Goal: Task Accomplishment & Management: Complete application form

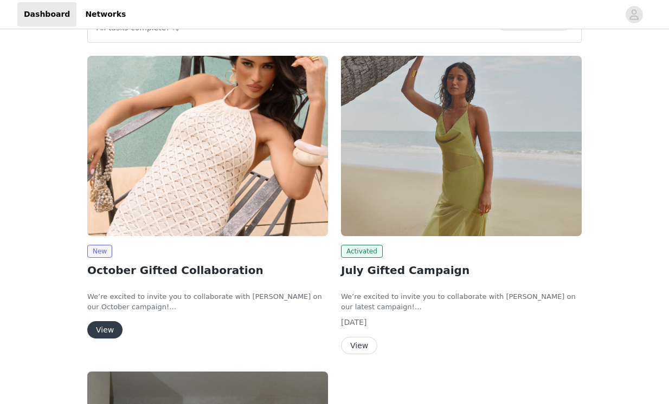
scroll to position [117, 0]
click at [113, 330] on button "View" at bounding box center [104, 330] width 35 height 17
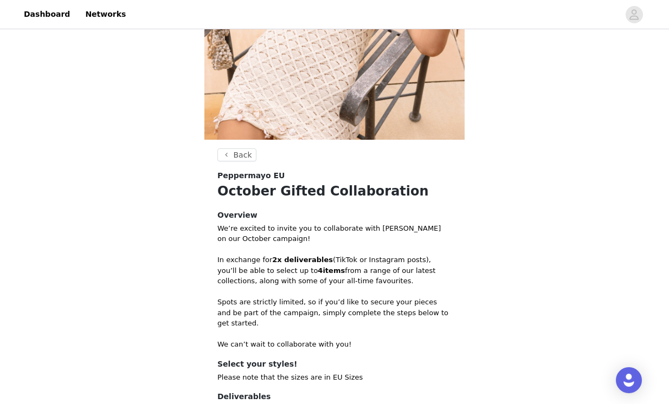
scroll to position [310, 0]
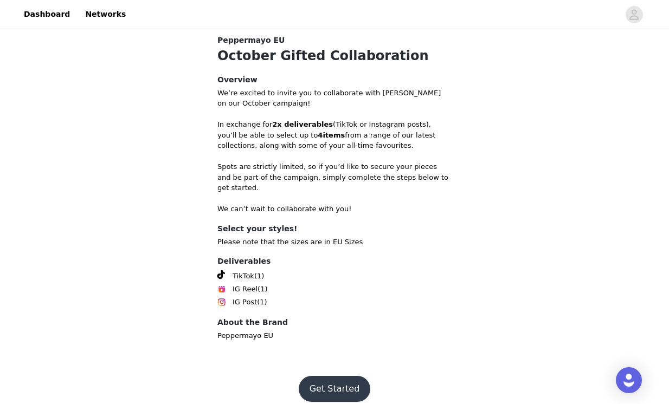
click at [316, 383] on button "Get Started" at bounding box center [335, 389] width 72 height 26
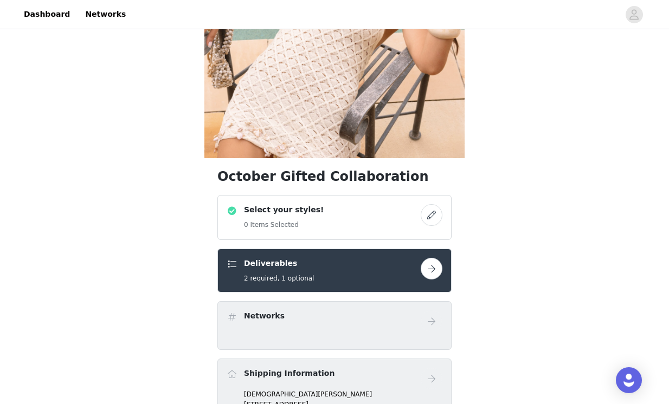
scroll to position [295, 0]
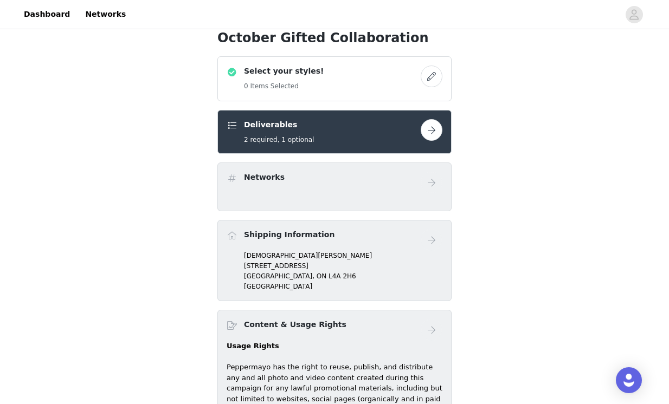
click at [427, 78] on button "button" at bounding box center [432, 77] width 22 height 22
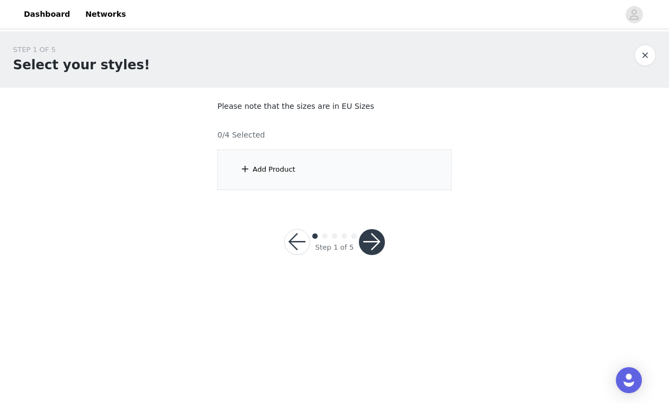
click at [359, 192] on section "Please note that the sizes are in EU Sizes 0/4 Selected Add Product" at bounding box center [334, 145] width 260 height 115
click at [355, 177] on div "Add Product" at bounding box center [334, 170] width 234 height 41
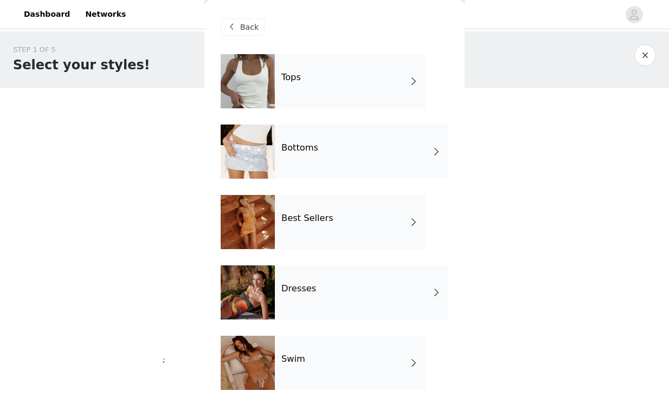
click at [338, 294] on div "Dresses" at bounding box center [362, 293] width 174 height 54
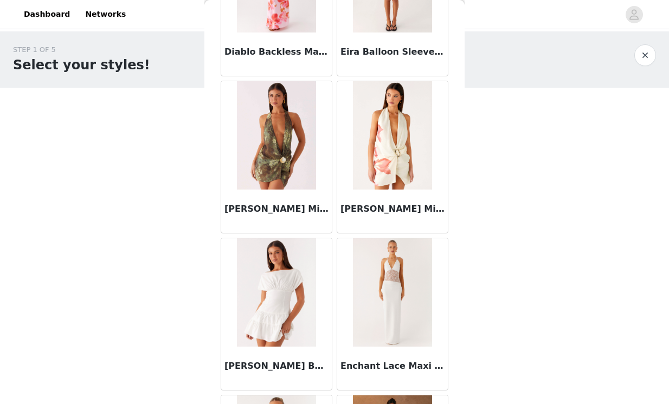
scroll to position [1255, 0]
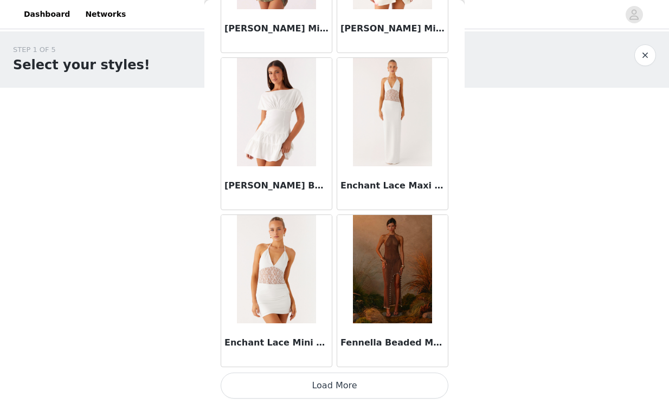
click at [241, 381] on button "Load More" at bounding box center [335, 386] width 228 height 26
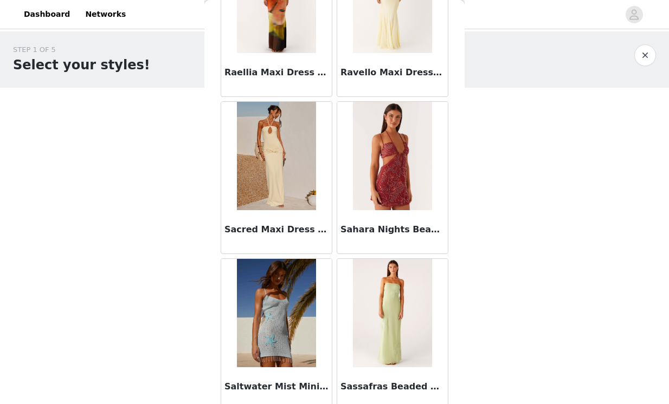
scroll to position [2827, 0]
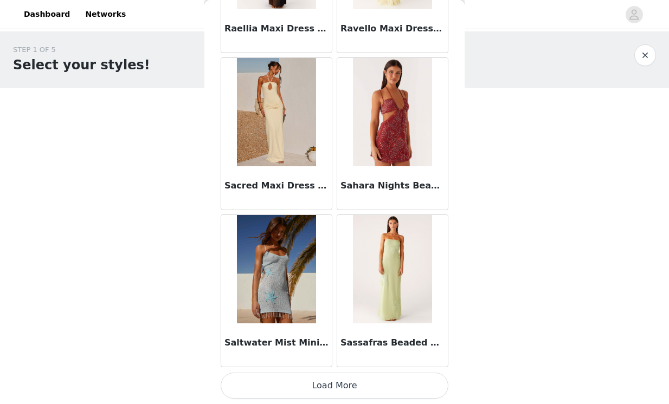
click at [265, 394] on button "Load More" at bounding box center [335, 386] width 228 height 26
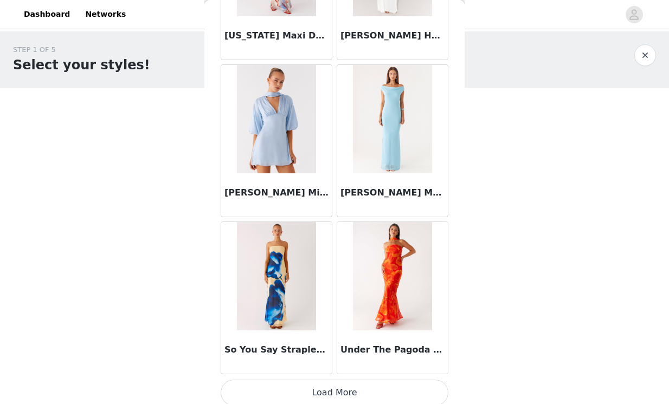
scroll to position [4400, 0]
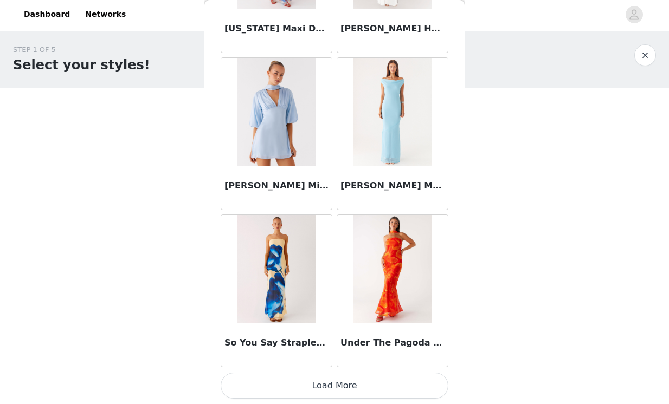
click at [272, 388] on button "Load More" at bounding box center [335, 386] width 228 height 26
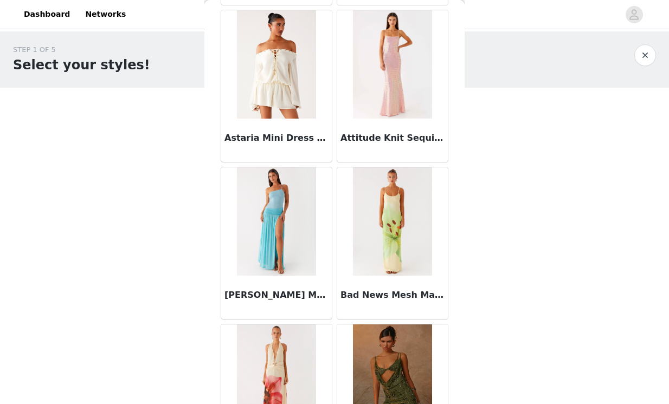
scroll to position [0, 0]
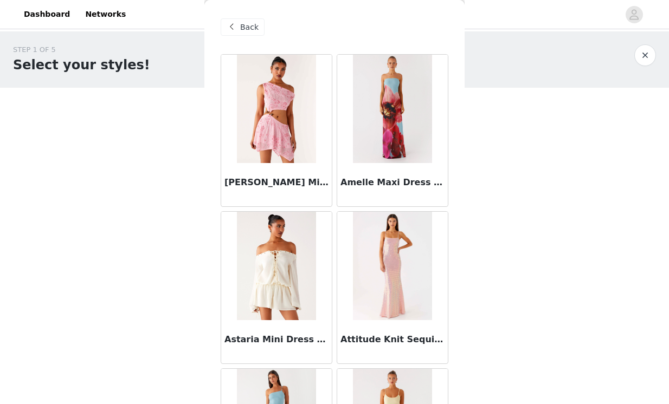
click at [237, 28] on span at bounding box center [231, 27] width 13 height 13
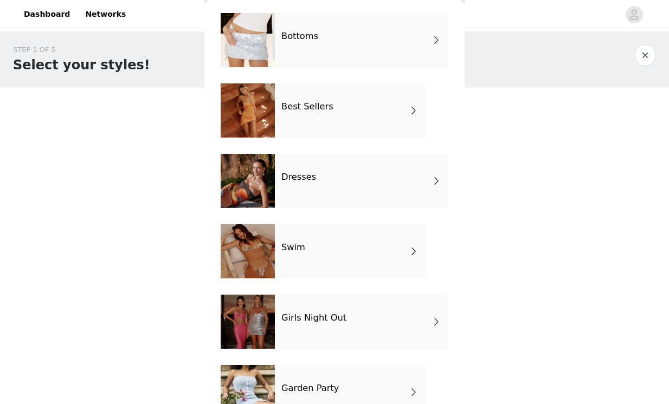
scroll to position [120, 0]
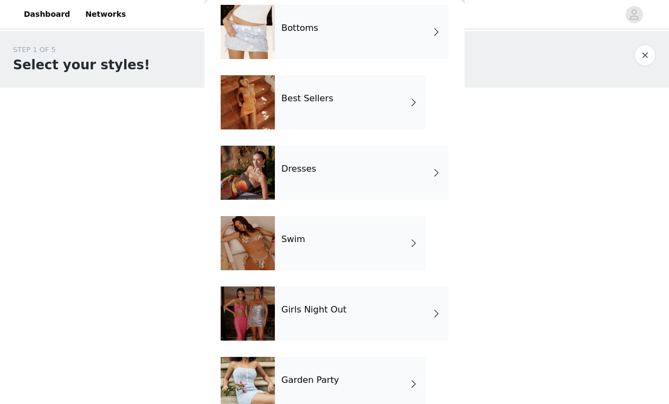
click at [267, 79] on div at bounding box center [248, 102] width 54 height 54
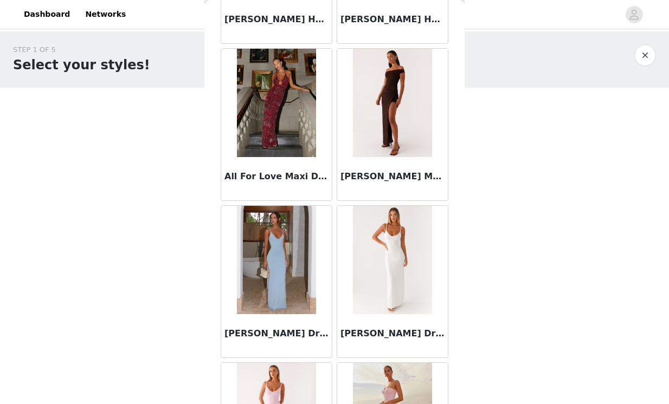
scroll to position [793, 0]
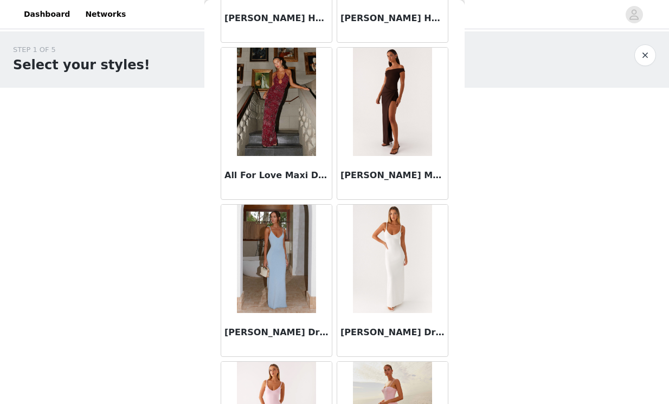
click at [321, 127] on div at bounding box center [276, 102] width 111 height 108
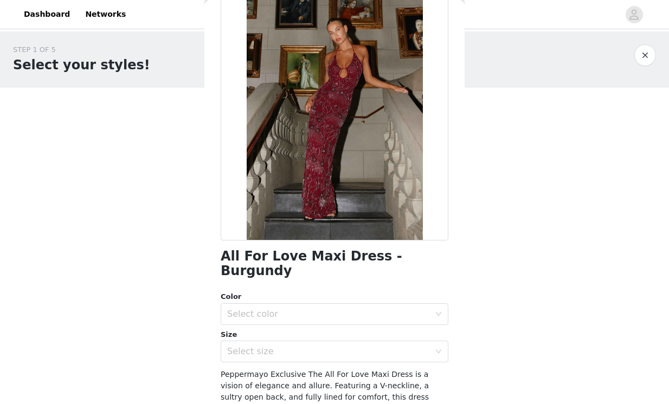
scroll to position [53, 0]
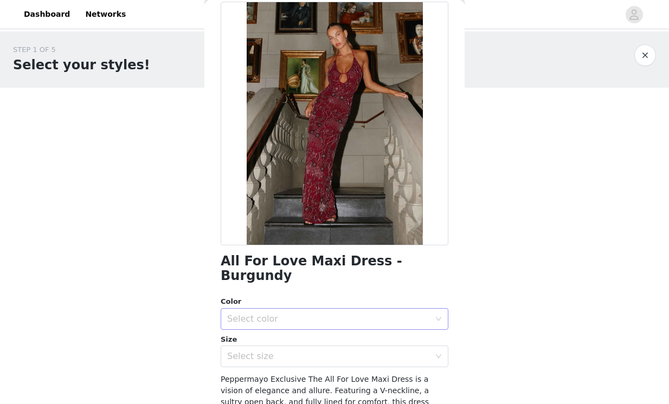
click at [284, 314] on div "Select color" at bounding box center [328, 319] width 203 height 11
click at [279, 326] on li "Burgundy" at bounding box center [335, 328] width 228 height 17
click at [274, 351] on div "Select size" at bounding box center [328, 356] width 203 height 11
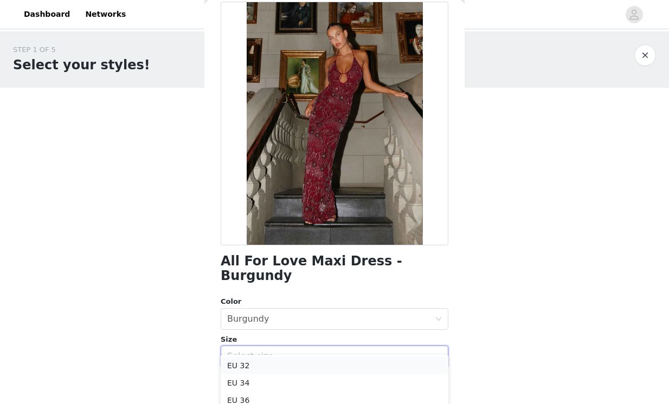
click at [271, 361] on li "EU 32" at bounding box center [335, 365] width 228 height 17
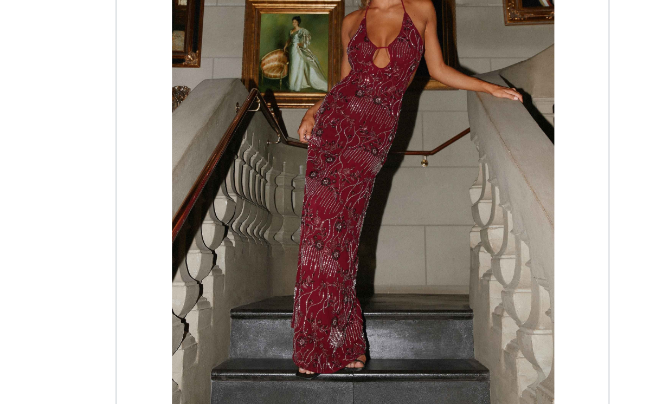
scroll to position [1, 0]
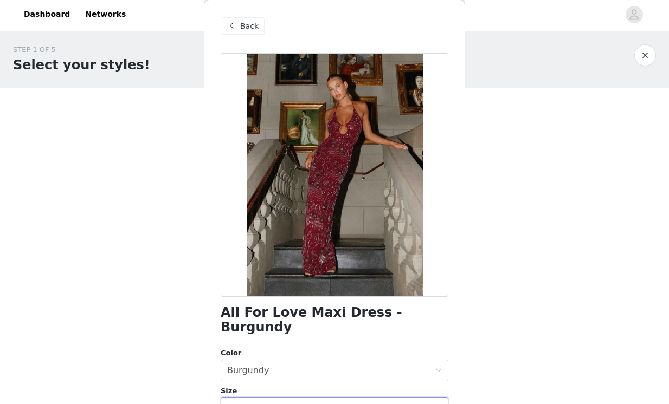
click at [248, 21] on span "Back" at bounding box center [249, 26] width 18 height 11
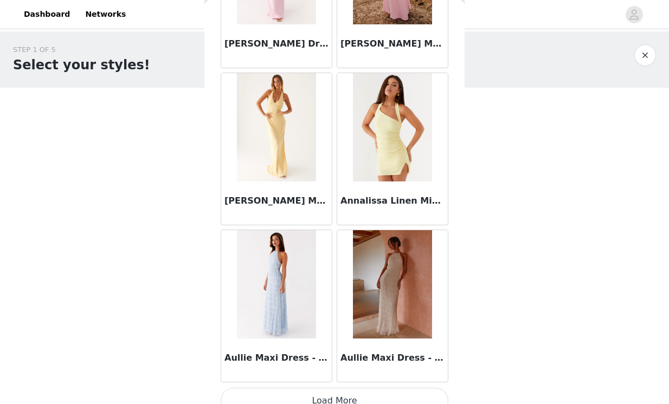
scroll to position [1255, 0]
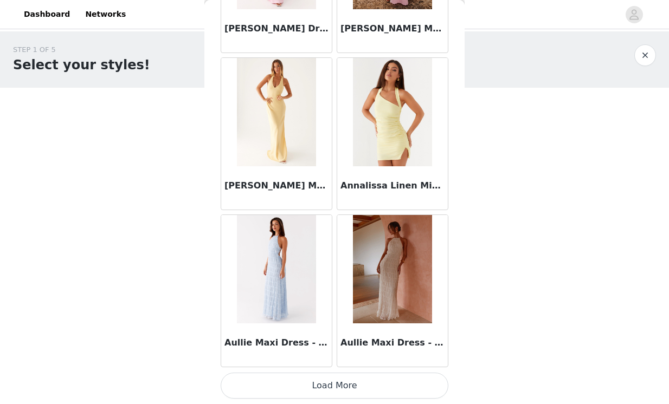
click at [261, 396] on button "Load More" at bounding box center [335, 386] width 228 height 26
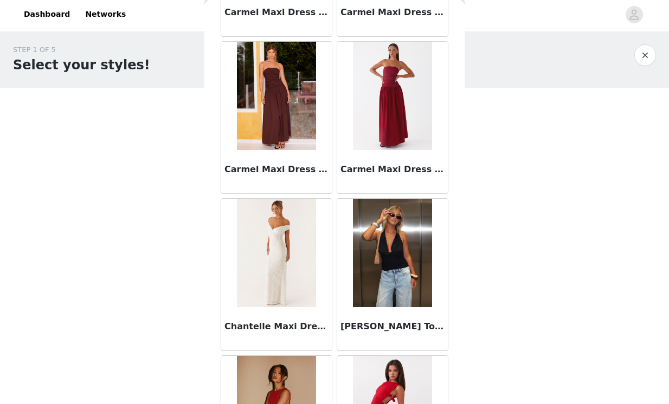
scroll to position [2827, 0]
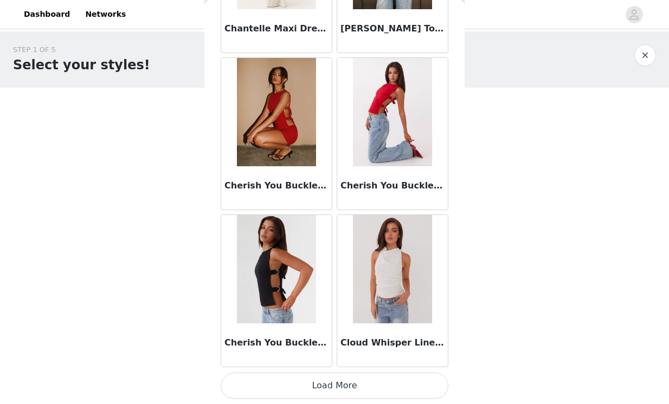
click at [253, 388] on button "Load More" at bounding box center [335, 386] width 228 height 26
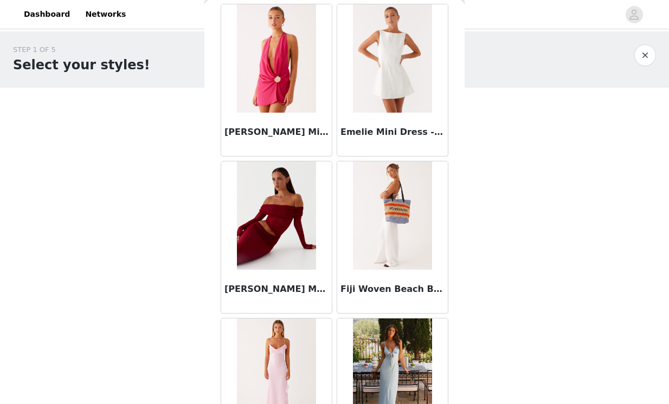
scroll to position [3862, 0]
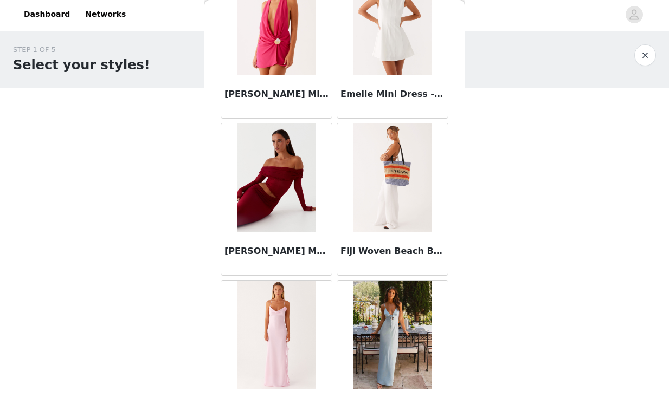
click at [272, 252] on h3 "[PERSON_NAME] Maxi Dress - Cherry Red" at bounding box center [276, 251] width 104 height 13
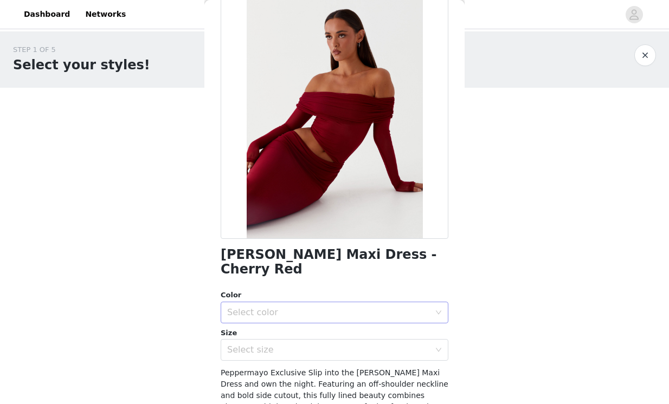
scroll to position [0, 0]
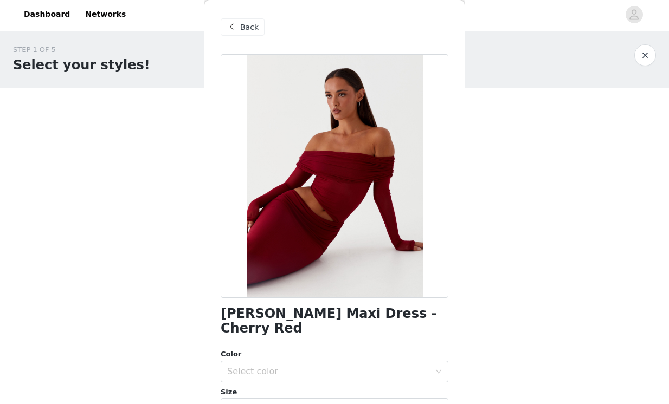
click at [241, 33] on div "Back" at bounding box center [243, 26] width 44 height 17
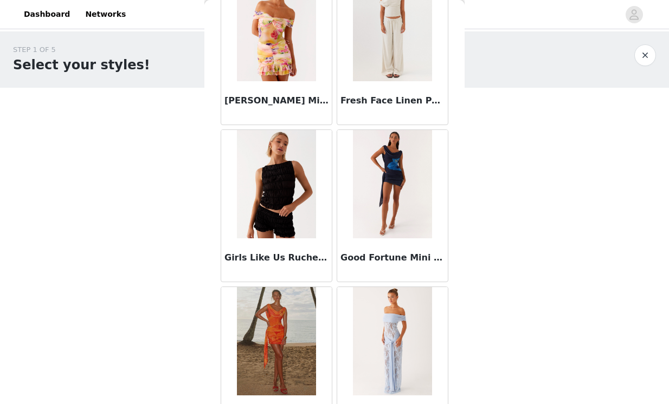
scroll to position [4400, 0]
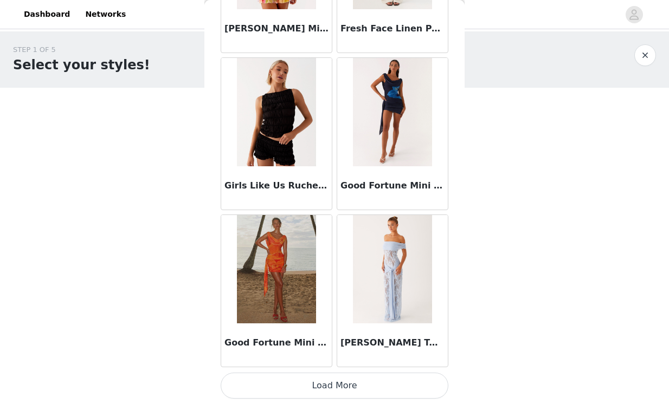
click at [257, 381] on button "Load More" at bounding box center [335, 386] width 228 height 26
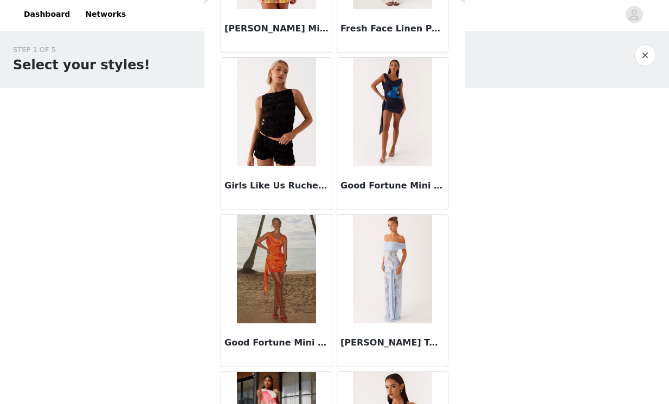
click at [360, 251] on img at bounding box center [392, 269] width 79 height 108
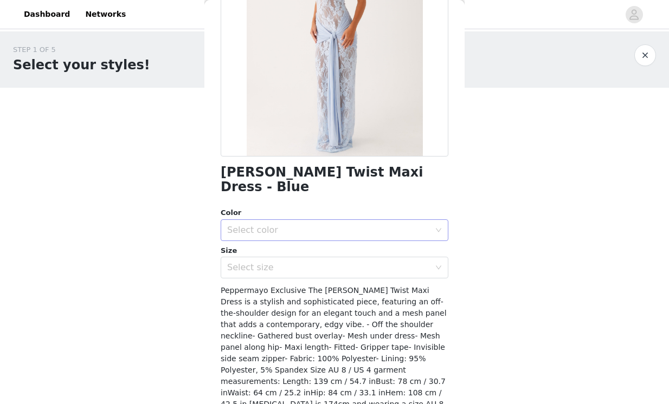
scroll to position [167, 0]
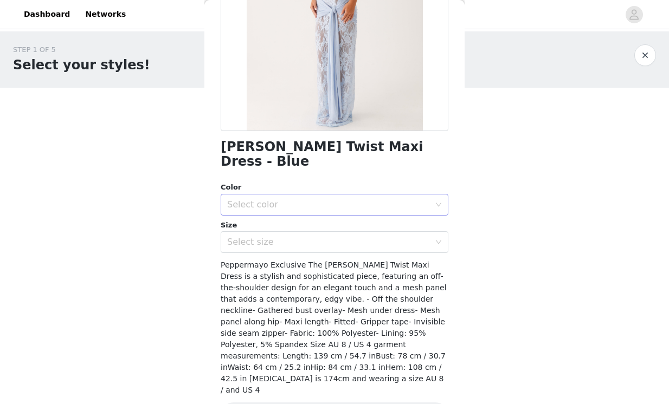
click at [322, 200] on div "Select color" at bounding box center [328, 205] width 203 height 11
click at [305, 217] on li "Blue" at bounding box center [335, 214] width 228 height 17
click at [299, 237] on div "Select size" at bounding box center [328, 242] width 203 height 11
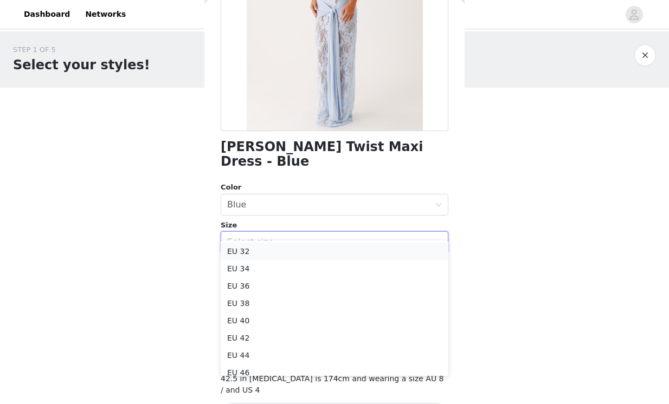
click at [286, 253] on li "EU 32" at bounding box center [335, 251] width 228 height 17
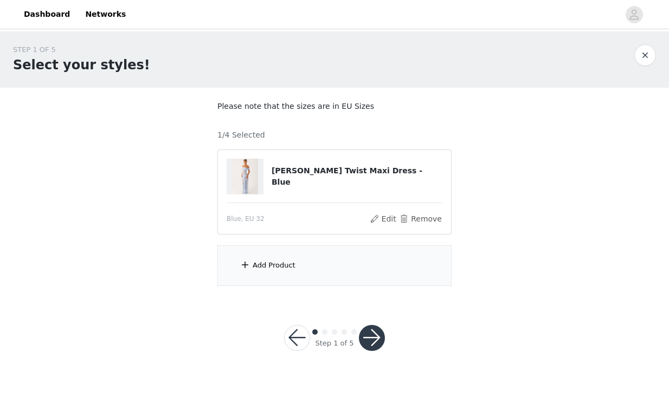
click at [261, 268] on div "Add Product" at bounding box center [274, 265] width 43 height 11
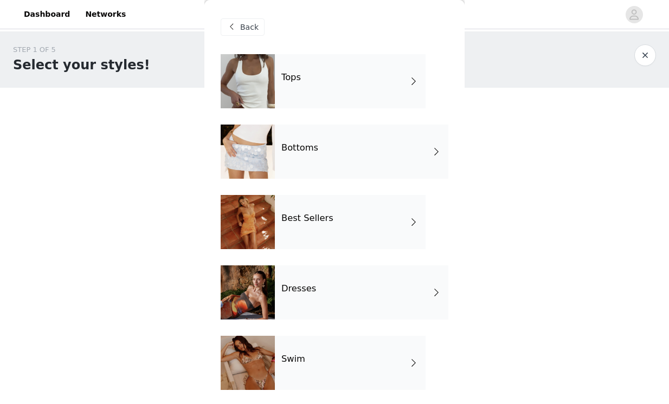
click at [267, 291] on div at bounding box center [248, 293] width 54 height 54
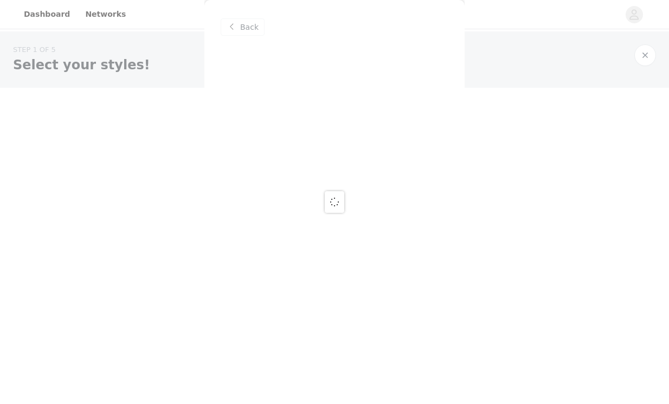
click at [246, 28] on div at bounding box center [334, 202] width 669 height 404
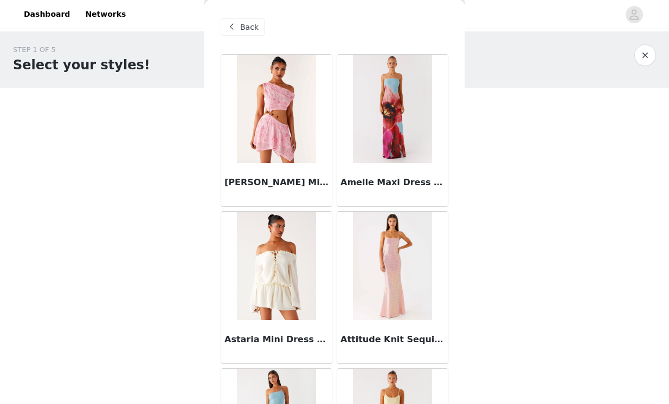
click at [249, 25] on span "Back" at bounding box center [249, 27] width 18 height 11
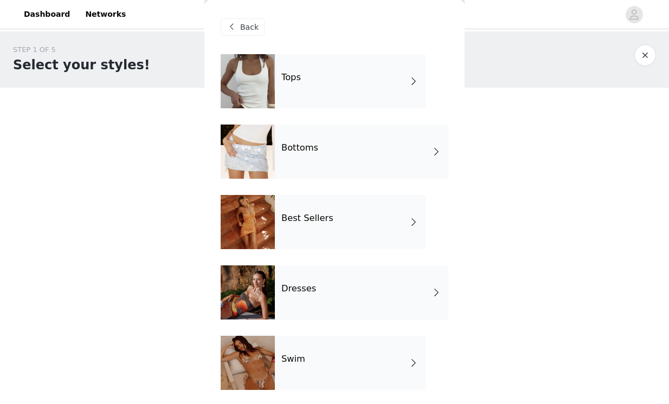
click at [278, 232] on div "Best Sellers" at bounding box center [350, 222] width 151 height 54
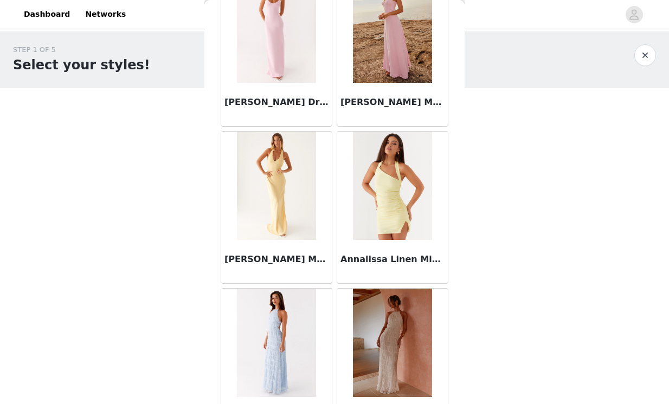
scroll to position [1255, 0]
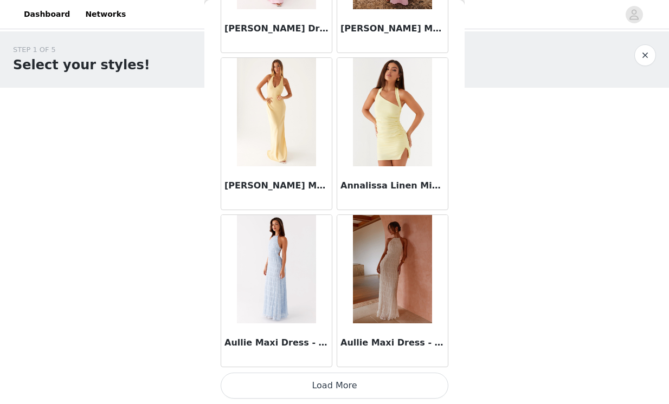
click at [258, 396] on button "Load More" at bounding box center [335, 386] width 228 height 26
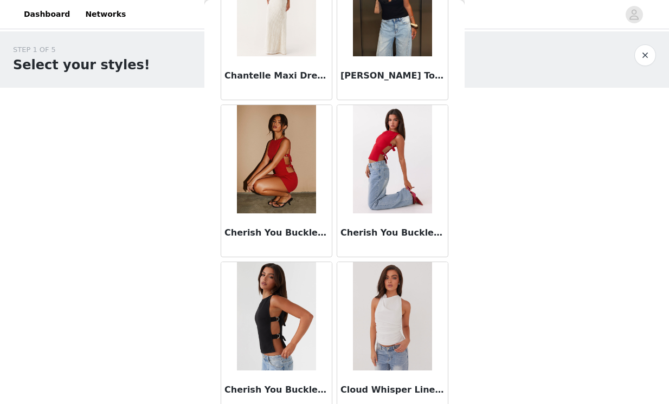
scroll to position [2827, 0]
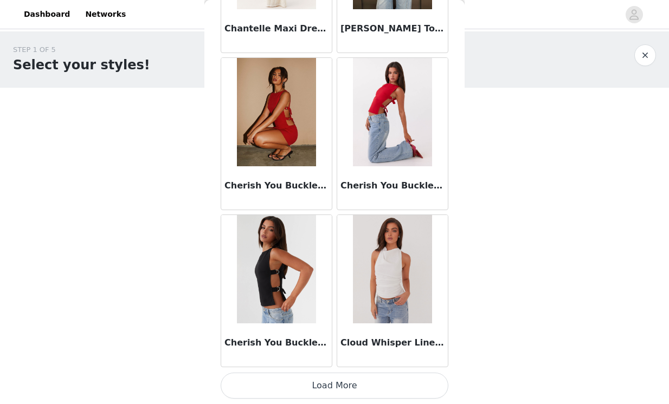
click at [267, 384] on button "Load More" at bounding box center [335, 386] width 228 height 26
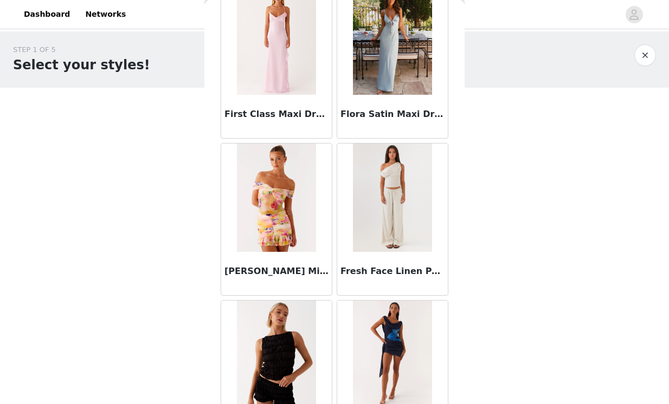
scroll to position [4400, 0]
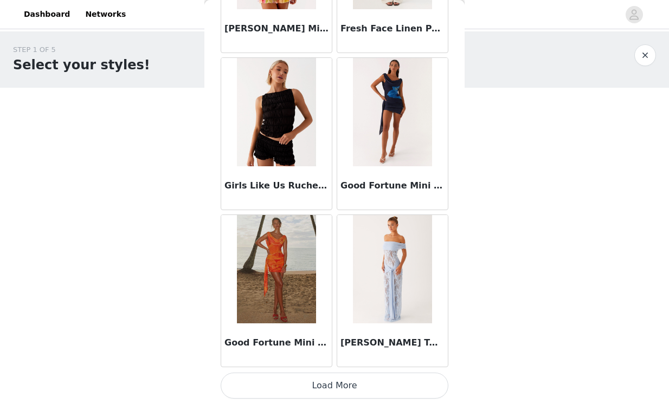
click at [264, 379] on button "Load More" at bounding box center [335, 386] width 228 height 26
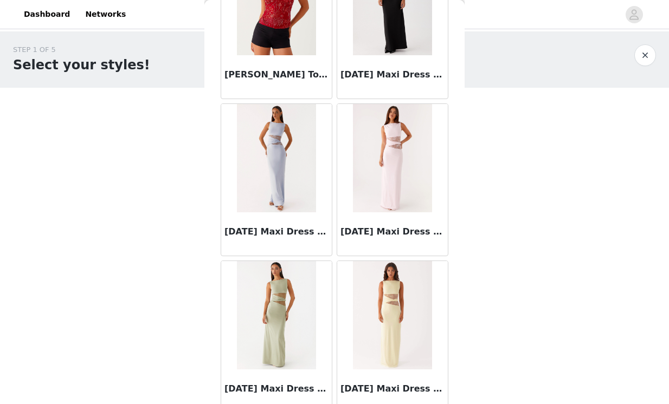
scroll to position [5972, 0]
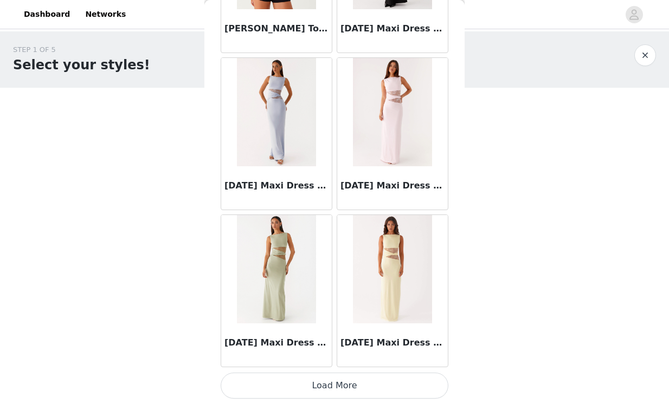
click at [266, 390] on button "Load More" at bounding box center [335, 386] width 228 height 26
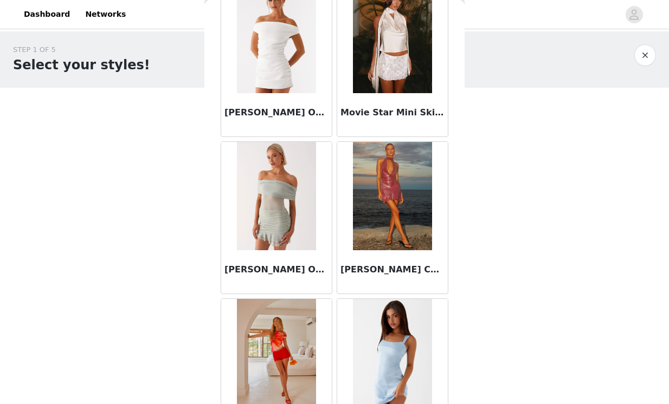
scroll to position [7461, 0]
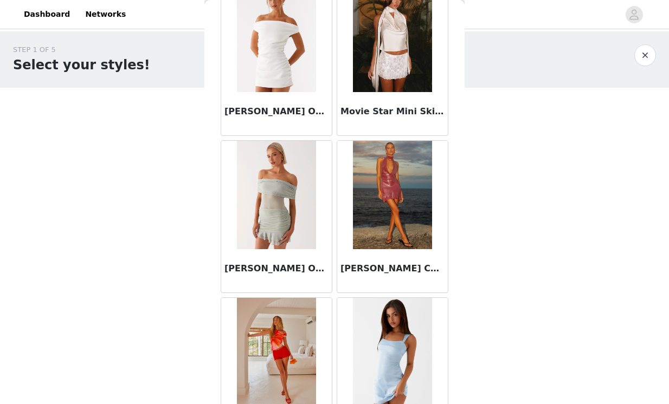
click at [386, 190] on img at bounding box center [392, 195] width 79 height 108
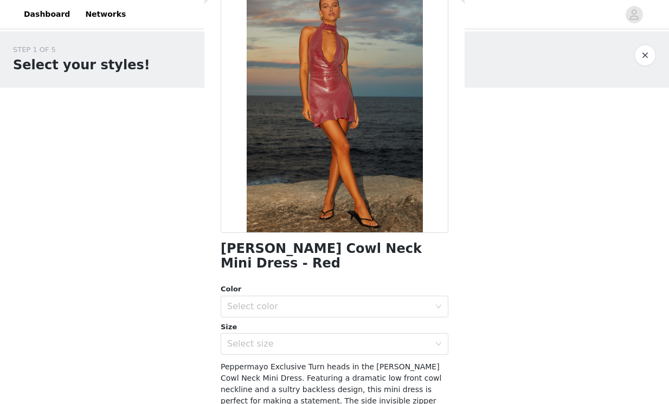
scroll to position [0, 0]
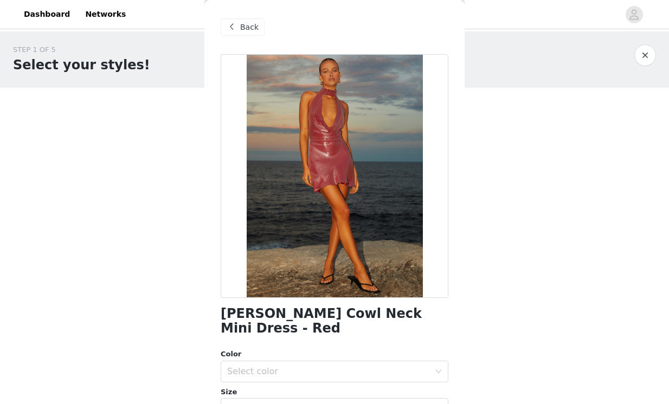
click at [230, 31] on span at bounding box center [231, 27] width 13 height 13
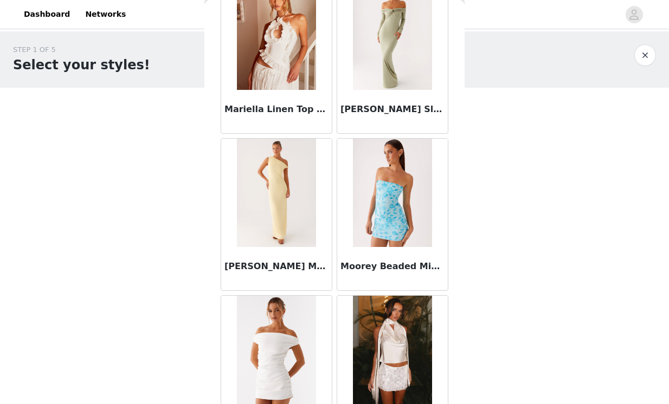
scroll to position [7544, 0]
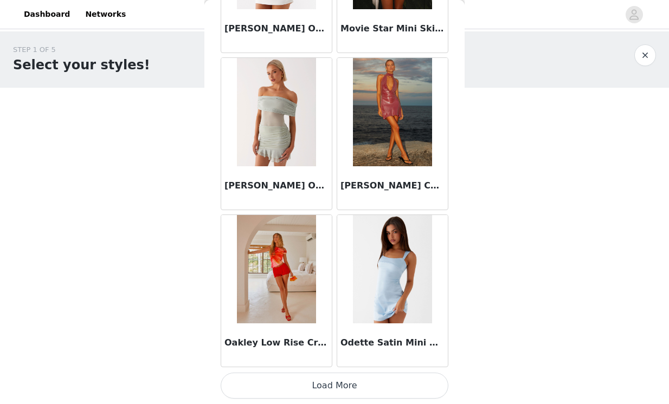
click at [268, 382] on button "Load More" at bounding box center [335, 386] width 228 height 26
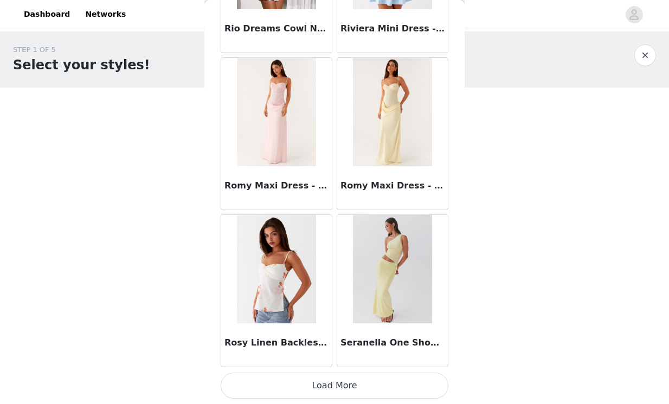
scroll to position [9116, 0]
click at [300, 390] on button "Load More" at bounding box center [335, 387] width 228 height 26
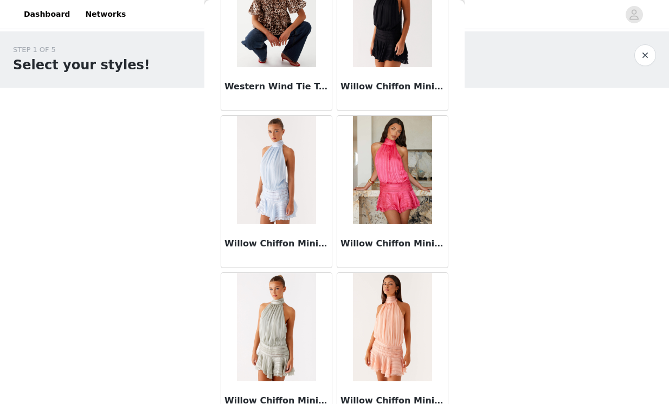
scroll to position [10689, 0]
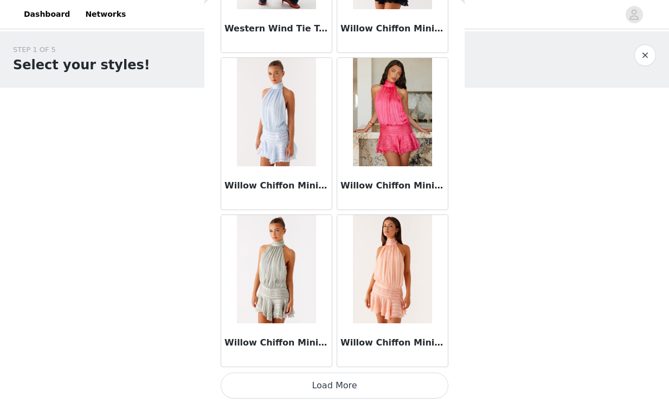
click at [347, 393] on button "Load More" at bounding box center [335, 386] width 228 height 26
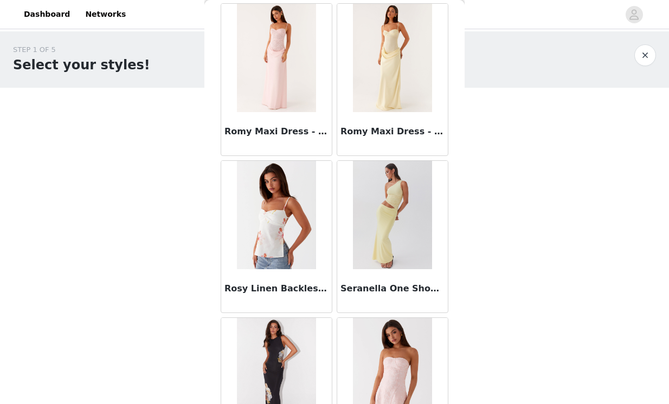
scroll to position [9157, 0]
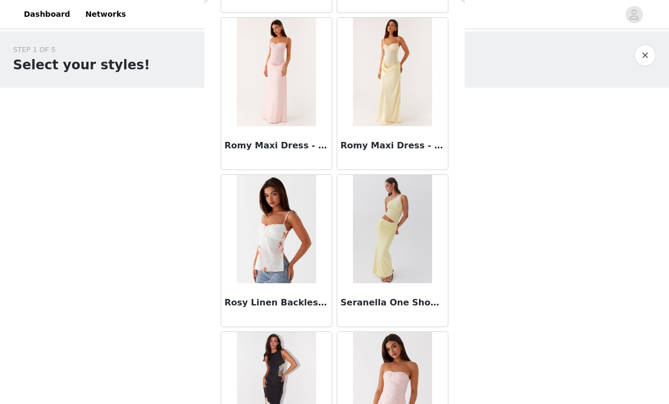
click at [375, 93] on img at bounding box center [392, 72] width 79 height 108
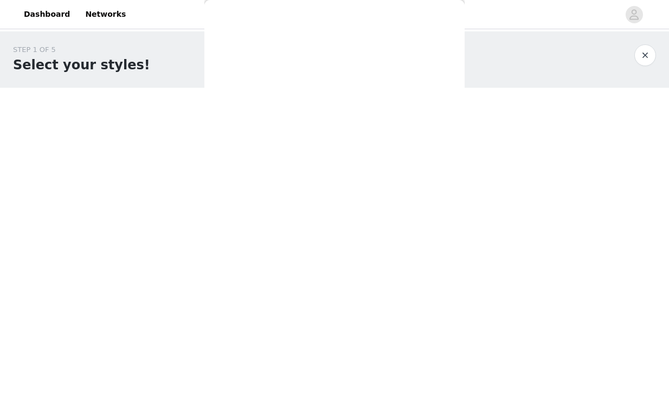
scroll to position [167, 0]
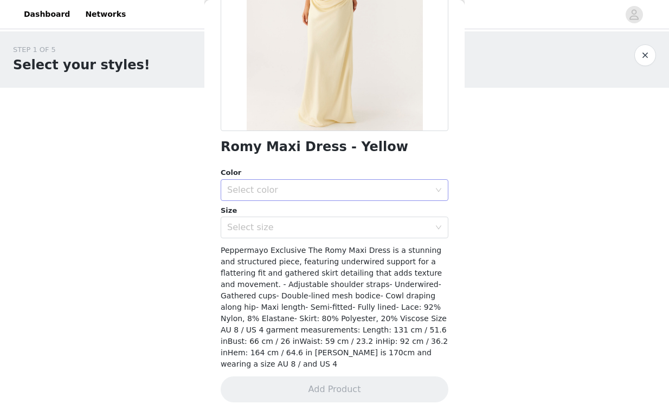
click at [309, 189] on div "Select color" at bounding box center [328, 190] width 203 height 11
click at [298, 207] on li "Yellow" at bounding box center [335, 214] width 228 height 17
click at [291, 224] on div "Select size" at bounding box center [328, 227] width 203 height 11
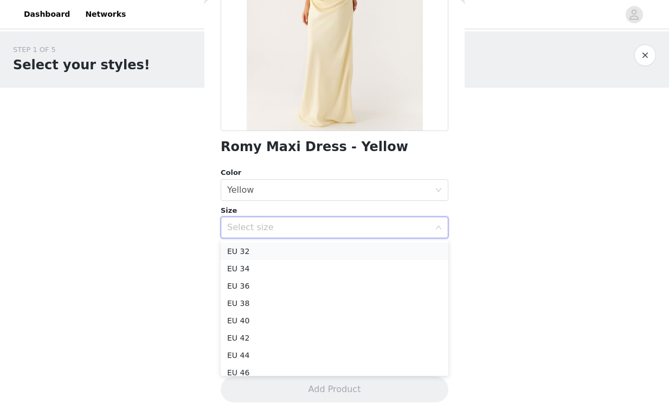
click at [281, 247] on li "EU 32" at bounding box center [335, 251] width 228 height 17
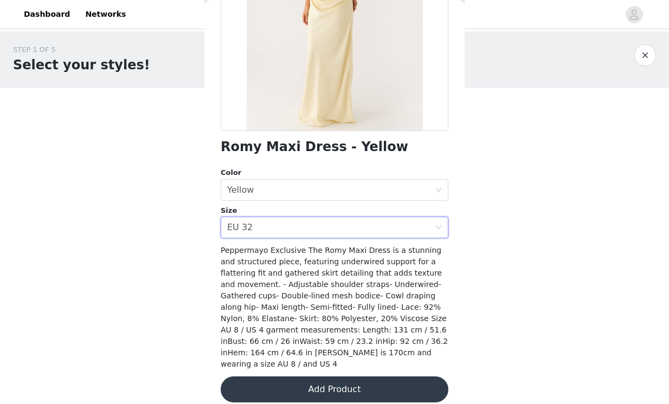
click at [280, 377] on button "Add Product" at bounding box center [335, 390] width 228 height 26
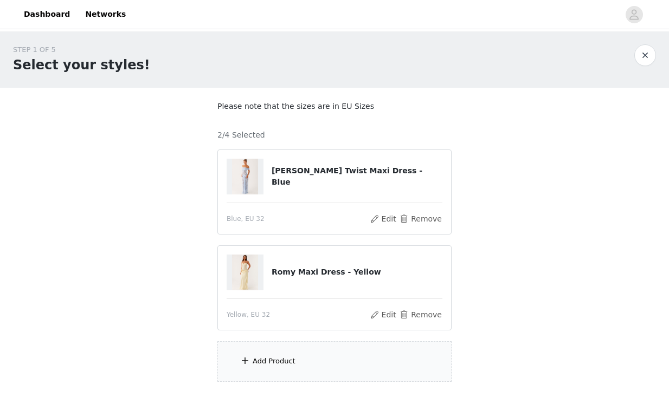
click at [280, 367] on div "Add Product" at bounding box center [334, 362] width 234 height 41
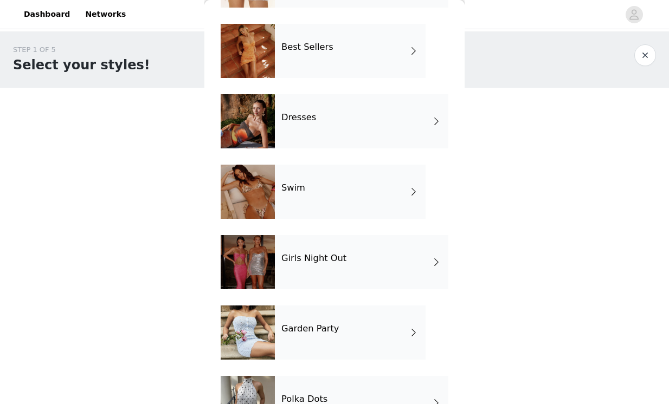
scroll to position [174, 0]
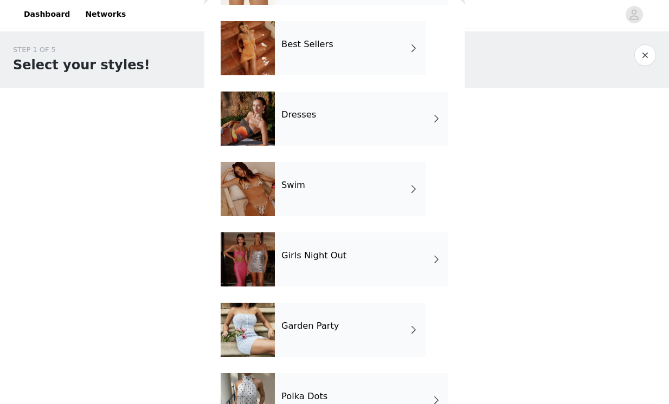
click at [290, 275] on div "Girls Night Out" at bounding box center [362, 260] width 174 height 54
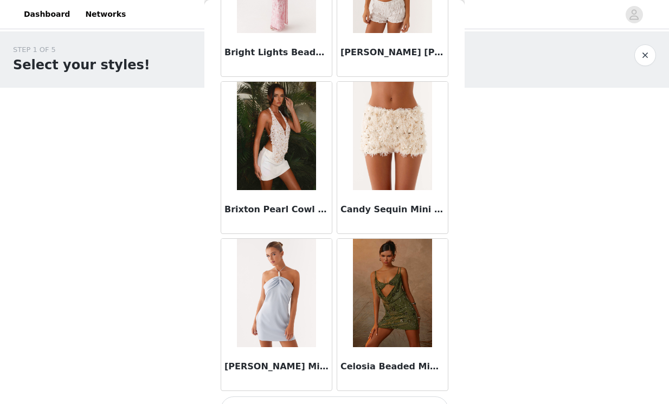
scroll to position [1255, 0]
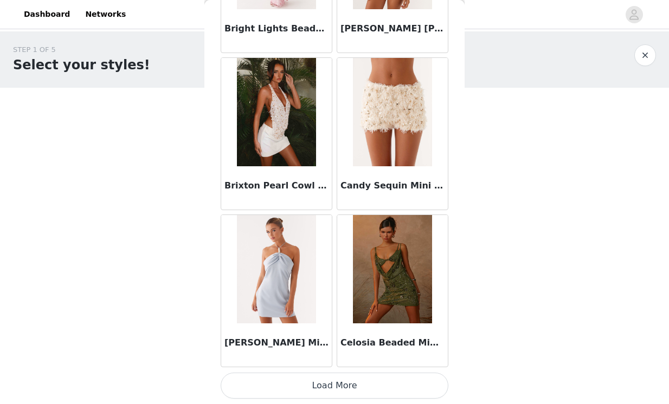
click at [269, 393] on button "Load More" at bounding box center [335, 386] width 228 height 26
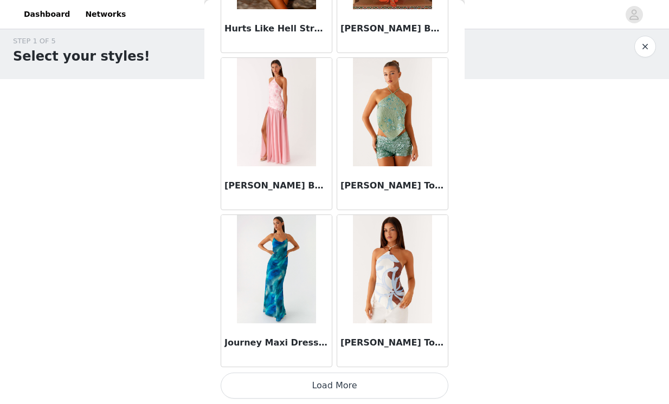
scroll to position [11, 0]
click at [269, 392] on button "Load More" at bounding box center [335, 386] width 228 height 26
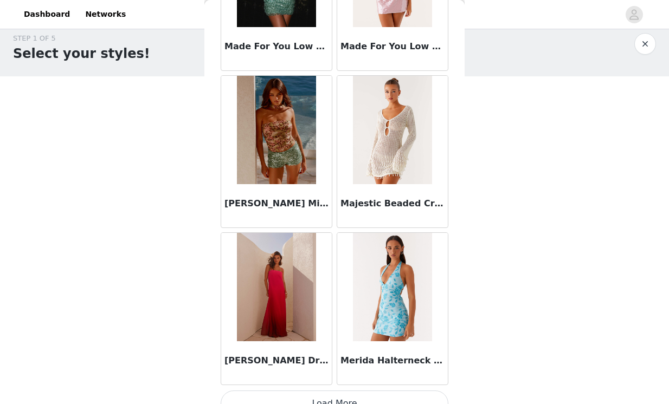
scroll to position [4400, 0]
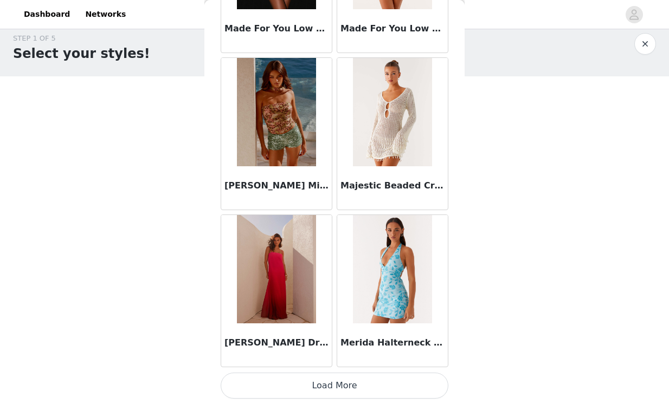
click at [276, 377] on button "Load More" at bounding box center [335, 386] width 228 height 26
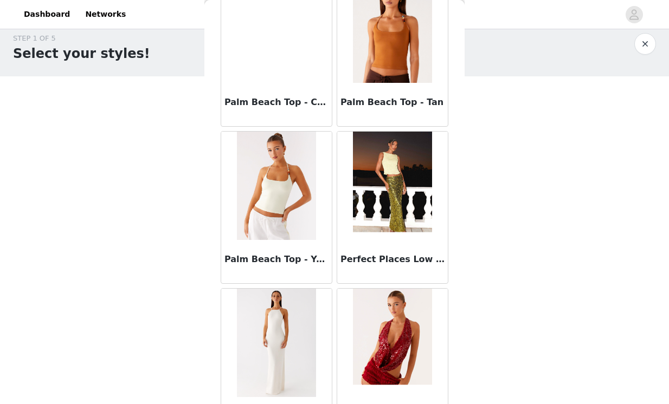
scroll to position [5972, 0]
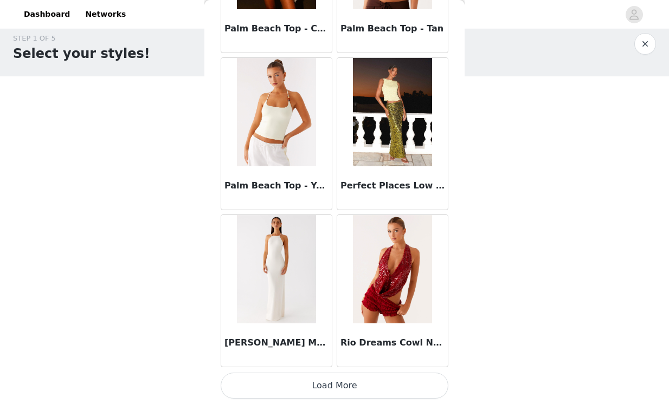
click at [276, 386] on button "Load More" at bounding box center [335, 386] width 228 height 26
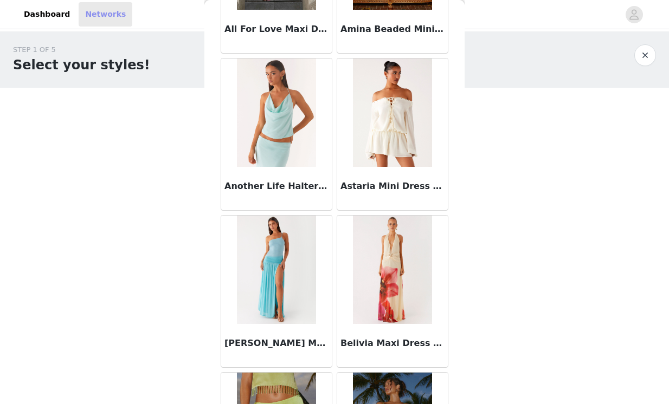
scroll to position [0, 0]
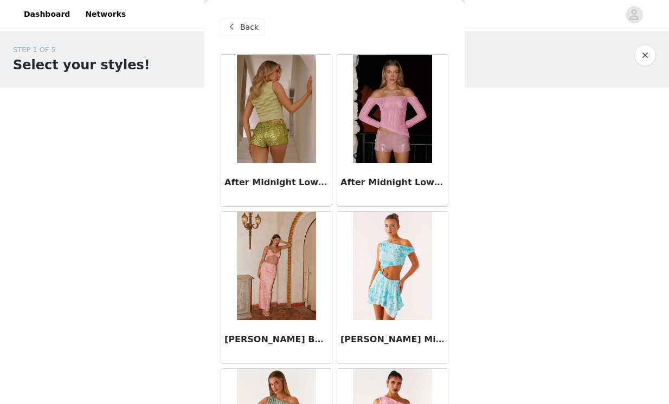
click at [236, 32] on span at bounding box center [231, 27] width 13 height 13
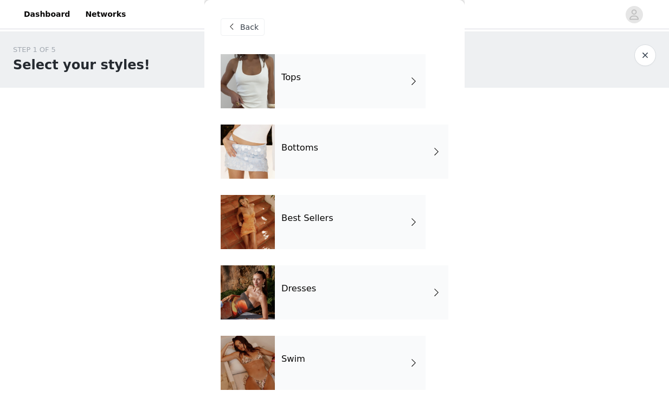
scroll to position [40, 0]
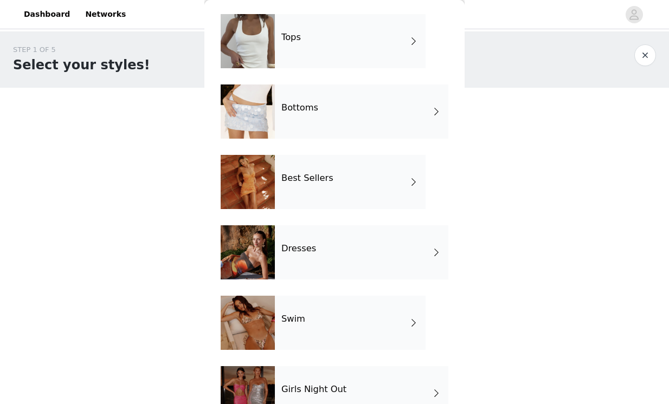
click at [286, 277] on div "Dresses" at bounding box center [362, 253] width 174 height 54
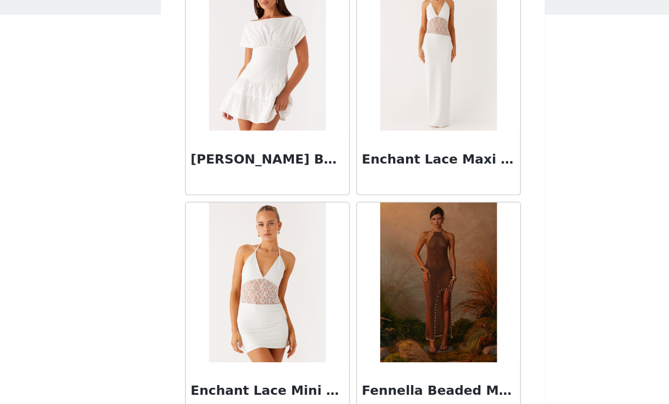
scroll to position [68, 0]
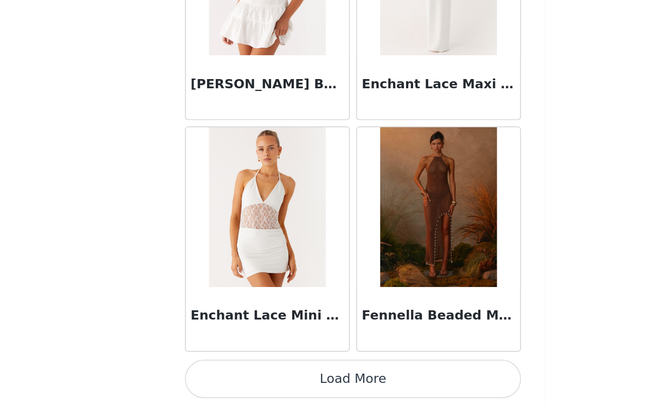
click at [380, 374] on button "Load More" at bounding box center [335, 386] width 228 height 26
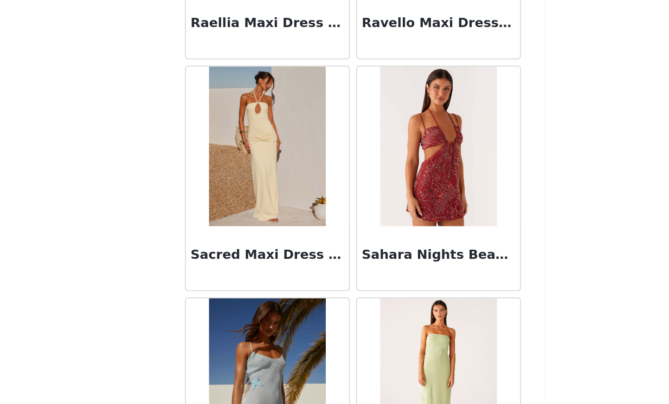
scroll to position [2827, 0]
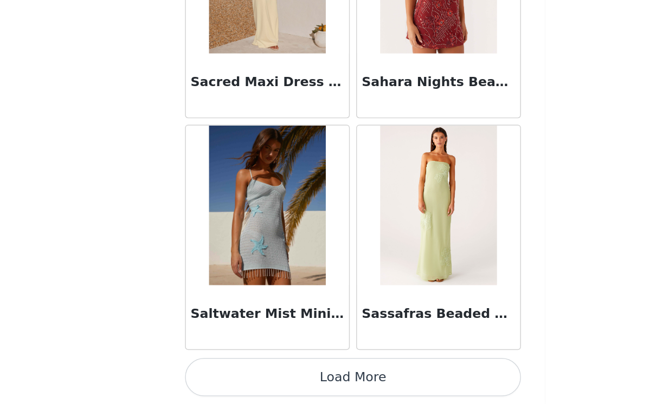
click at [379, 381] on button "Load More" at bounding box center [335, 386] width 228 height 26
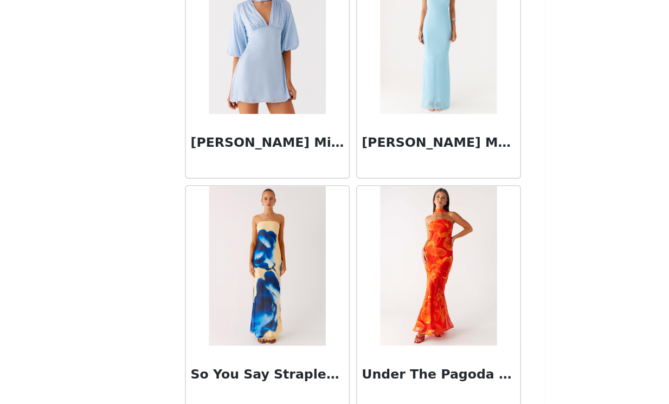
scroll to position [4400, 0]
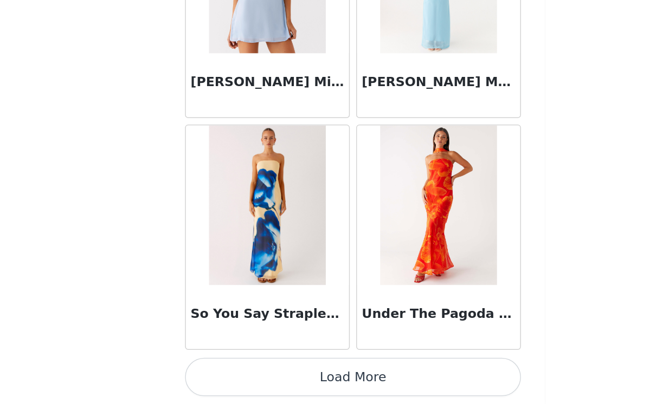
click at [366, 390] on button "Load More" at bounding box center [335, 386] width 228 height 26
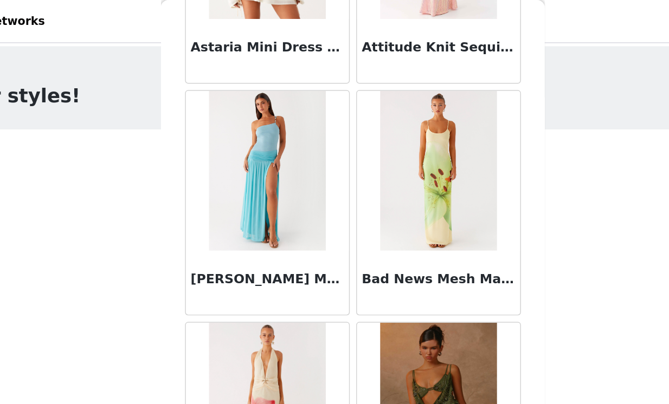
scroll to position [0, 0]
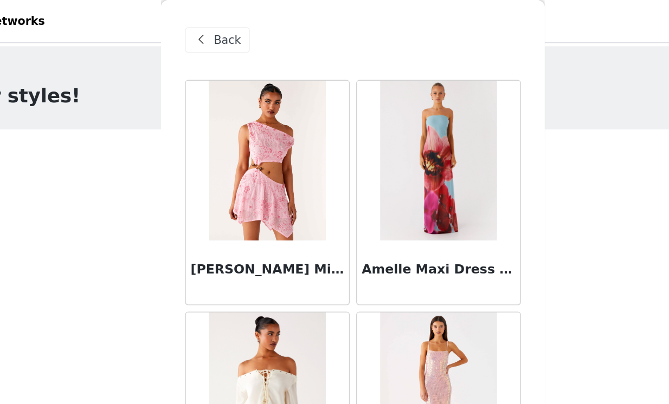
click at [243, 27] on span "Back" at bounding box center [249, 27] width 18 height 11
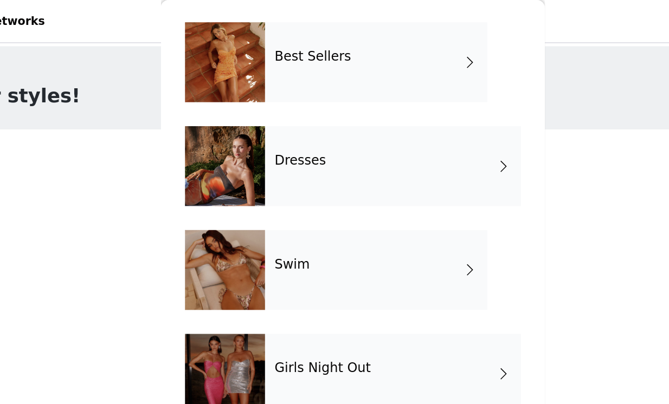
scroll to position [214, 0]
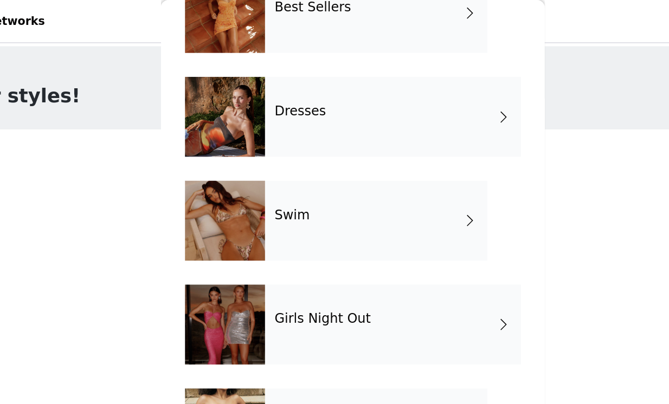
click at [294, 224] on div "Girls Night Out" at bounding box center [362, 220] width 174 height 54
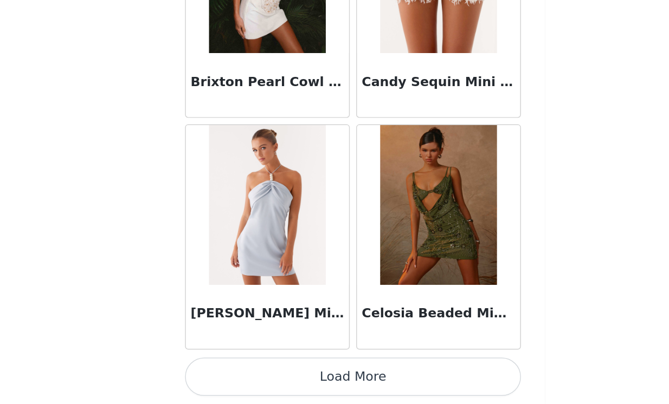
scroll to position [68, 0]
click at [363, 394] on button "Load More" at bounding box center [335, 386] width 228 height 26
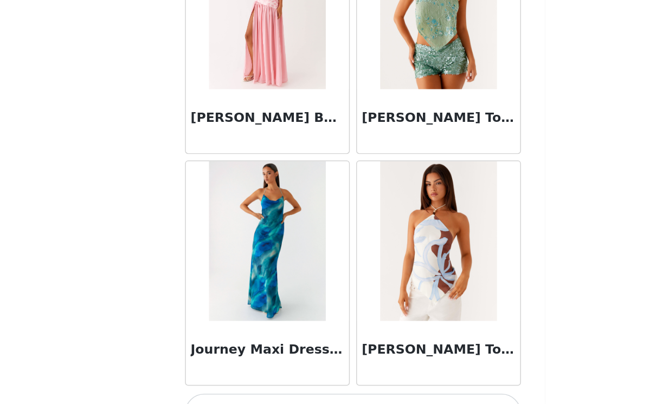
scroll to position [2827, 0]
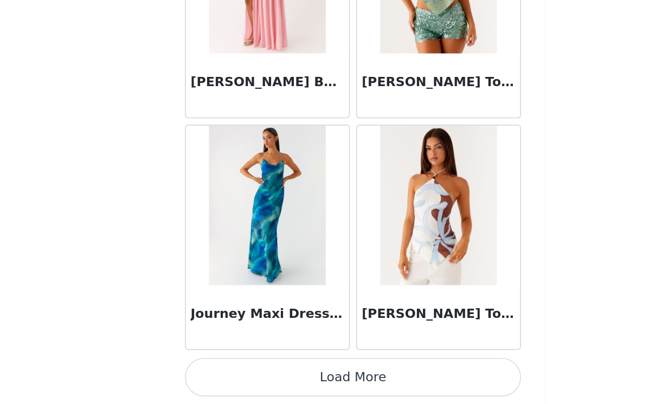
click at [336, 389] on button "Load More" at bounding box center [335, 386] width 228 height 26
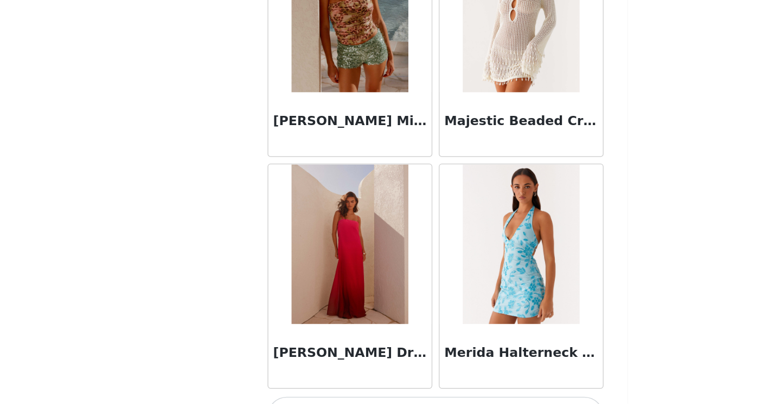
scroll to position [4400, 0]
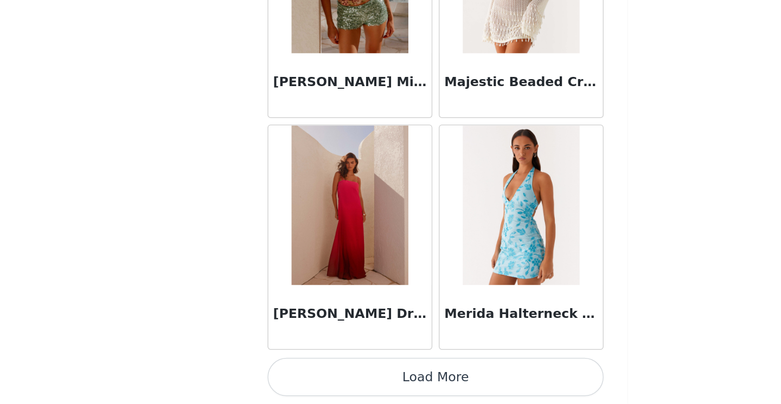
click at [364, 381] on button "Load More" at bounding box center [391, 386] width 228 height 26
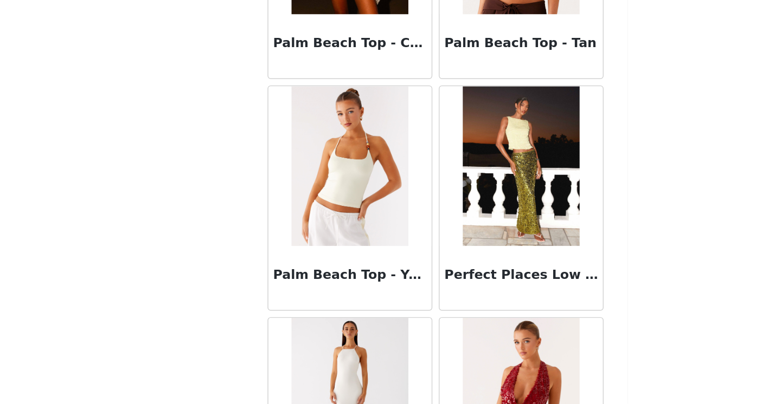
scroll to position [5972, 0]
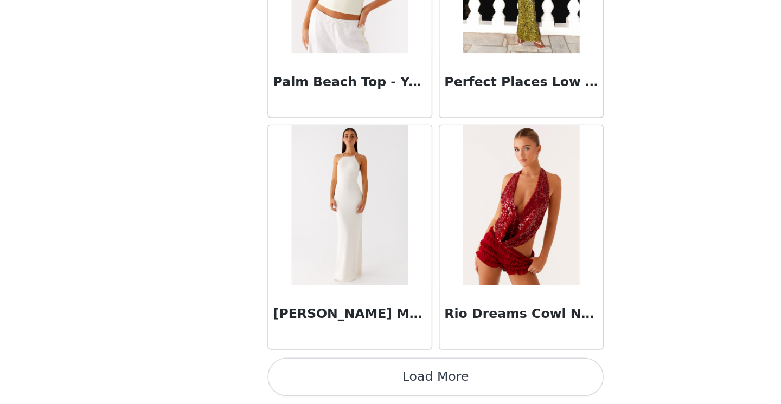
click at [364, 380] on button "Load More" at bounding box center [391, 386] width 228 height 26
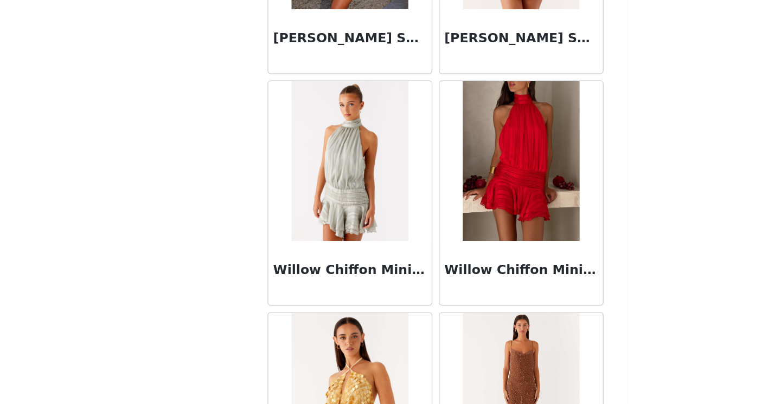
scroll to position [7510, 0]
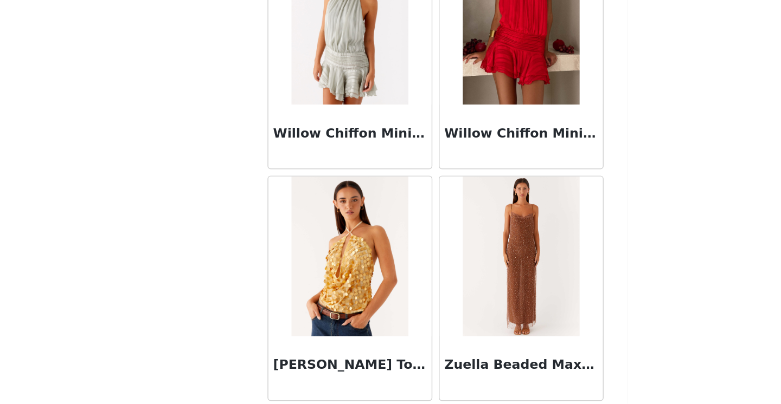
click at [469, 300] on img at bounding box center [448, 304] width 79 height 108
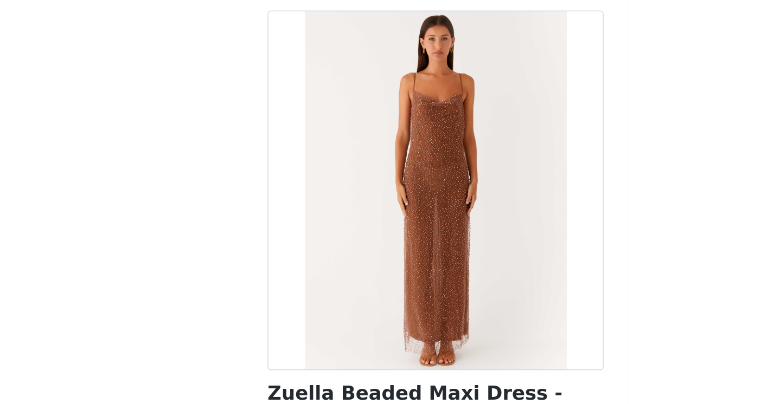
scroll to position [0, 0]
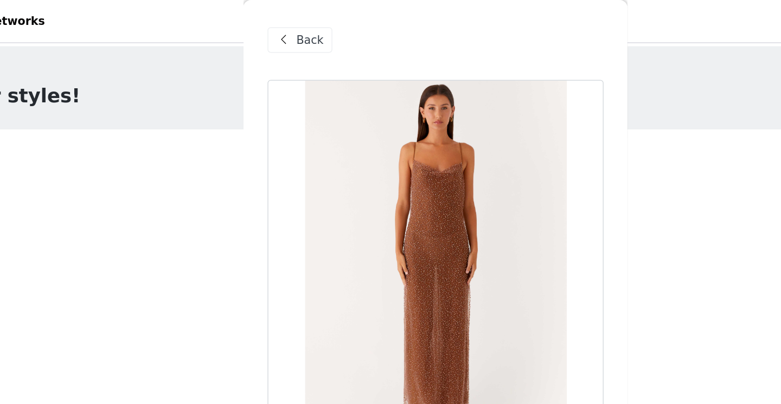
click at [319, 31] on div "Back" at bounding box center [391, 27] width 228 height 54
click at [307, 30] on span "Back" at bounding box center [305, 27] width 18 height 11
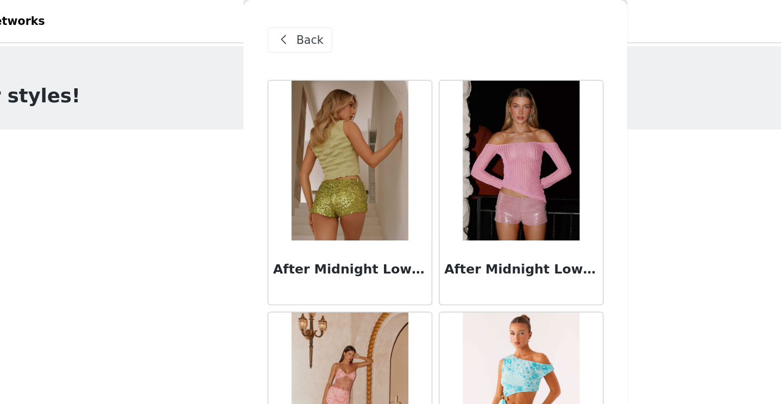
click at [307, 30] on span "Back" at bounding box center [305, 27] width 18 height 11
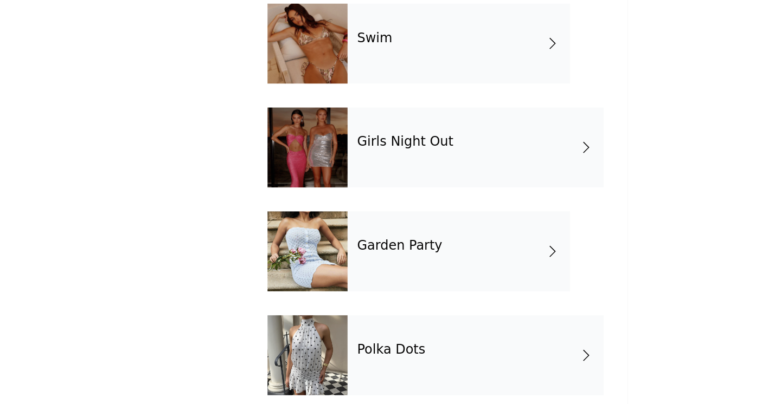
scroll to position [28, 0]
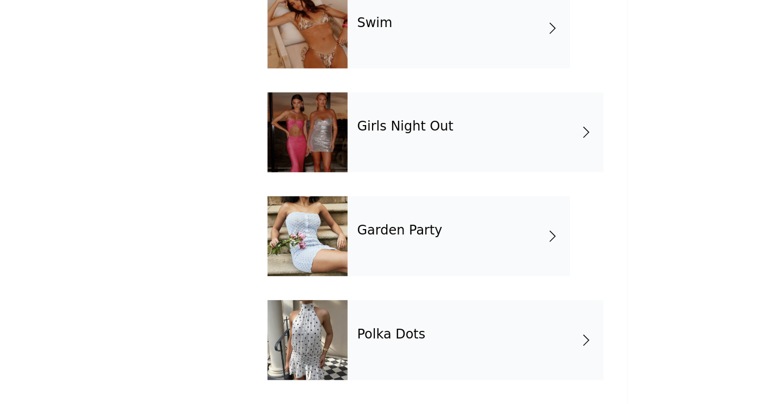
click at [353, 222] on div "Girls Night Out" at bounding box center [418, 220] width 174 height 54
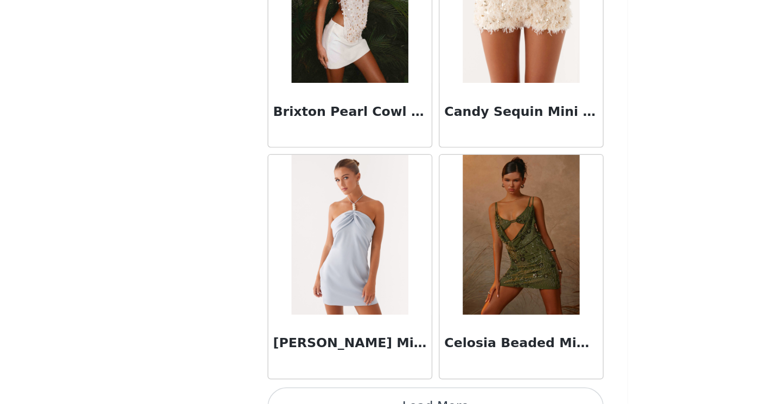
scroll to position [1255, 0]
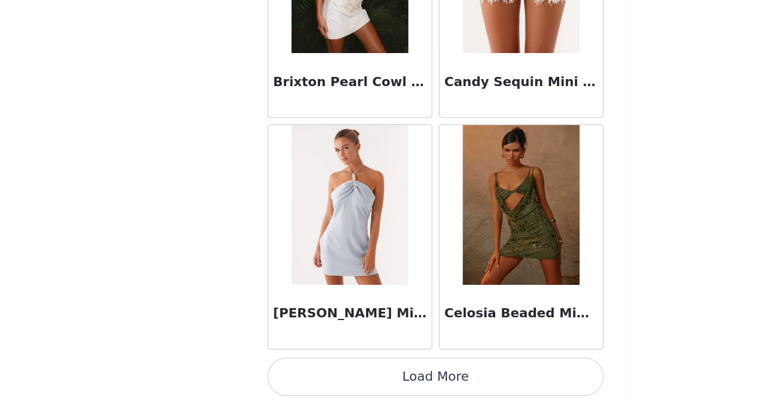
click at [363, 378] on button "Load More" at bounding box center [391, 386] width 228 height 26
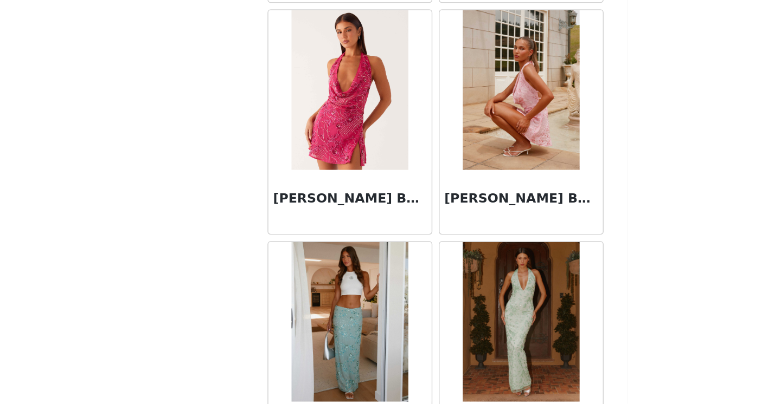
scroll to position [1486, 0]
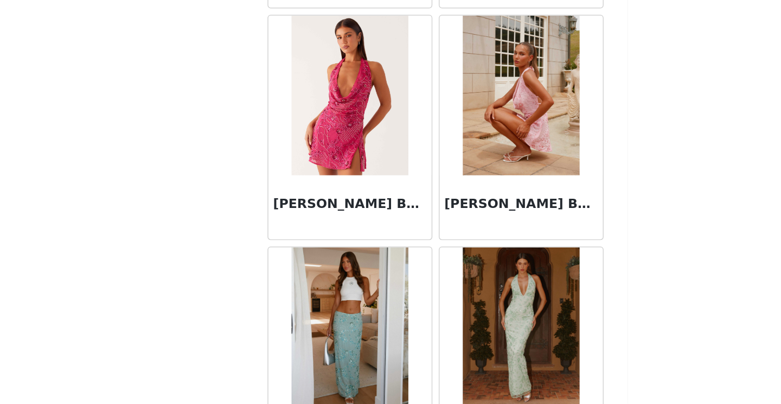
click at [337, 222] on img at bounding box center [332, 195] width 79 height 108
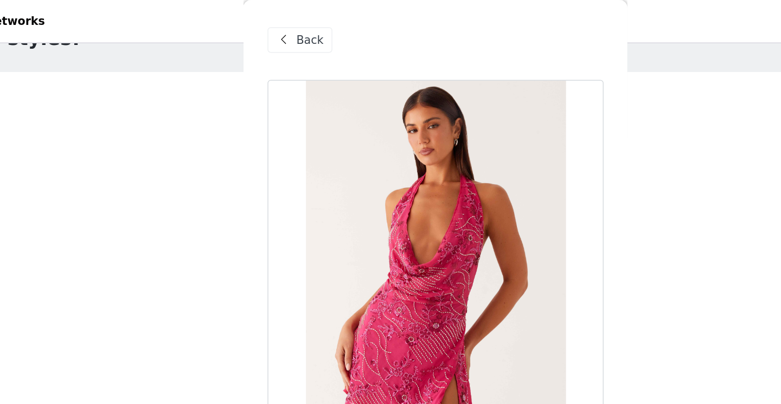
scroll to position [0, 0]
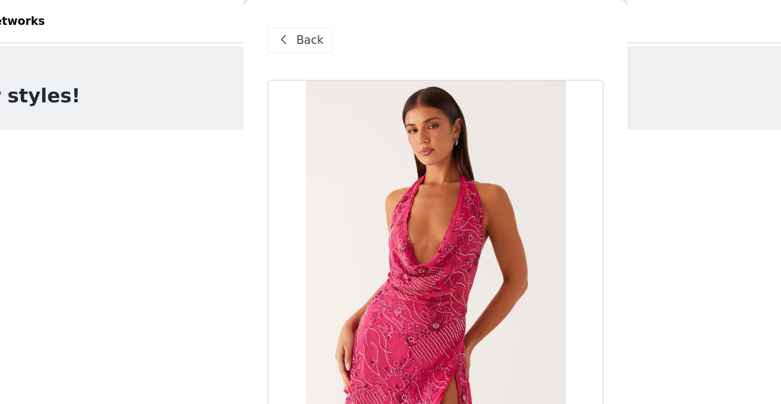
click at [299, 23] on span "Back" at bounding box center [305, 27] width 18 height 11
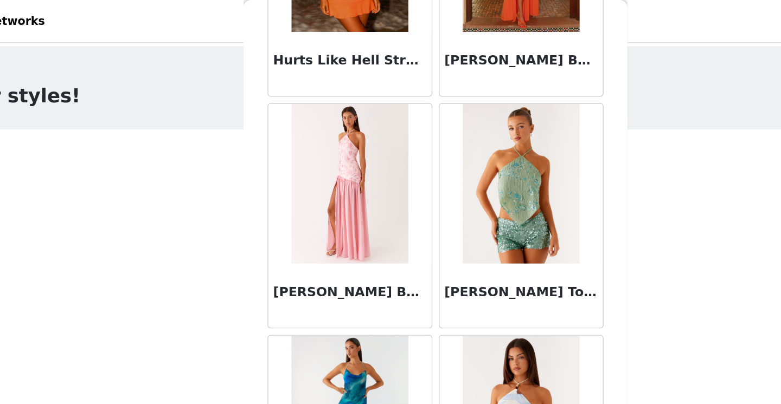
scroll to position [2827, 0]
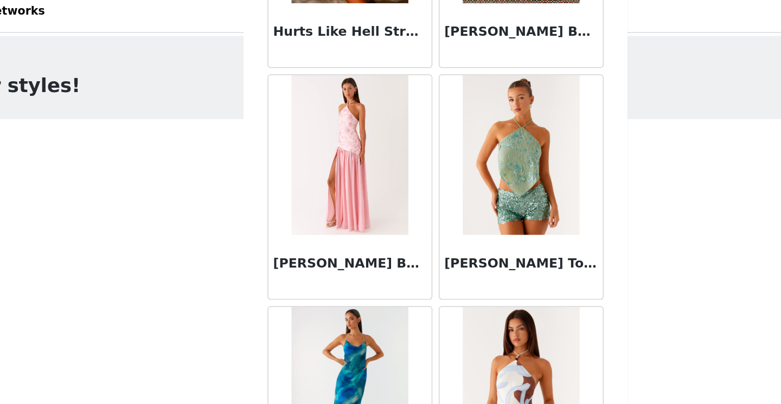
click at [326, 129] on img at bounding box center [332, 112] width 79 height 108
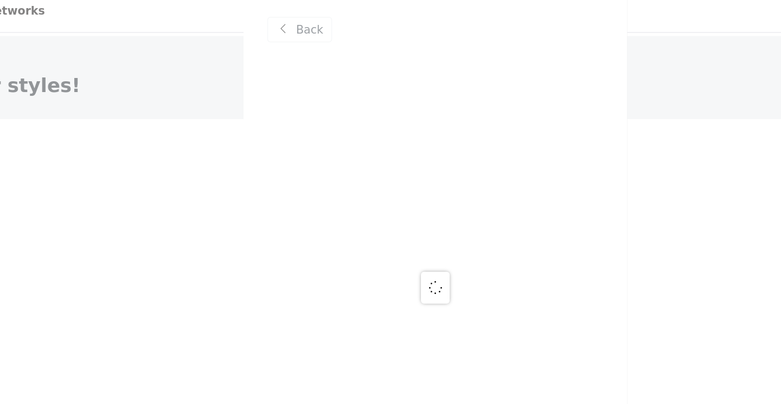
scroll to position [0, 0]
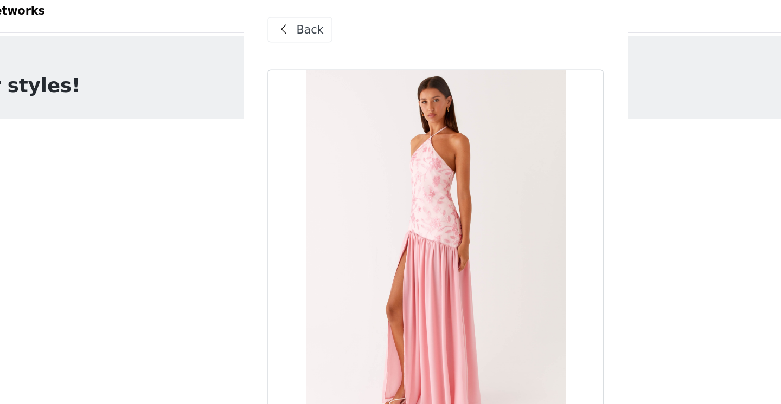
click at [305, 31] on span "Back" at bounding box center [305, 27] width 18 height 11
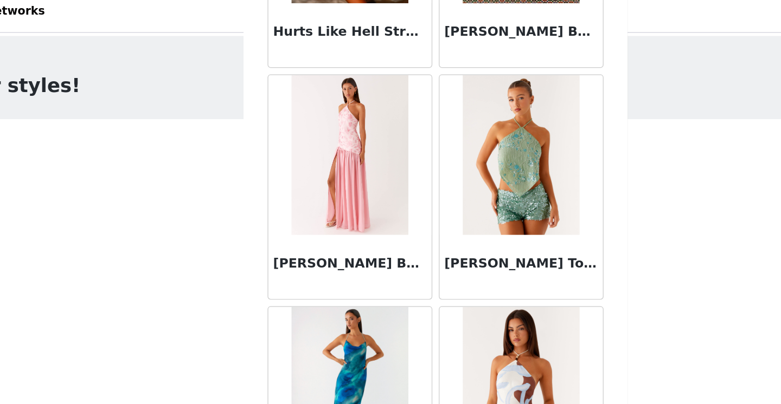
scroll to position [68, 0]
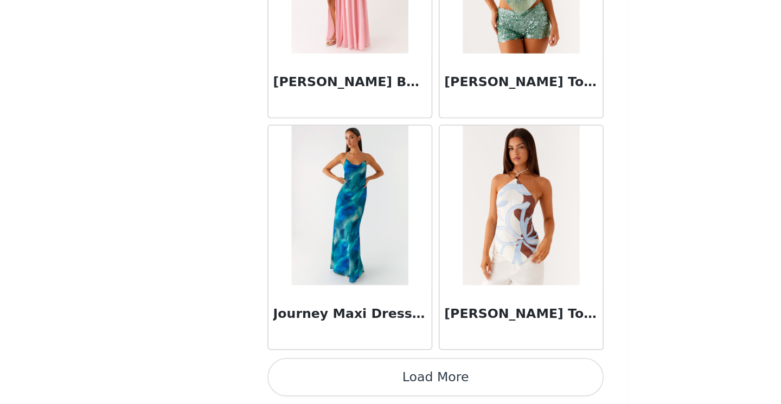
click at [355, 380] on button "Load More" at bounding box center [391, 386] width 228 height 26
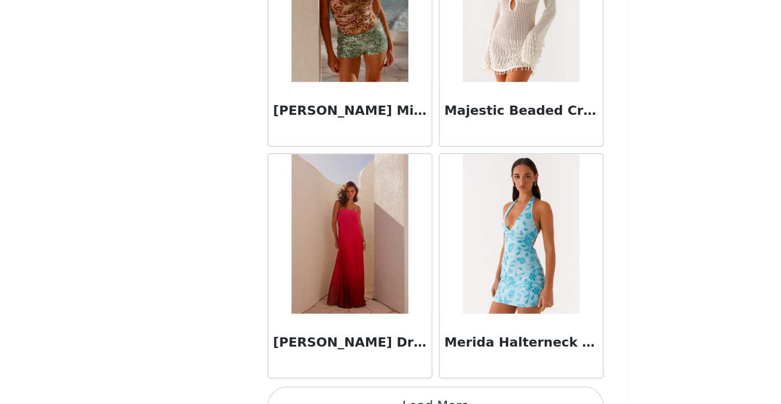
scroll to position [4400, 0]
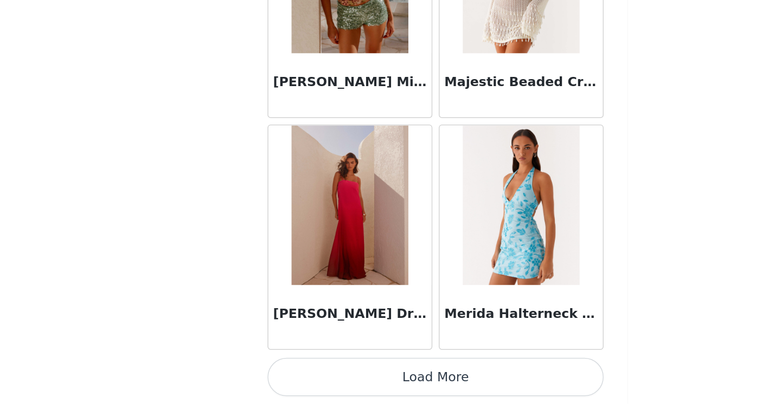
click at [417, 390] on button "Load More" at bounding box center [391, 386] width 228 height 26
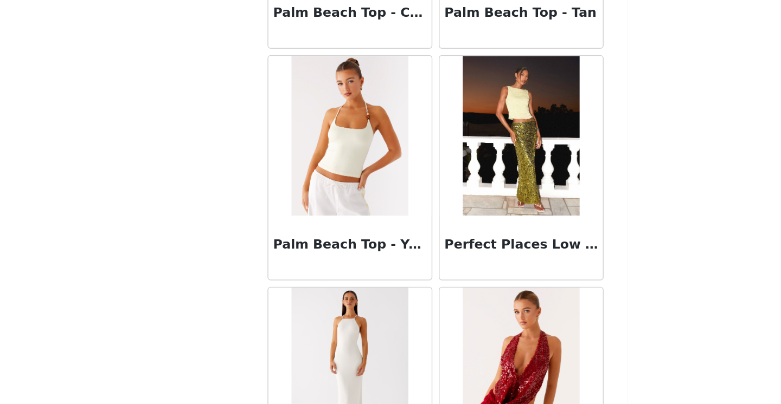
scroll to position [5972, 0]
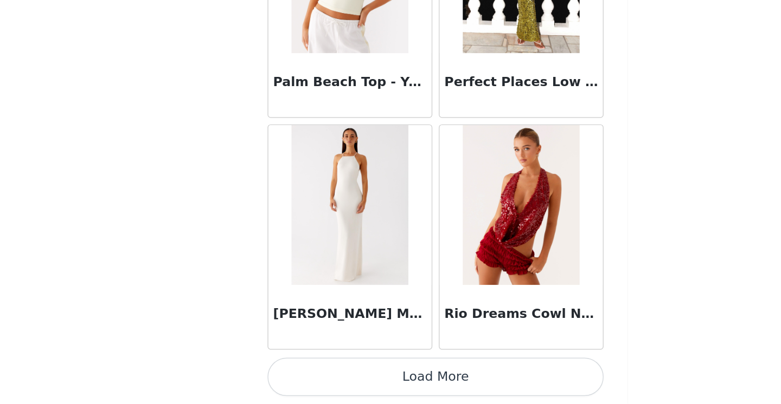
click at [415, 391] on button "Load More" at bounding box center [391, 386] width 228 height 26
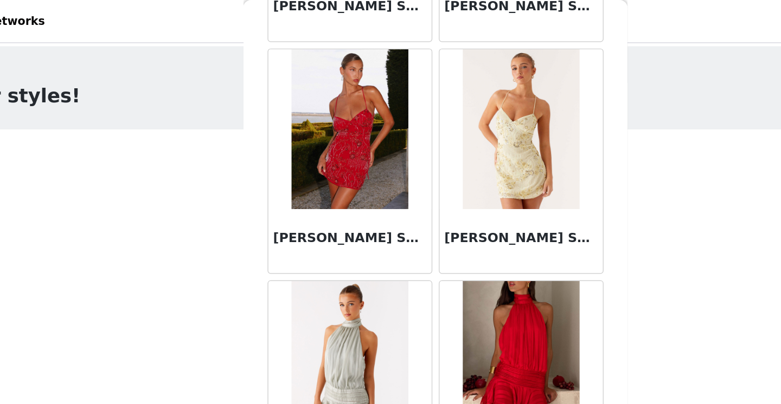
scroll to position [7404, 0]
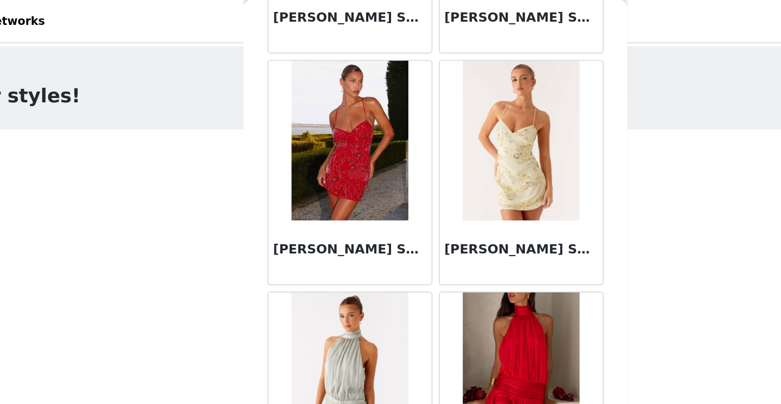
click at [425, 83] on img at bounding box center [448, 95] width 79 height 108
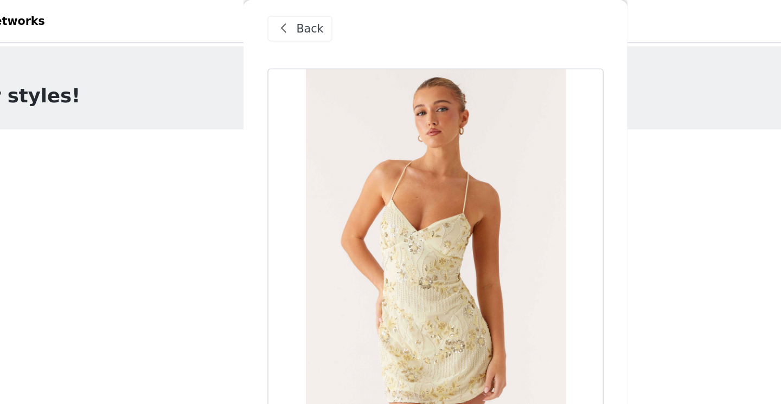
scroll to position [0, 0]
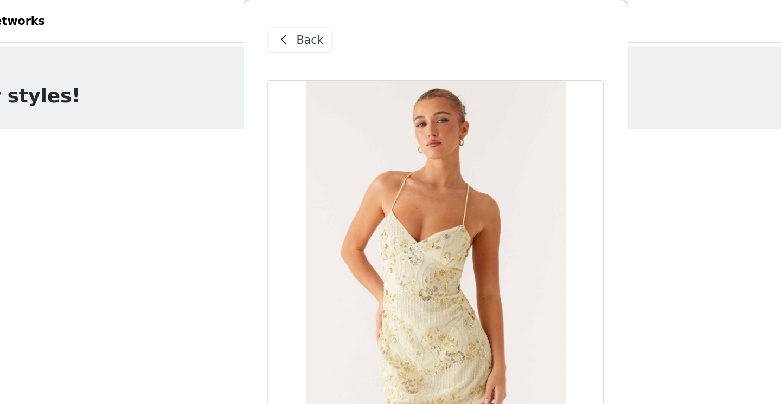
click at [289, 20] on div "Back" at bounding box center [299, 26] width 44 height 17
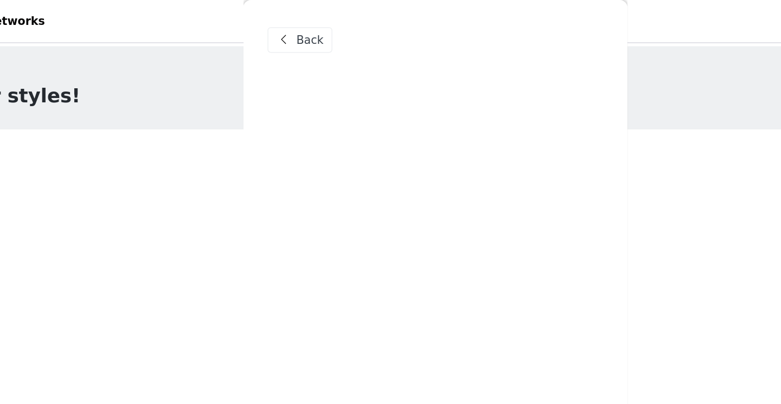
click at [291, 22] on span at bounding box center [287, 27] width 13 height 13
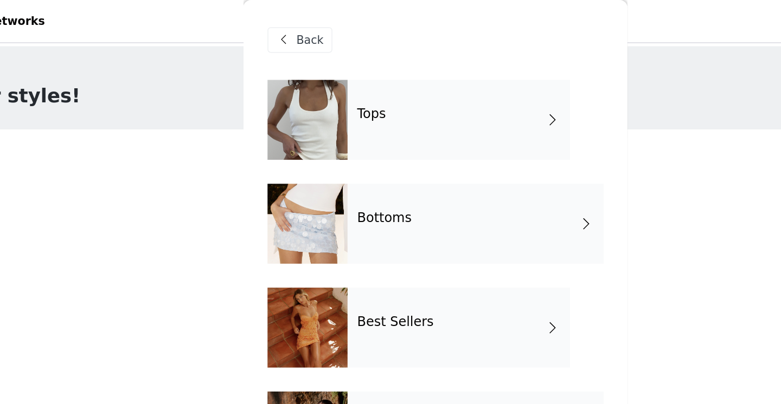
click at [334, 81] on div "Tops" at bounding box center [406, 81] width 151 height 54
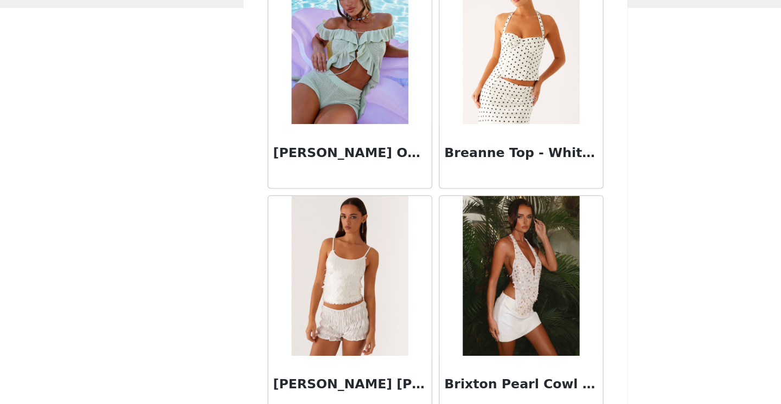
scroll to position [15, 0]
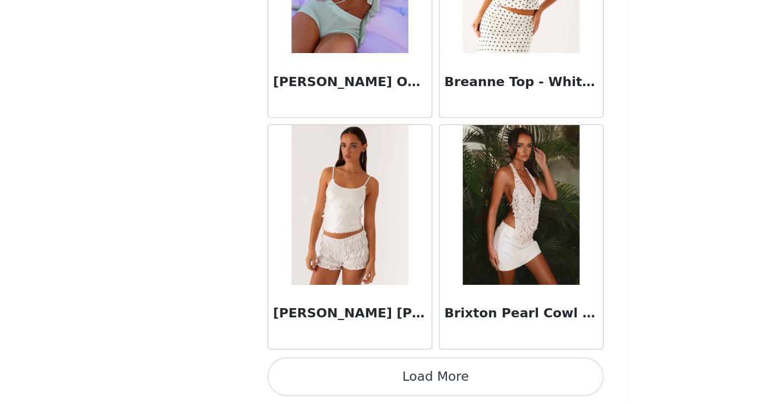
click at [378, 382] on button "Load More" at bounding box center [391, 386] width 228 height 26
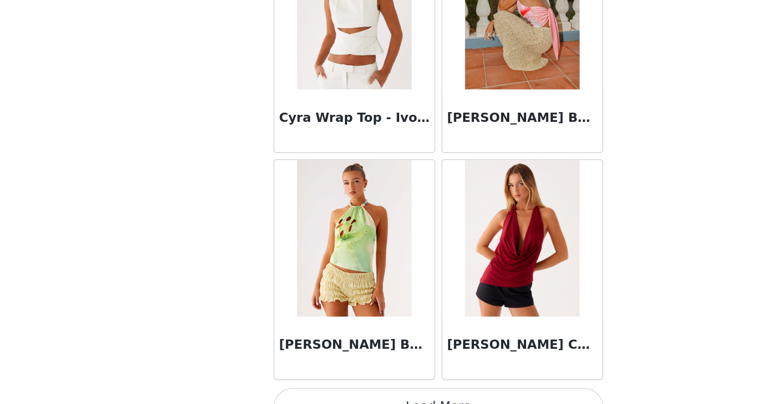
scroll to position [2827, 0]
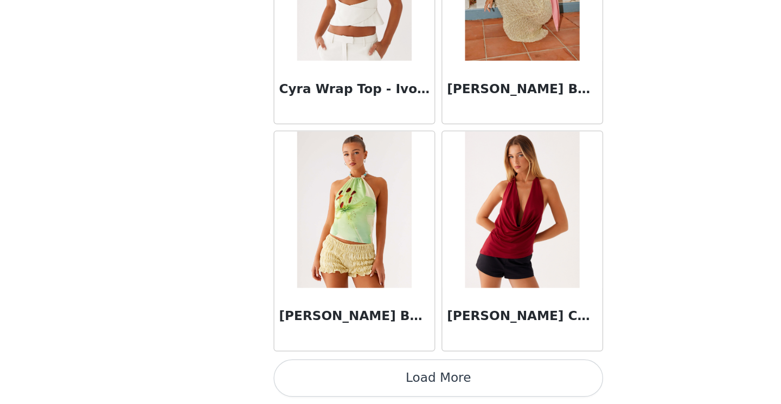
click at [445, 382] on button "Load More" at bounding box center [391, 386] width 228 height 26
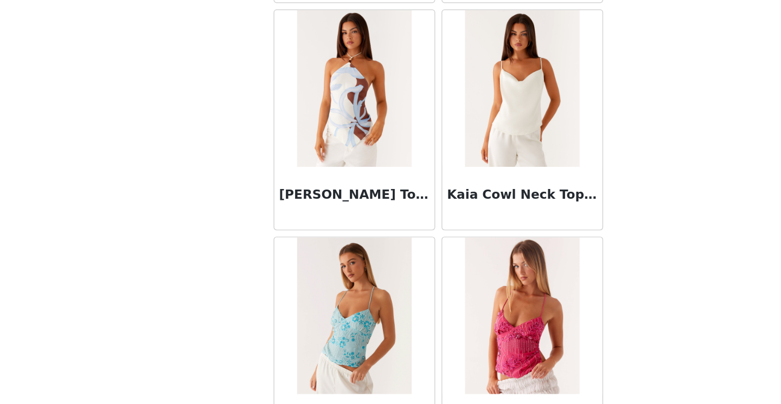
scroll to position [4400, 0]
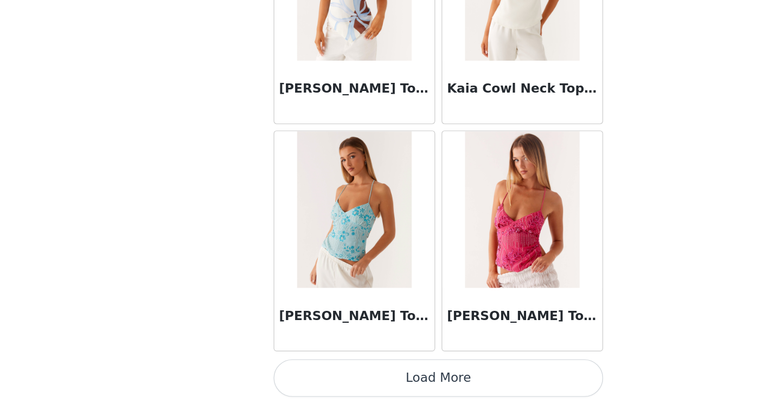
click at [435, 394] on button "Load More" at bounding box center [391, 386] width 228 height 26
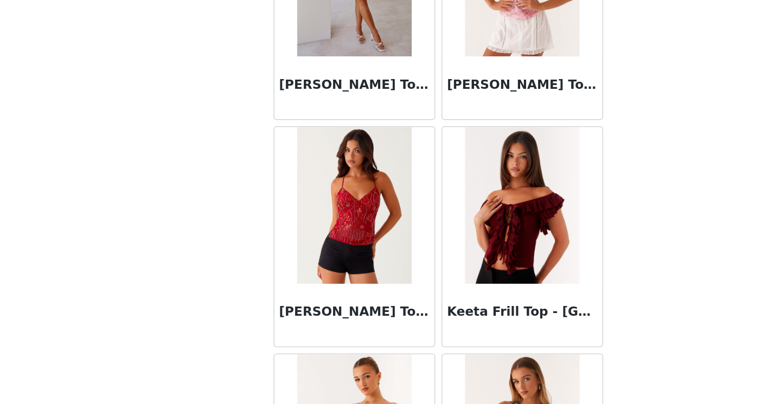
scroll to position [4809, 0]
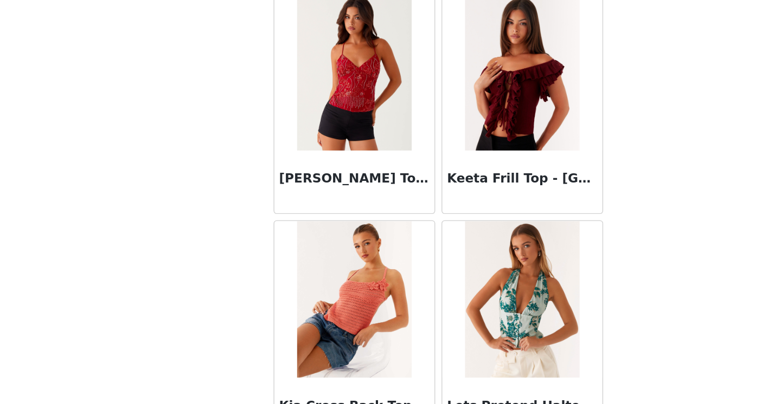
click at [431, 210] on img at bounding box center [448, 174] width 79 height 108
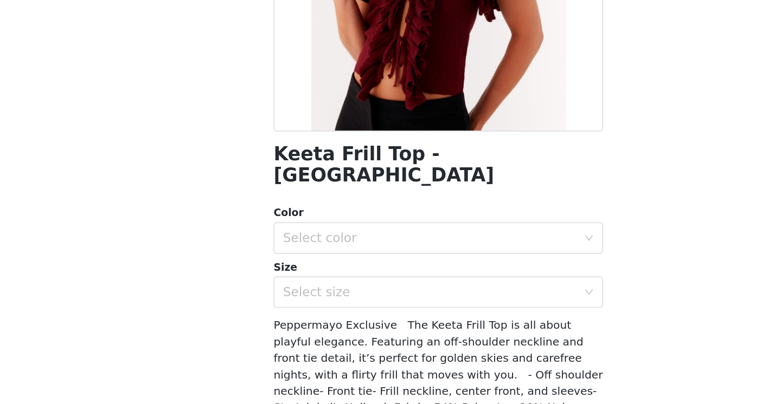
scroll to position [100, 0]
click at [406, 267] on div "Select color" at bounding box center [384, 272] width 203 height 11
click at [401, 278] on li "Burgundy" at bounding box center [391, 280] width 228 height 17
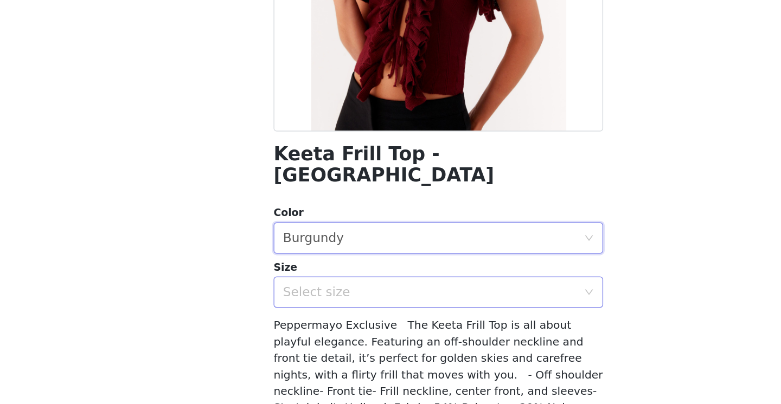
click at [398, 304] on div "Select size" at bounding box center [384, 309] width 203 height 11
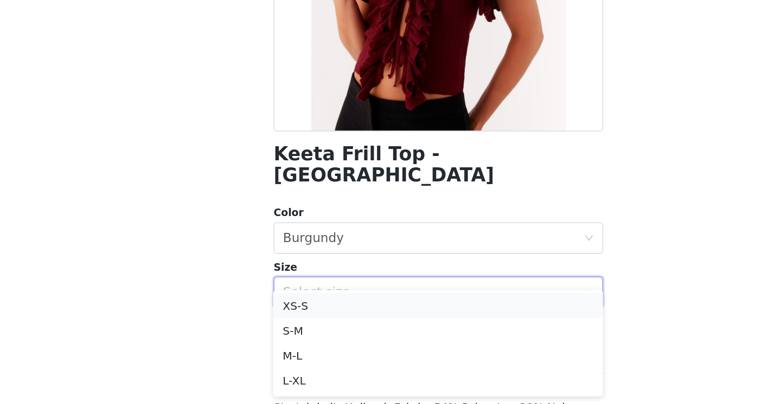
click at [394, 319] on li "XS-S" at bounding box center [391, 318] width 228 height 17
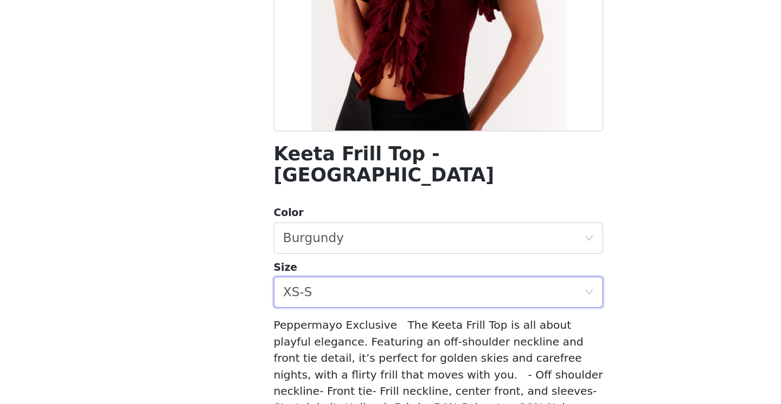
scroll to position [156, 0]
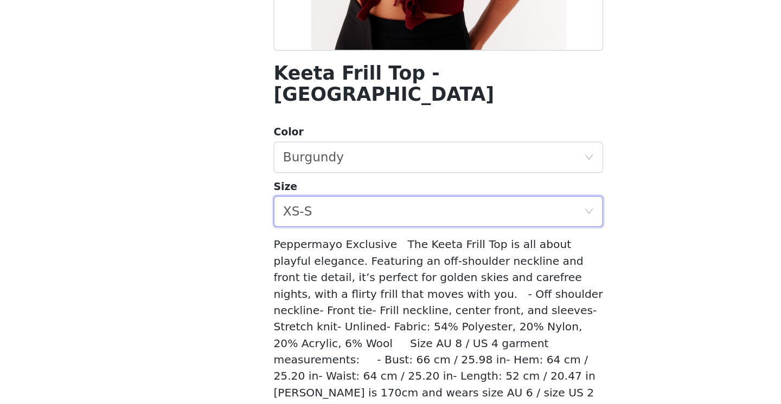
click at [384, 391] on button "Add Product" at bounding box center [391, 404] width 228 height 26
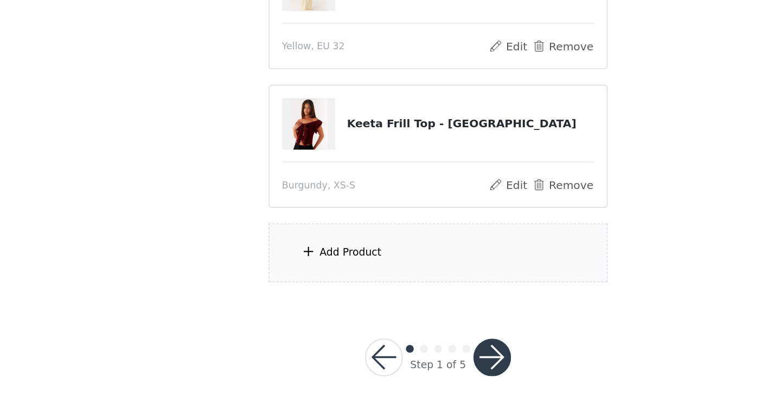
scroll to position [164, 0]
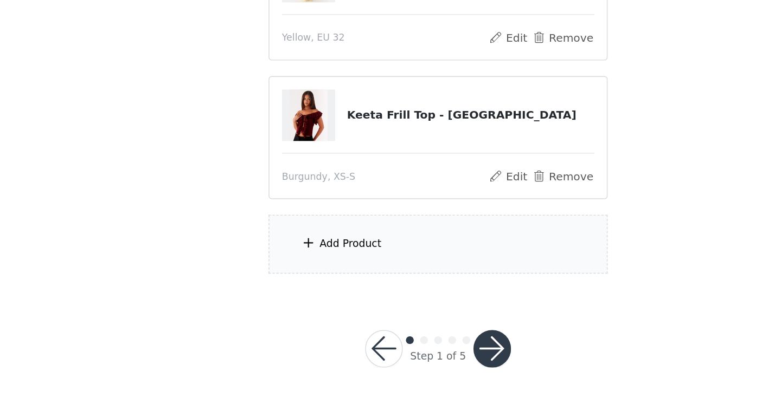
click at [372, 303] on div "Add Product" at bounding box center [390, 293] width 234 height 41
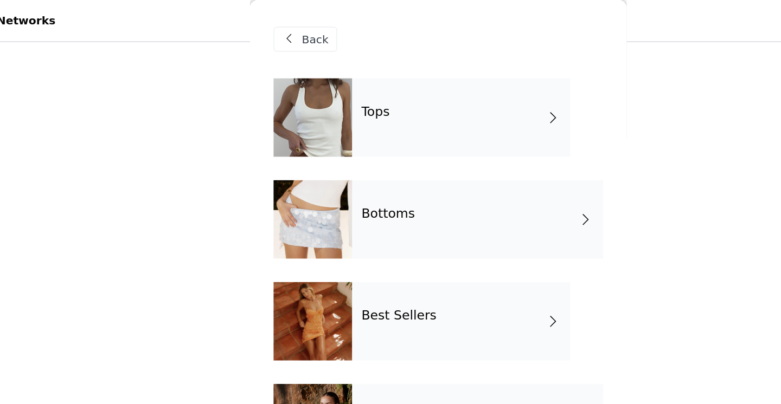
scroll to position [0, 0]
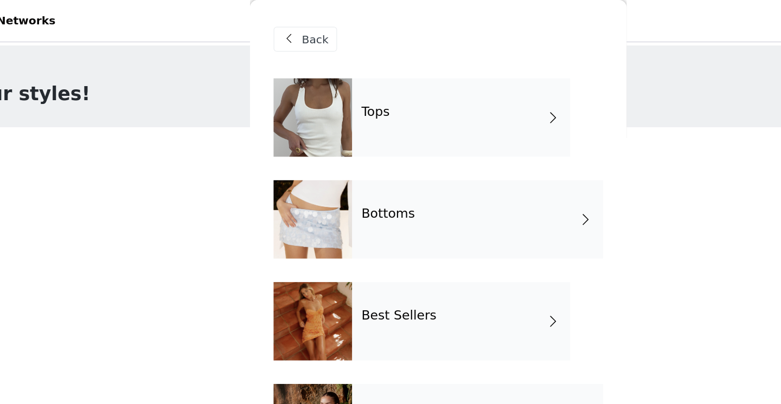
click at [352, 72] on div "Tops" at bounding box center [406, 81] width 151 height 54
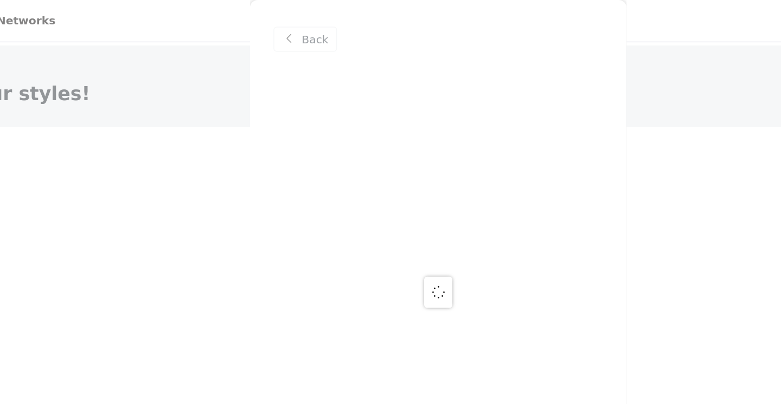
click at [310, 24] on div at bounding box center [390, 202] width 781 height 404
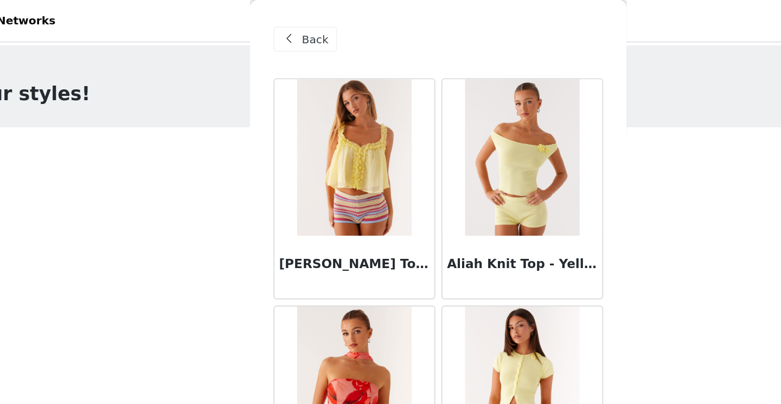
click at [309, 25] on span "Back" at bounding box center [305, 27] width 18 height 11
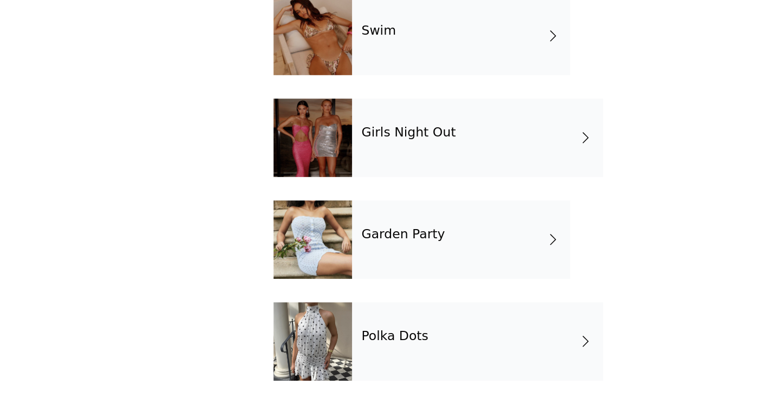
scroll to position [152, 0]
click at [343, 348] on div "Polka Dots" at bounding box center [418, 361] width 174 height 54
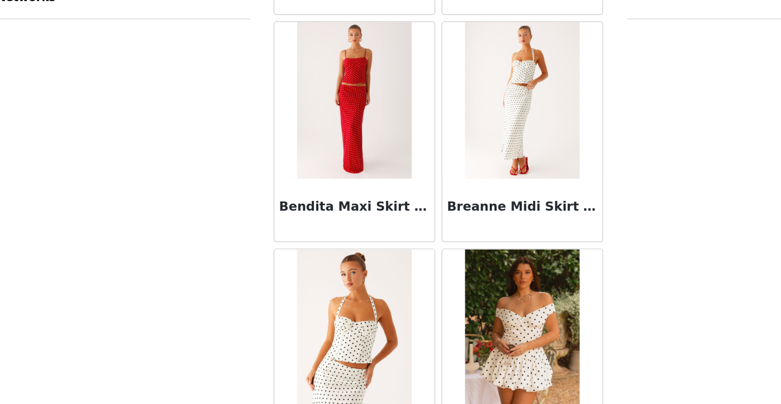
scroll to position [0, 0]
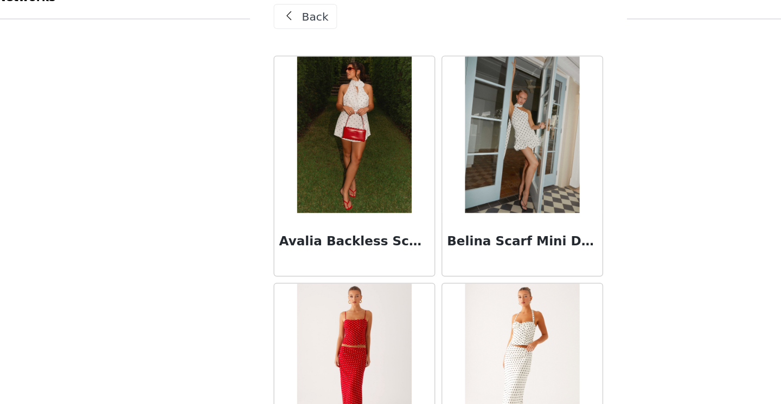
click at [481, 94] on img at bounding box center [448, 109] width 79 height 108
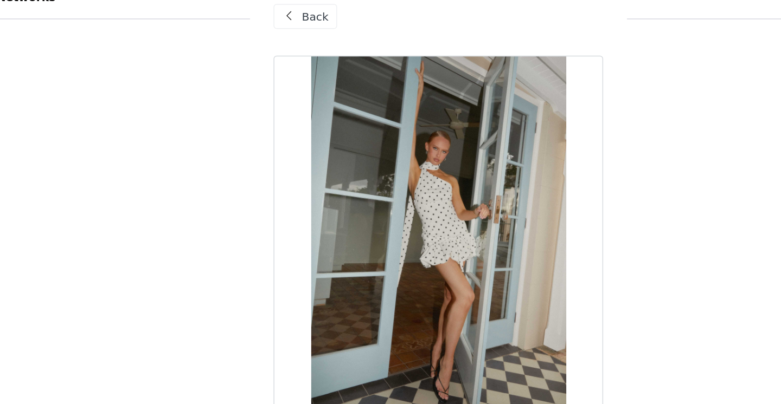
click at [294, 30] on div "Back" at bounding box center [299, 26] width 44 height 17
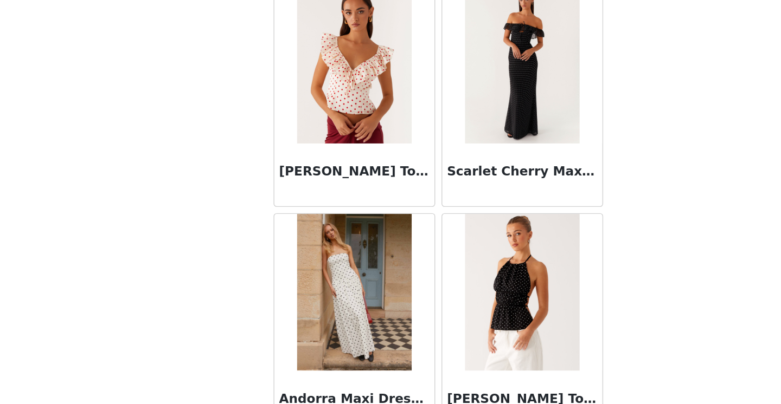
scroll to position [556, 0]
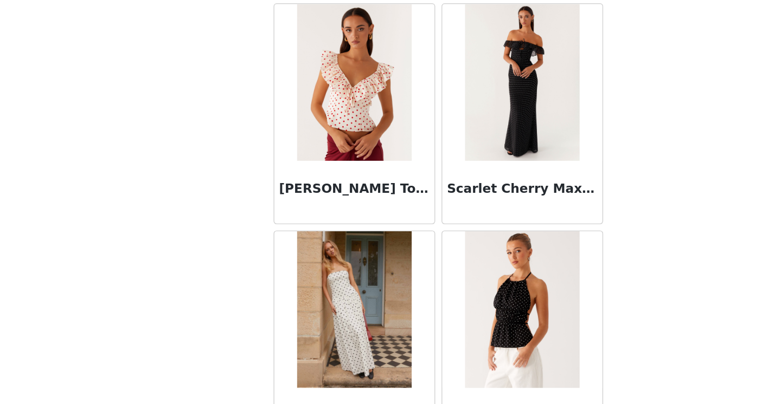
click at [426, 185] on img at bounding box center [448, 181] width 79 height 108
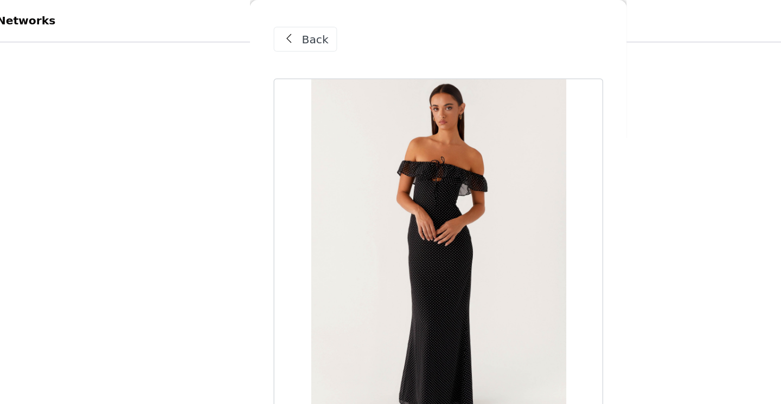
scroll to position [148, 0]
click at [299, 33] on div "Back" at bounding box center [299, 26] width 44 height 17
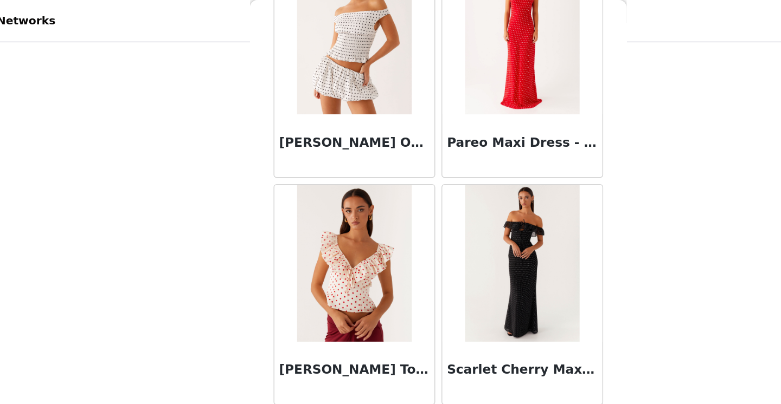
scroll to position [557, 0]
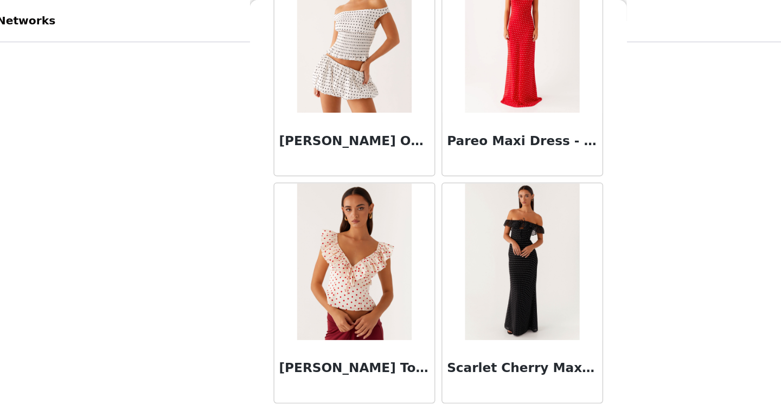
click at [323, 186] on img at bounding box center [332, 181] width 79 height 108
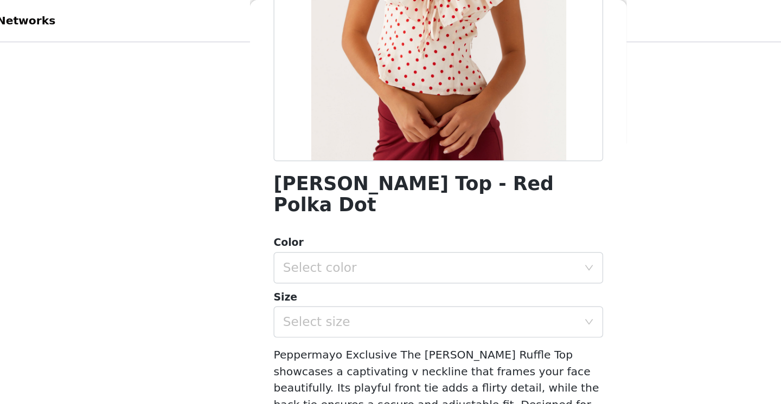
scroll to position [186, 0]
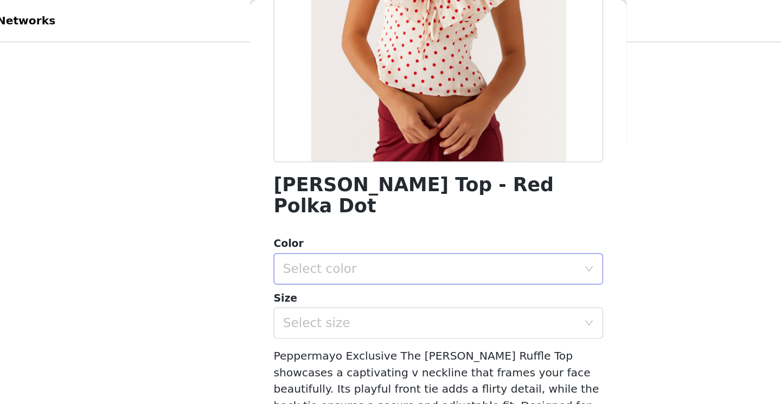
click at [318, 181] on div "Select color" at bounding box center [384, 186] width 203 height 11
click at [313, 202] on li "Red Polka Dot" at bounding box center [391, 195] width 228 height 17
click at [312, 215] on div "Select size" at bounding box center [387, 223] width 208 height 21
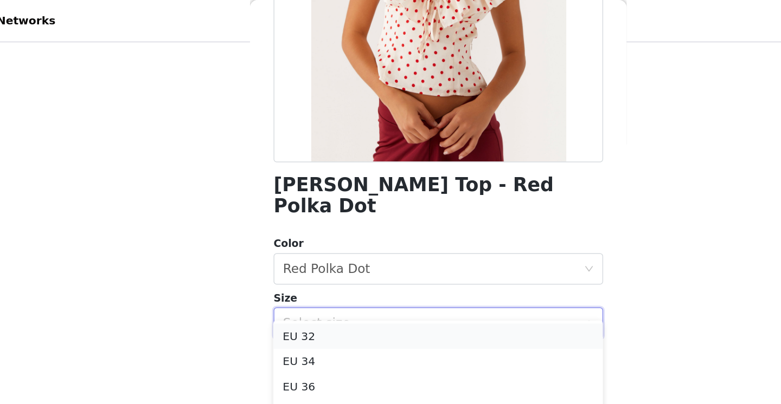
click at [307, 233] on li "EU 32" at bounding box center [391, 232] width 228 height 17
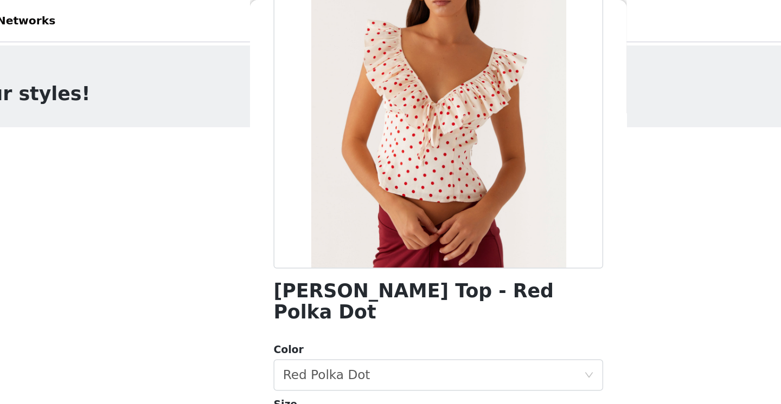
scroll to position [0, 0]
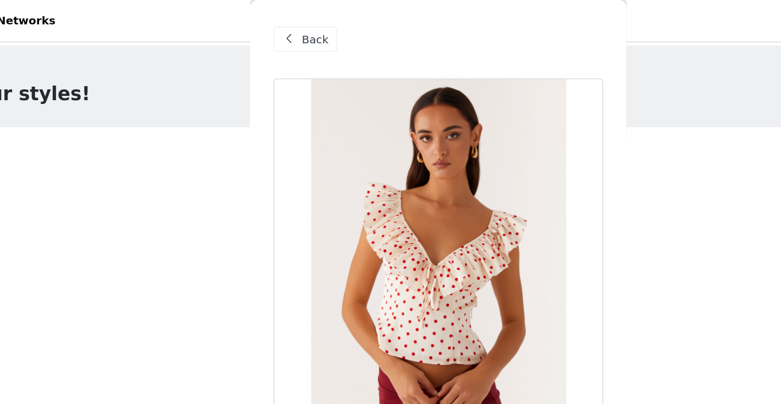
click at [294, 25] on div "Back" at bounding box center [299, 26] width 44 height 17
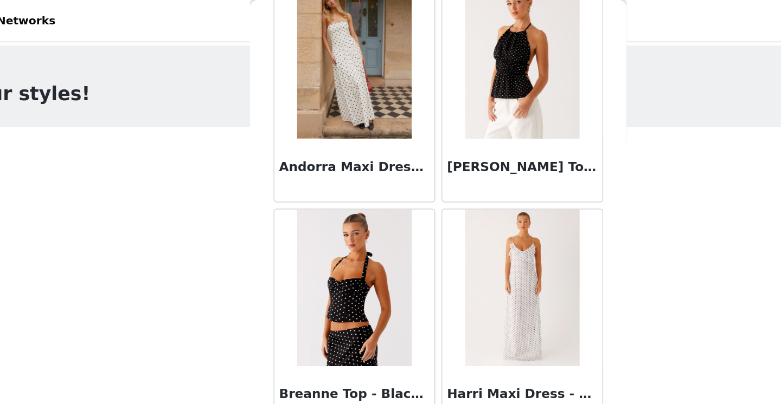
scroll to position [859, 0]
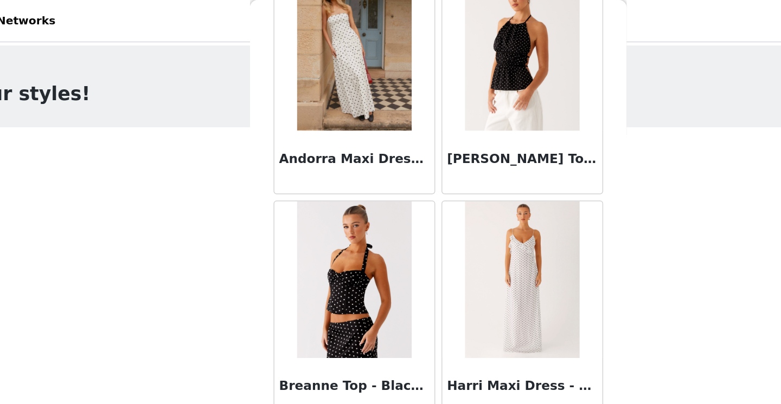
click at [314, 177] on img at bounding box center [332, 193] width 79 height 108
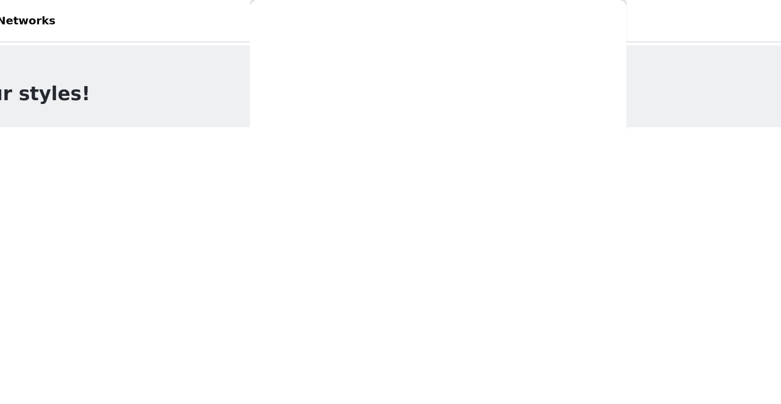
scroll to position [0, 0]
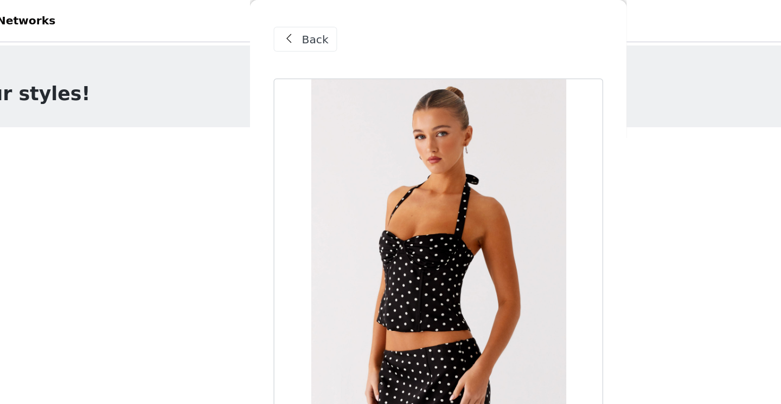
click at [300, 24] on span "Back" at bounding box center [305, 27] width 18 height 11
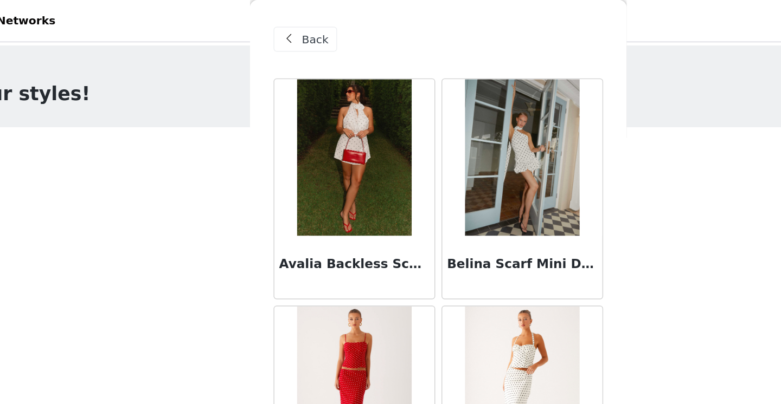
click at [287, 28] on span at bounding box center [287, 27] width 13 height 13
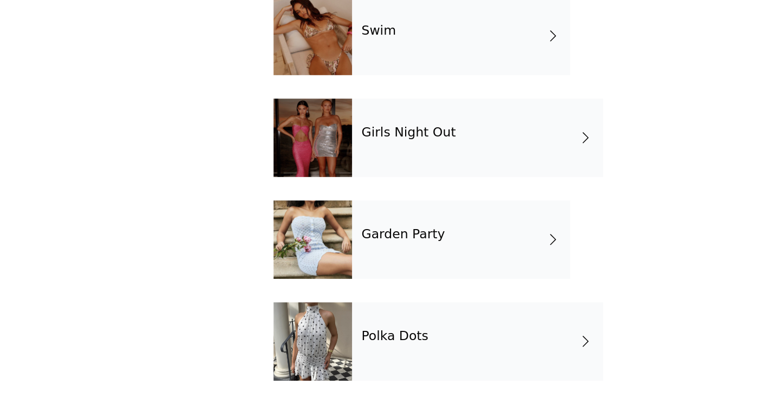
scroll to position [213, 0]
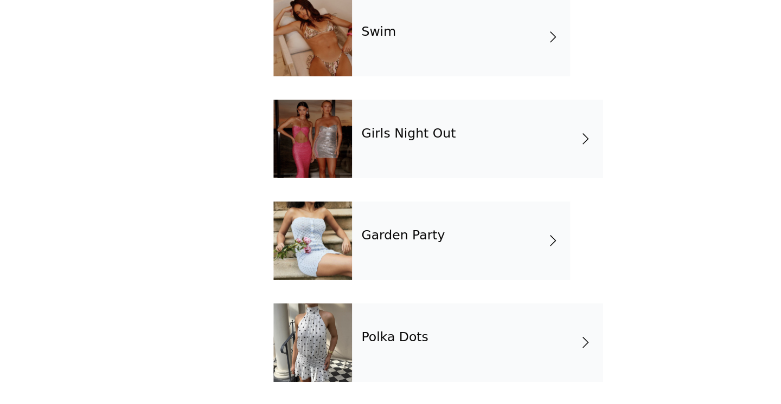
click at [339, 292] on h4 "Garden Party" at bounding box center [365, 287] width 57 height 10
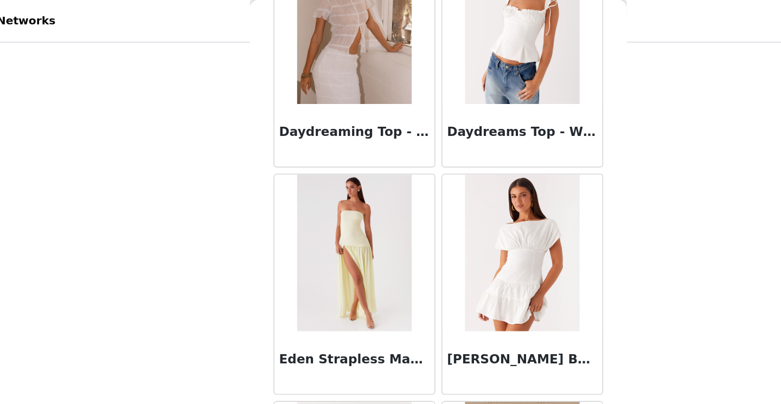
scroll to position [1255, 0]
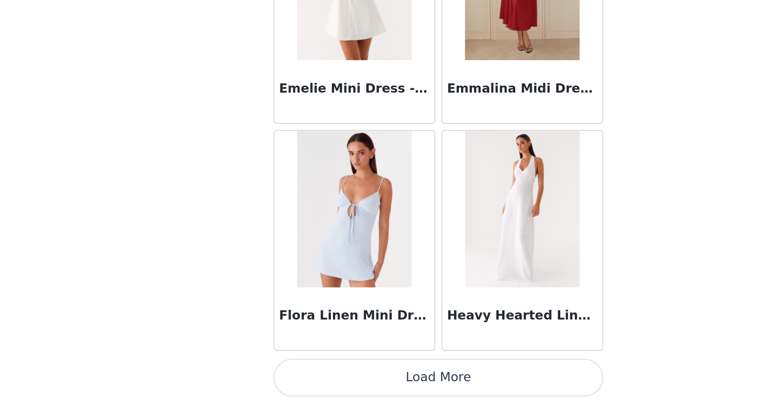
click at [339, 383] on button "Load More" at bounding box center [391, 386] width 228 height 26
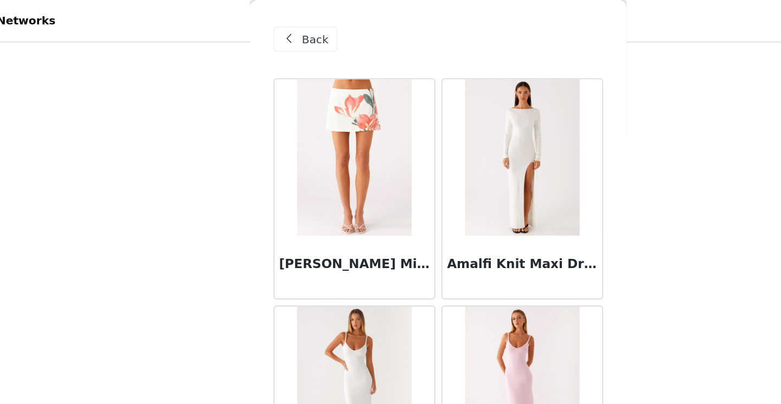
scroll to position [62, 0]
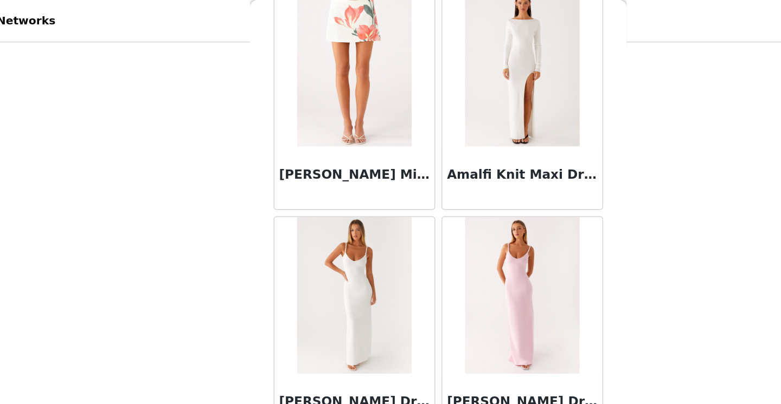
click at [413, 185] on img at bounding box center [448, 204] width 79 height 108
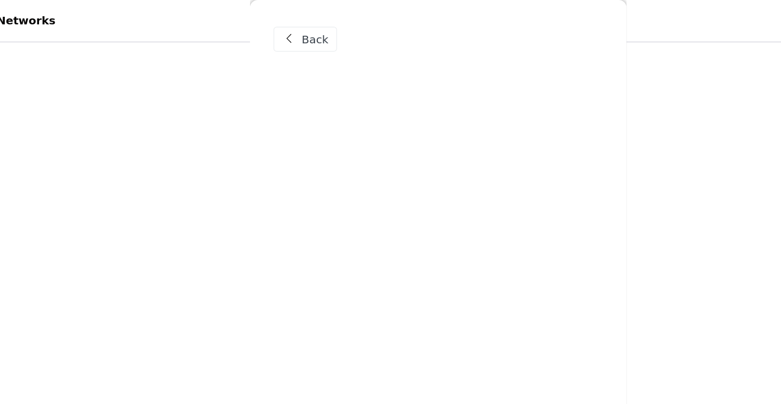
scroll to position [0, 0]
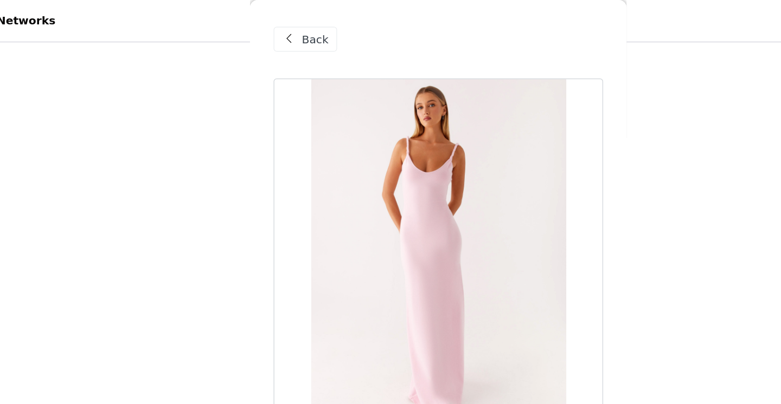
click at [292, 24] on span at bounding box center [287, 27] width 13 height 13
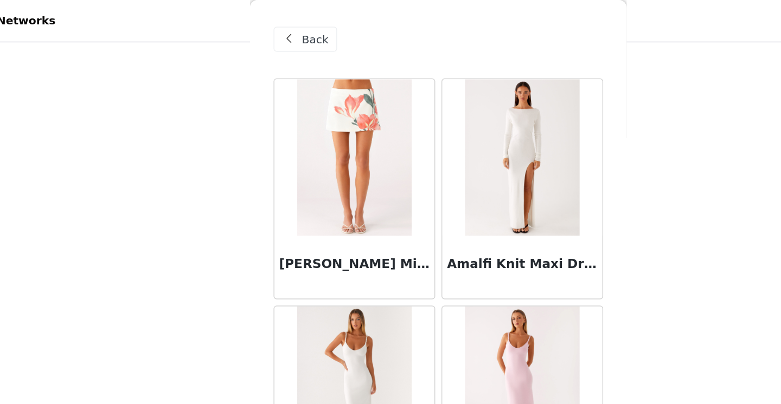
click at [292, 24] on span at bounding box center [287, 27] width 13 height 13
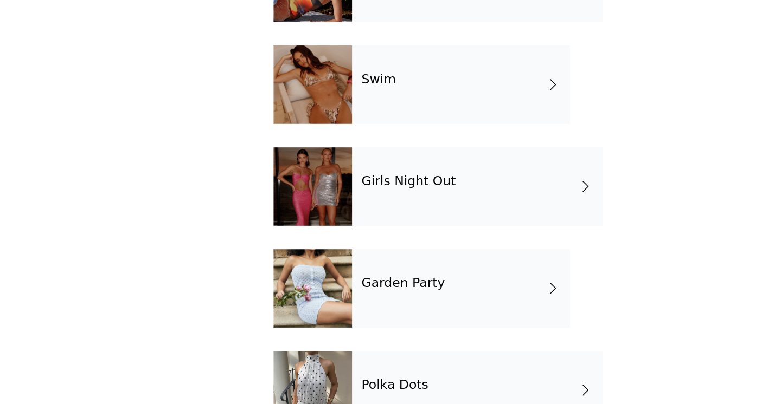
scroll to position [164, 0]
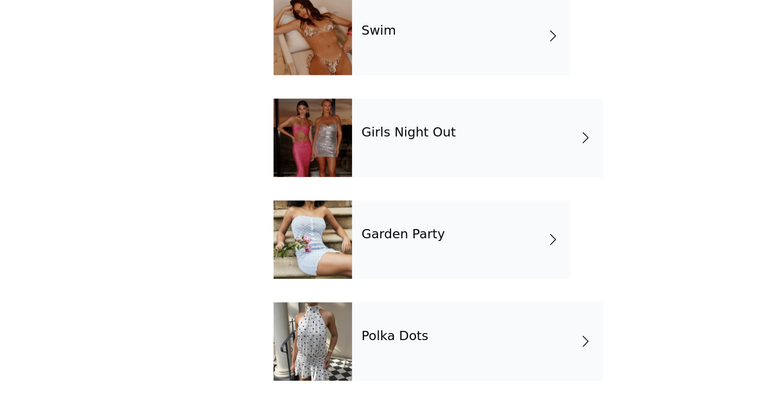
click at [328, 326] on div "Tops Bottoms Best Sellers Dresses Swim Girls Night Out Garden Party Polka Dots" at bounding box center [391, 123] width 228 height 564
click at [326, 350] on div at bounding box center [304, 361] width 54 height 54
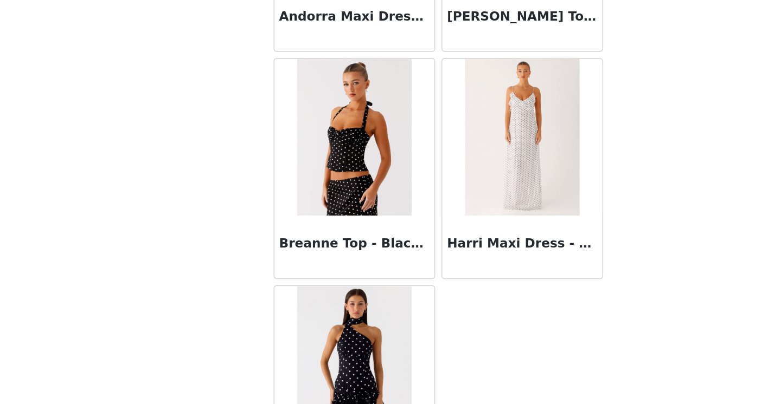
scroll to position [839, 0]
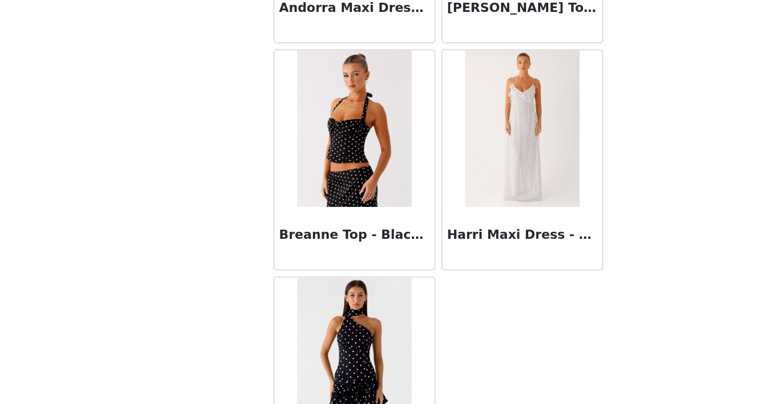
click at [327, 280] on div "Breanne Top - Black Polka Dot" at bounding box center [332, 289] width 111 height 43
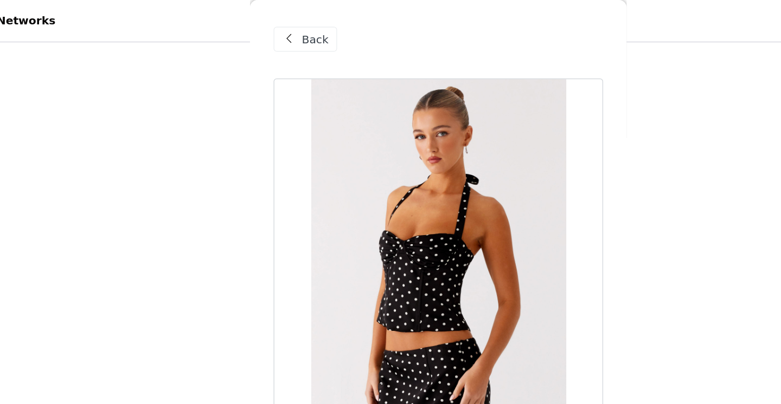
scroll to position [0, 0]
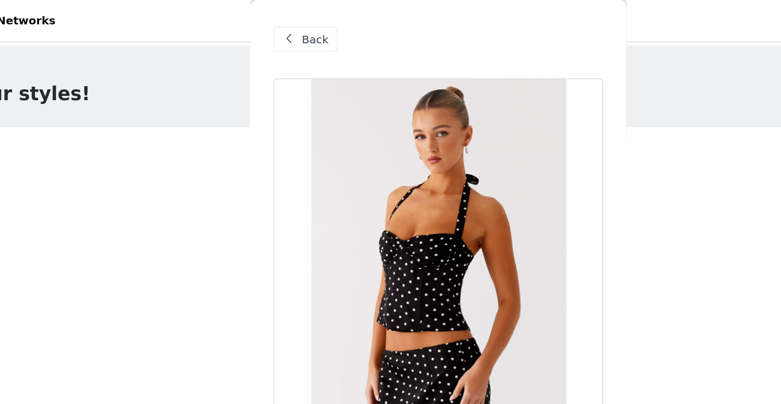
click at [284, 37] on div "Back" at bounding box center [391, 27] width 228 height 54
click at [286, 26] on span at bounding box center [287, 27] width 13 height 13
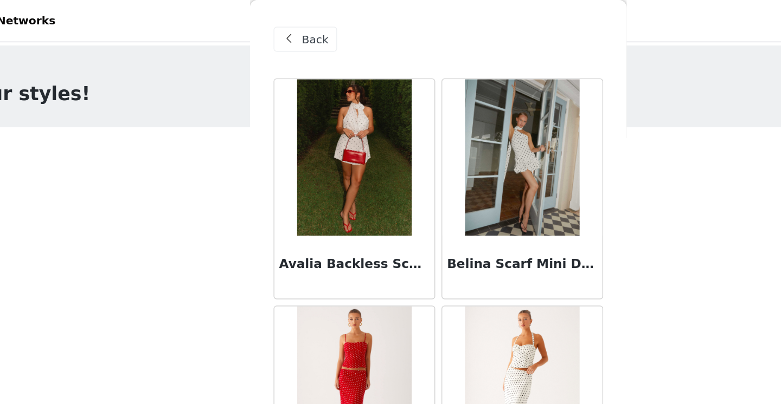
click at [300, 11] on div "Back" at bounding box center [391, 27] width 228 height 54
click at [300, 27] on span "Back" at bounding box center [305, 27] width 18 height 11
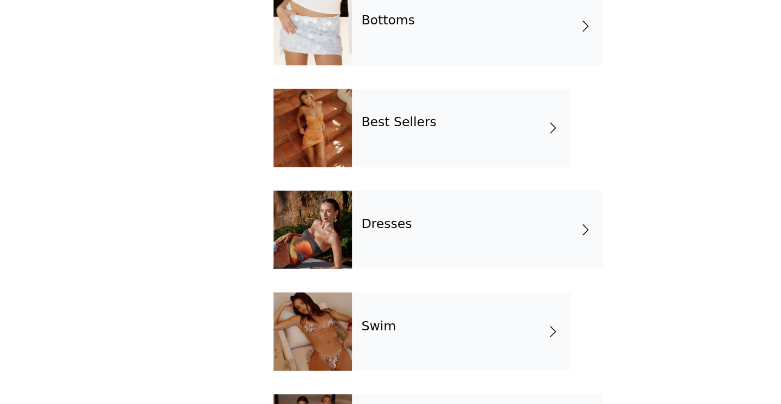
scroll to position [214, 0]
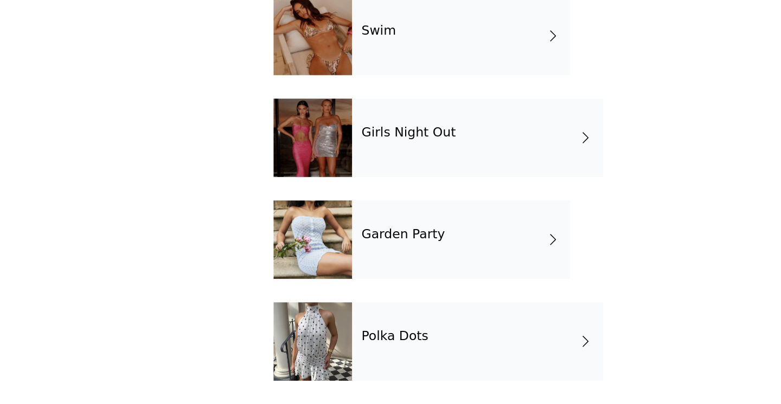
click at [331, 355] on div "Polka Dots" at bounding box center [418, 361] width 174 height 54
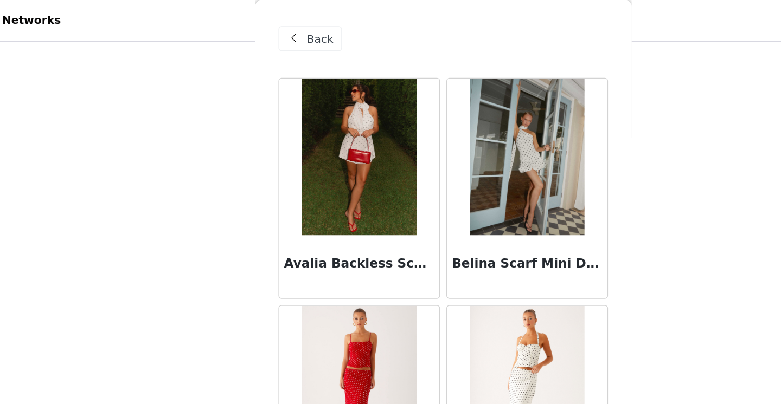
scroll to position [0, 0]
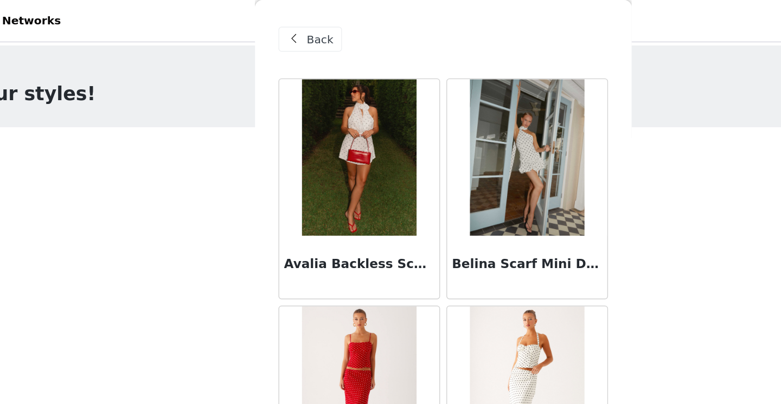
click at [288, 25] on span at bounding box center [287, 27] width 13 height 13
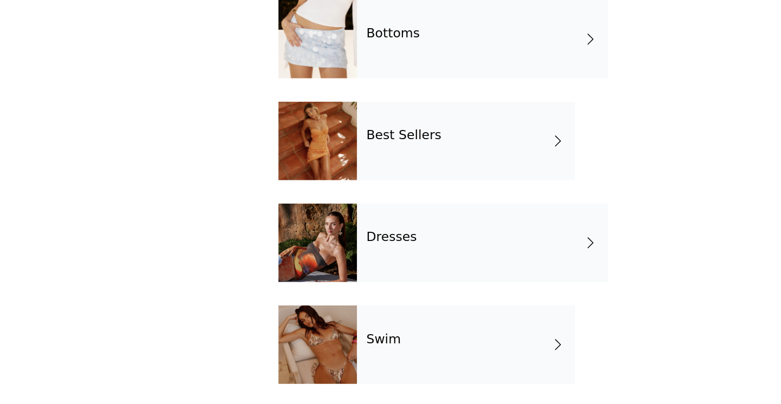
click at [343, 168] on div "Bottoms" at bounding box center [418, 152] width 174 height 54
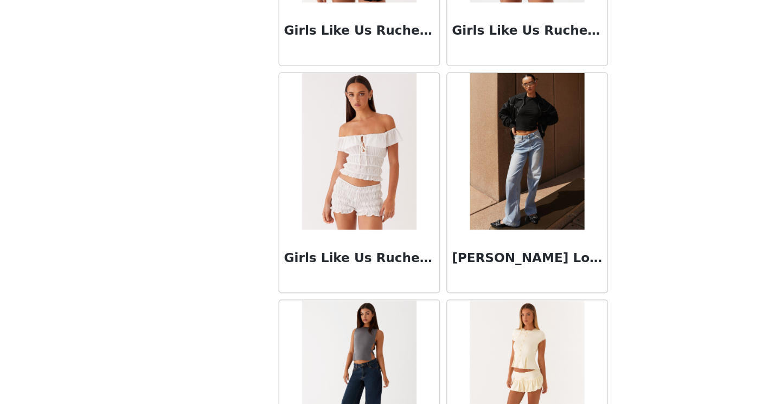
scroll to position [1255, 0]
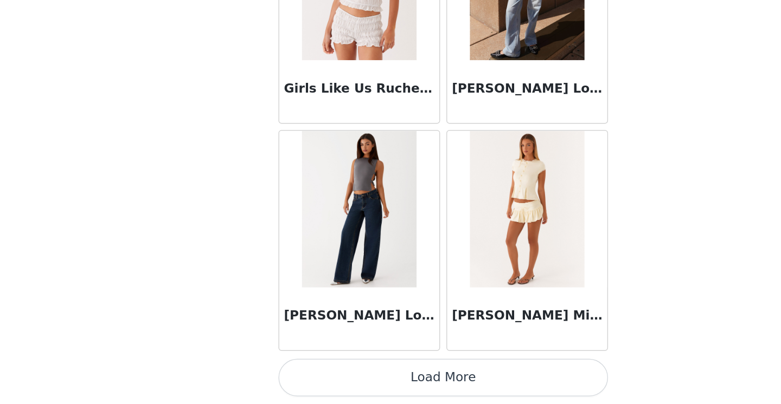
click at [375, 389] on button "Load More" at bounding box center [391, 386] width 228 height 26
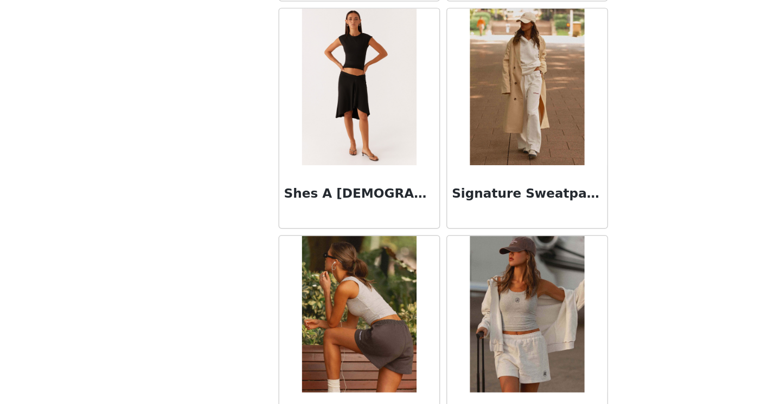
scroll to position [2795, 0]
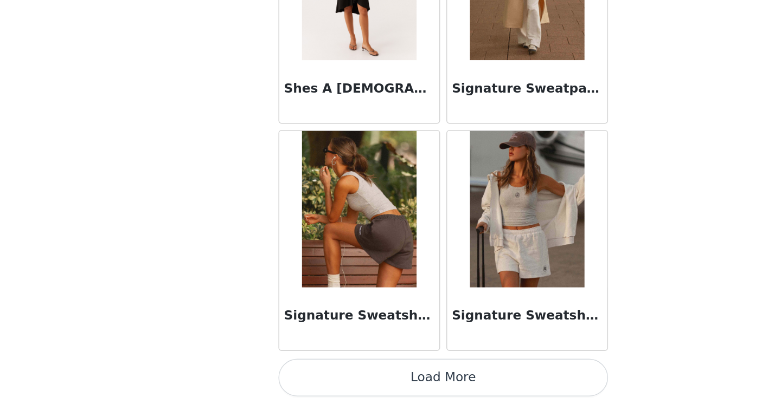
click at [375, 389] on button "Load More" at bounding box center [391, 386] width 228 height 26
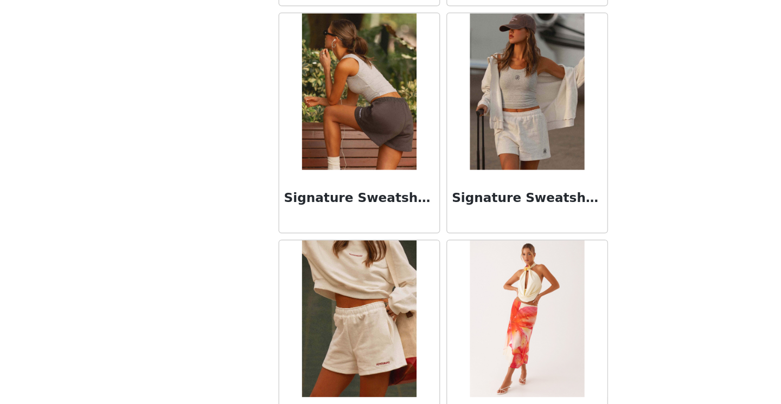
scroll to position [2637, 0]
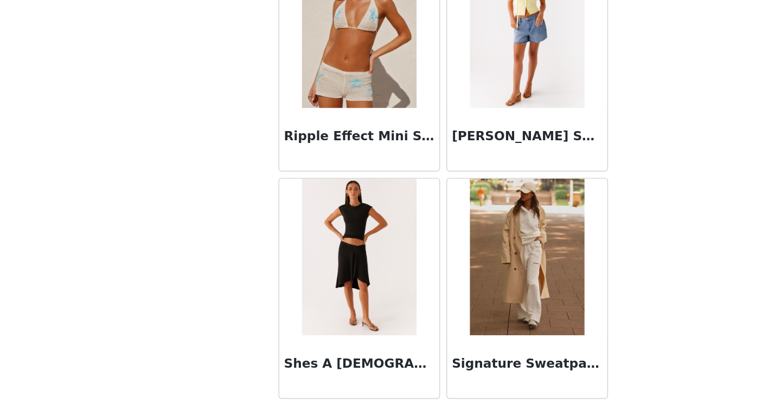
click at [363, 326] on img at bounding box center [332, 302] width 79 height 108
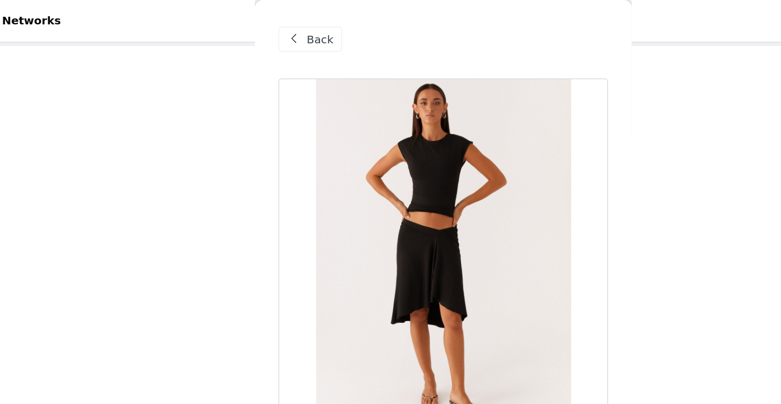
scroll to position [10, 0]
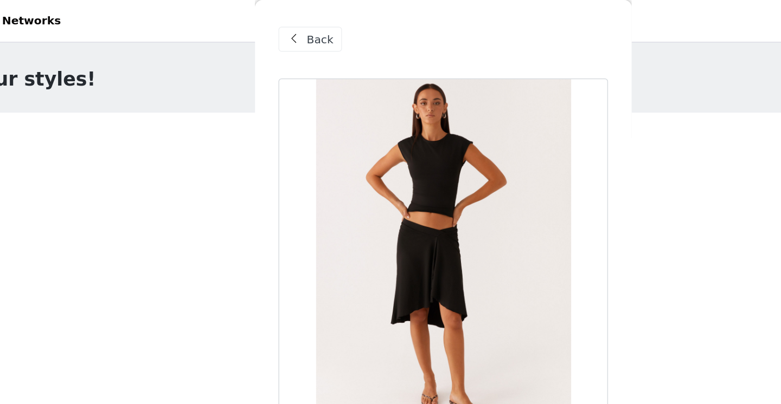
click at [290, 22] on span at bounding box center [287, 27] width 13 height 13
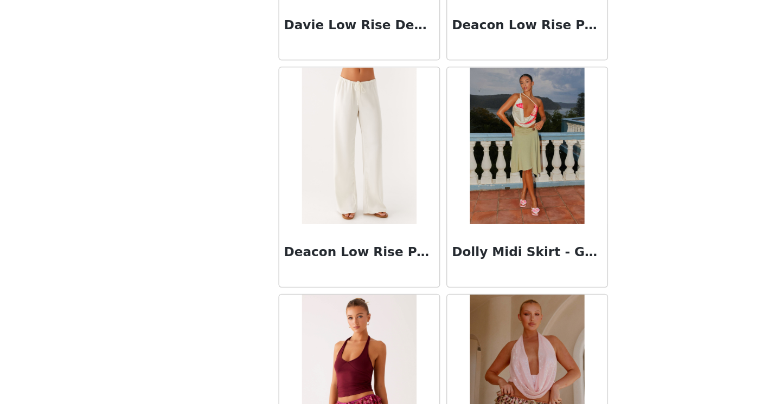
scroll to position [511, 0]
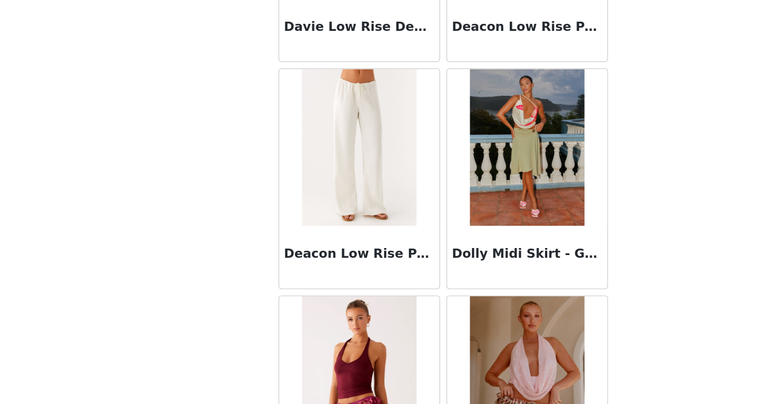
click at [423, 232] on img at bounding box center [448, 226] width 79 height 108
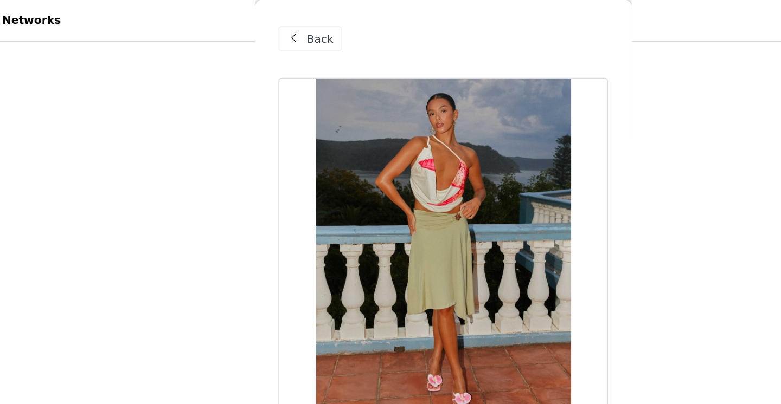
scroll to position [126, 0]
click at [296, 20] on div "Back" at bounding box center [299, 26] width 44 height 17
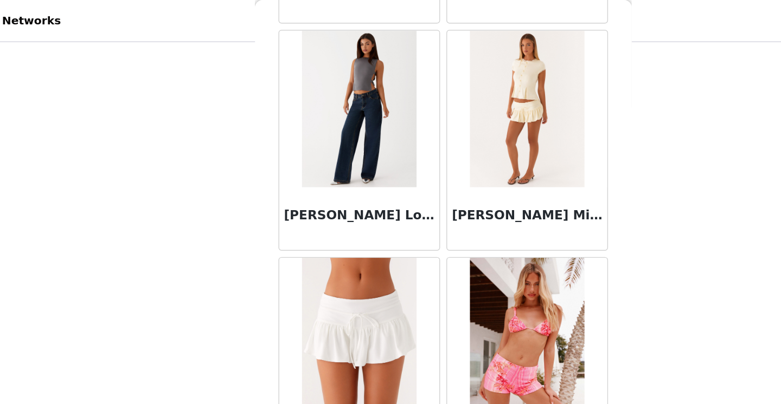
scroll to position [1470, 0]
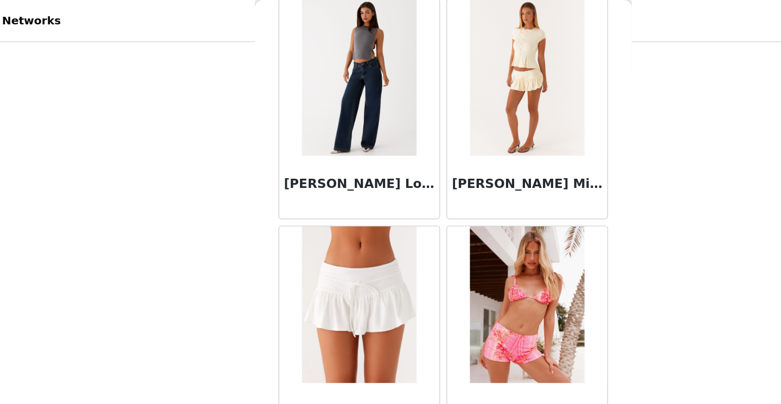
click at [415, 118] on div "[PERSON_NAME] Mini Skort - Lemon" at bounding box center [448, 129] width 111 height 43
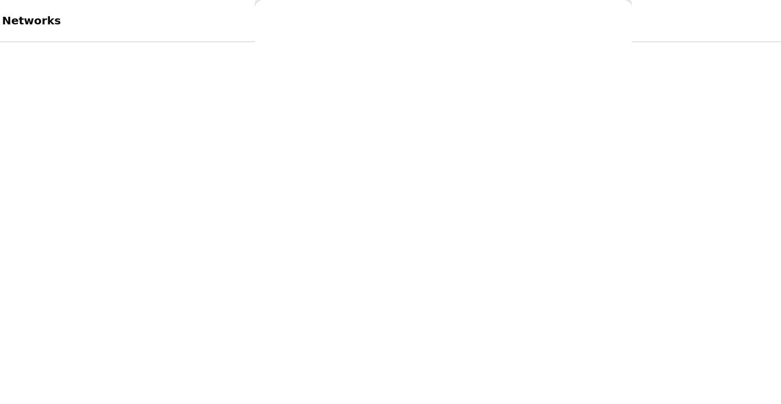
scroll to position [0, 0]
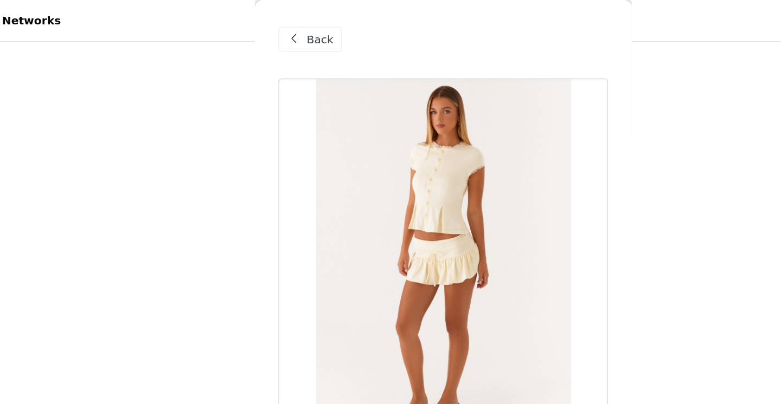
click at [297, 31] on span "Back" at bounding box center [305, 27] width 18 height 11
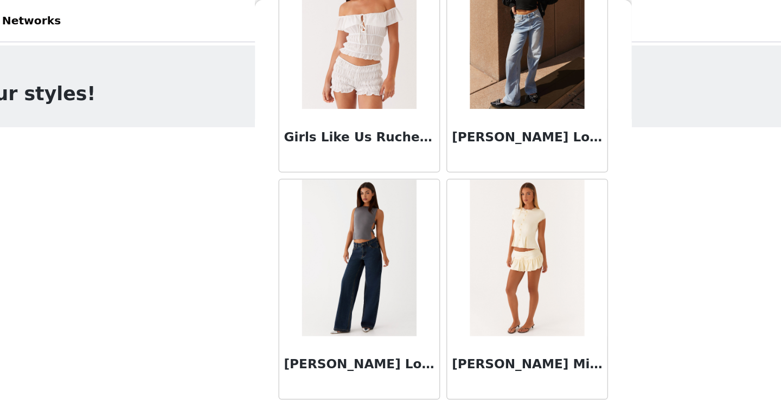
scroll to position [1346, 0]
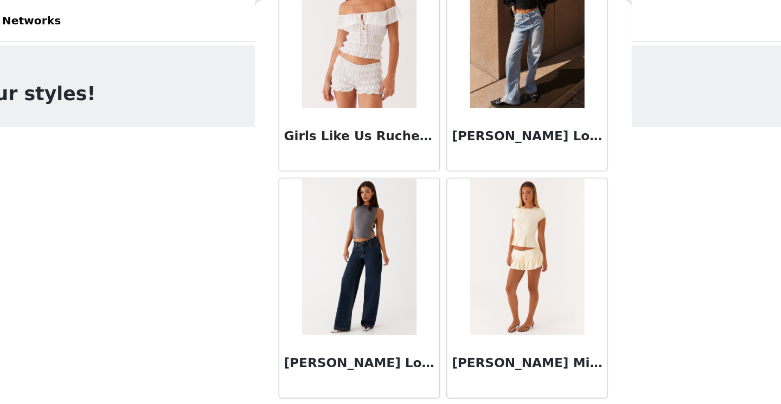
click at [413, 62] on img at bounding box center [448, 20] width 79 height 108
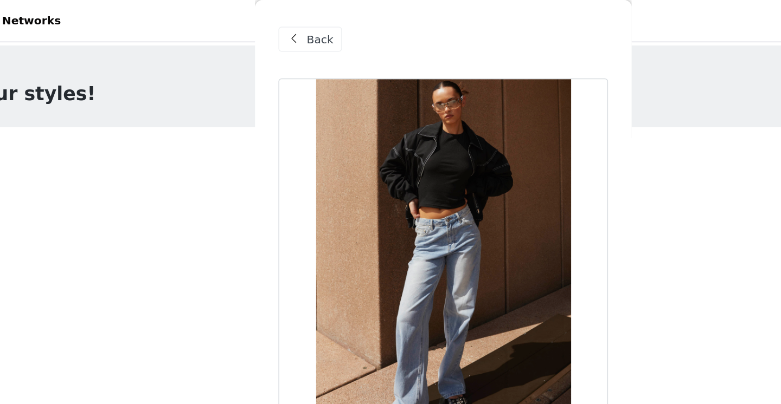
scroll to position [147, 0]
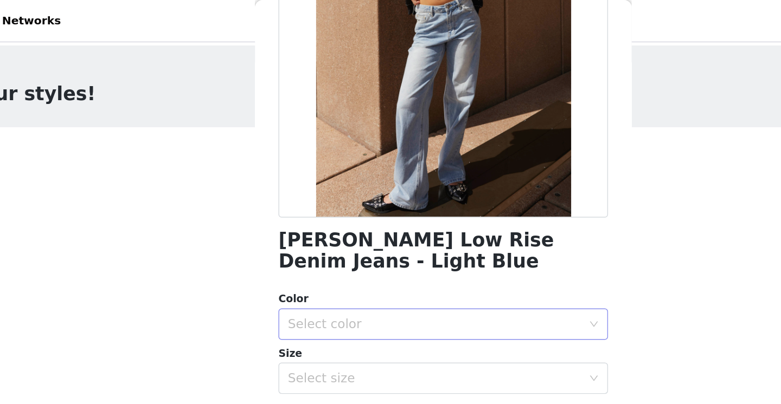
click at [399, 228] on div "Select color" at bounding box center [384, 224] width 203 height 11
click at [395, 241] on li "Light Blue" at bounding box center [391, 248] width 228 height 17
click at [394, 259] on div "Select size" at bounding box center [384, 261] width 203 height 11
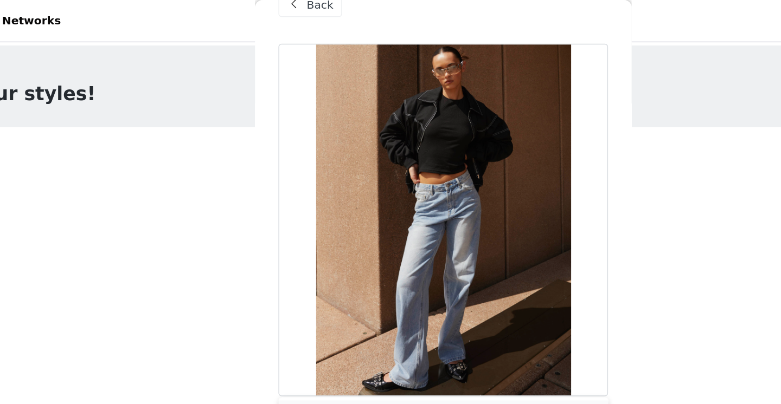
scroll to position [0, 0]
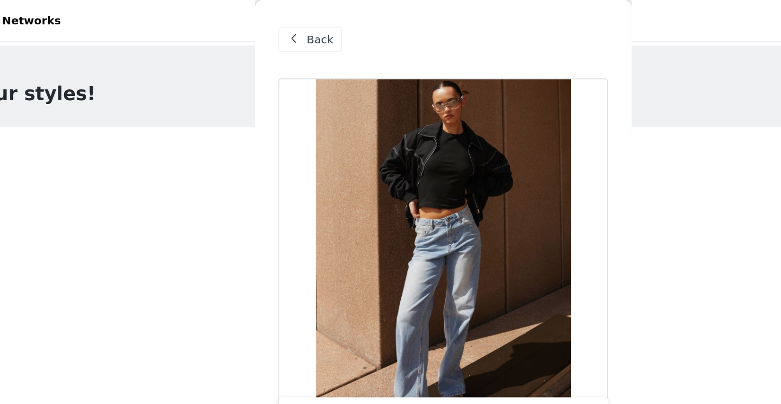
click at [286, 27] on span at bounding box center [287, 27] width 13 height 13
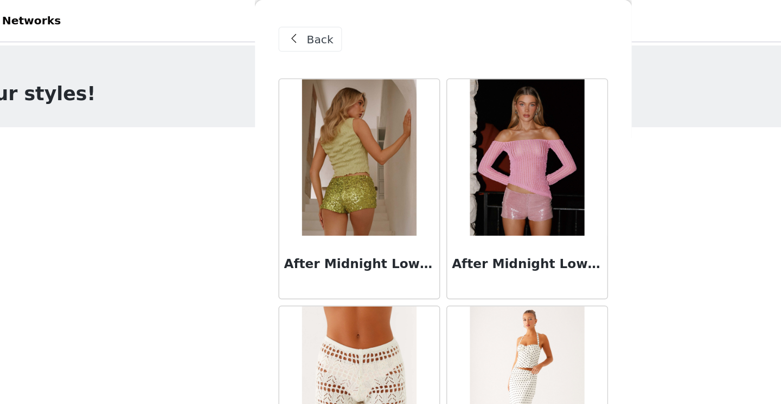
click at [295, 24] on div "Back" at bounding box center [299, 26] width 44 height 17
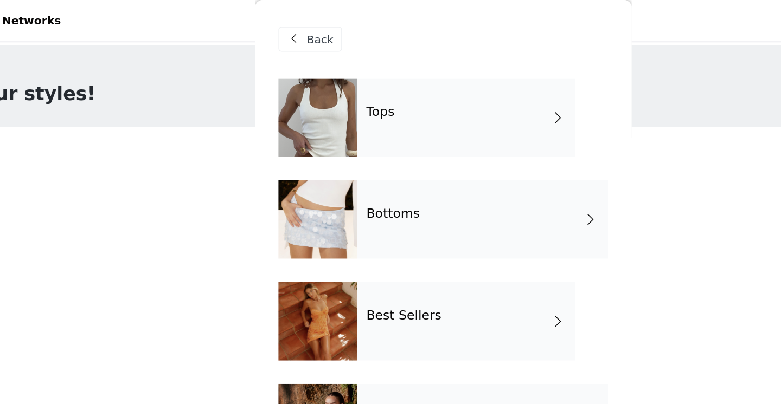
scroll to position [45, 0]
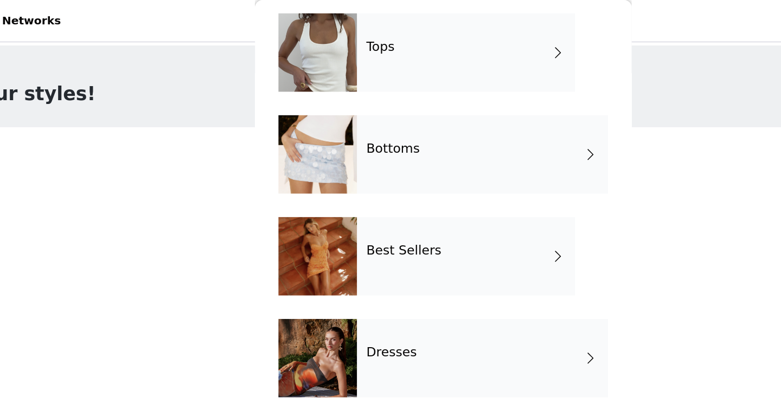
click at [362, 189] on div "Best Sellers" at bounding box center [406, 177] width 151 height 54
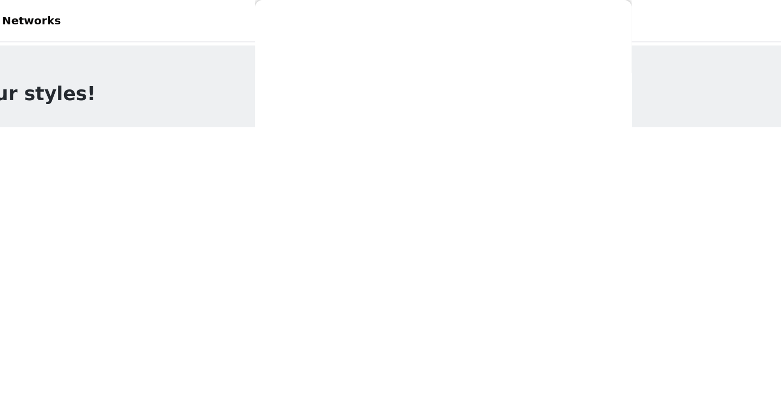
scroll to position [0, 0]
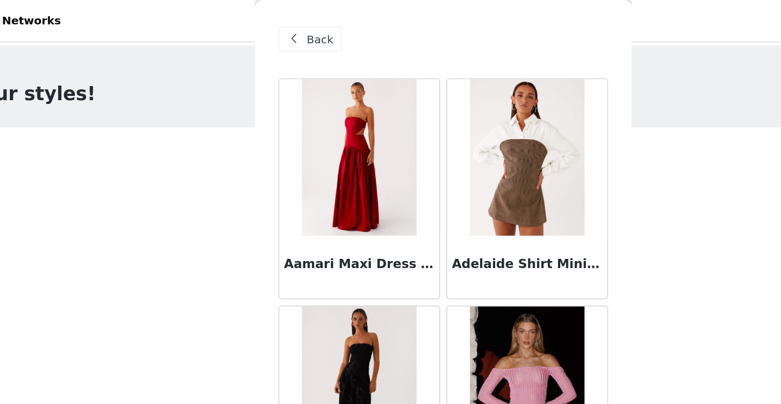
click at [359, 178] on h3 "Aamari Maxi Dress - Red" at bounding box center [332, 182] width 104 height 13
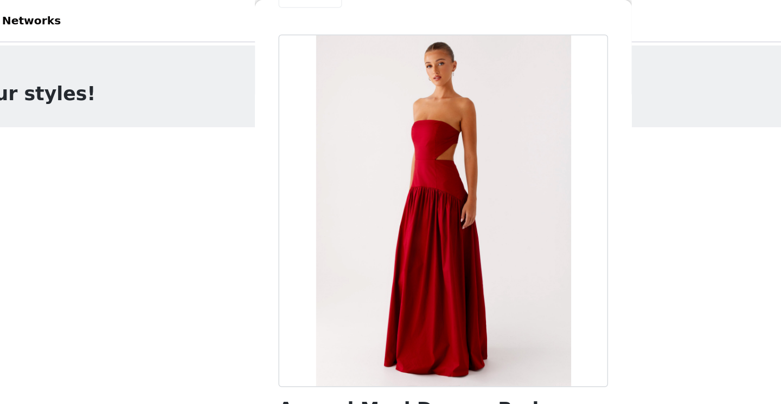
scroll to position [15, 0]
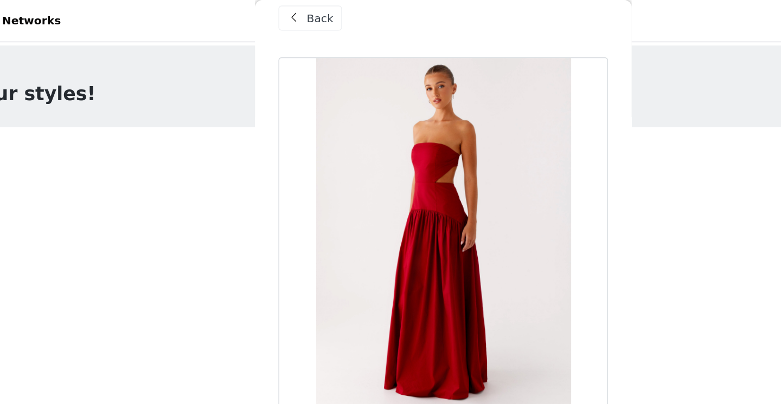
click at [303, 19] on div "Back" at bounding box center [299, 12] width 44 height 17
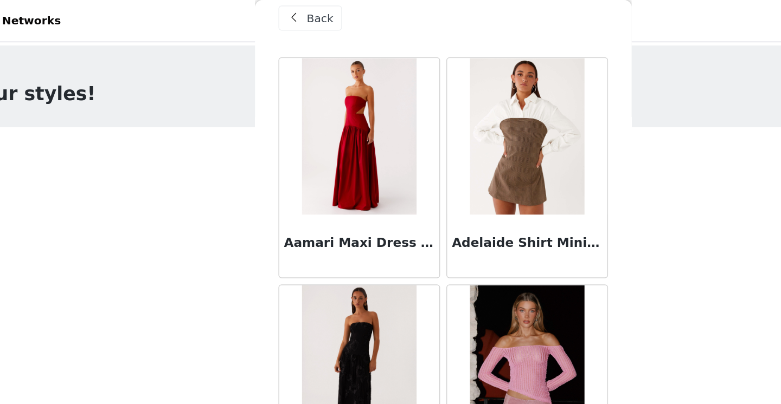
scroll to position [136, 0]
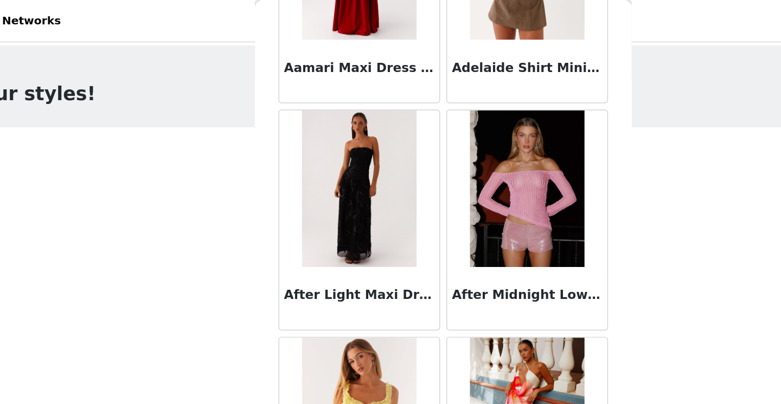
click at [360, 152] on img at bounding box center [332, 130] width 79 height 108
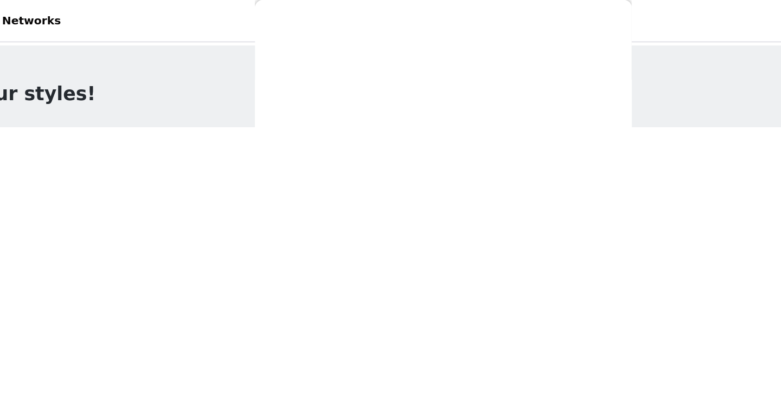
scroll to position [0, 0]
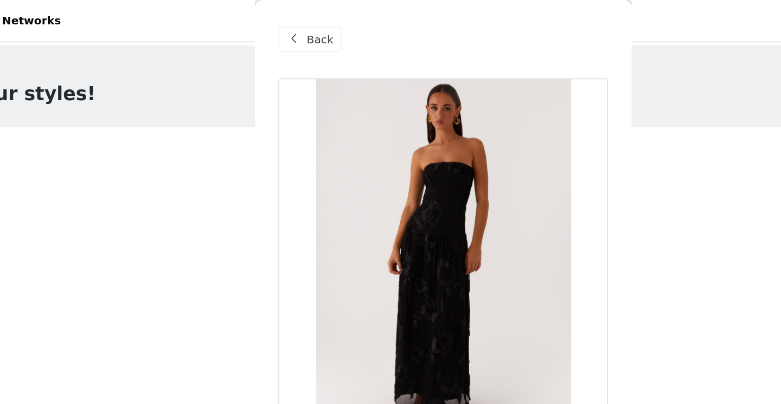
click at [296, 25] on span "Back" at bounding box center [305, 27] width 18 height 11
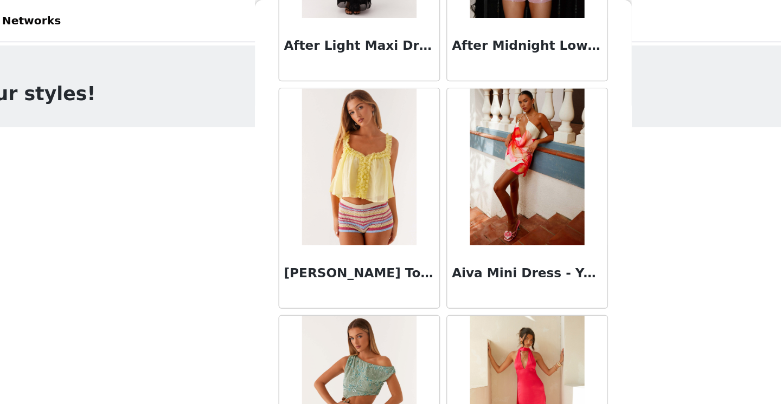
scroll to position [538, 0]
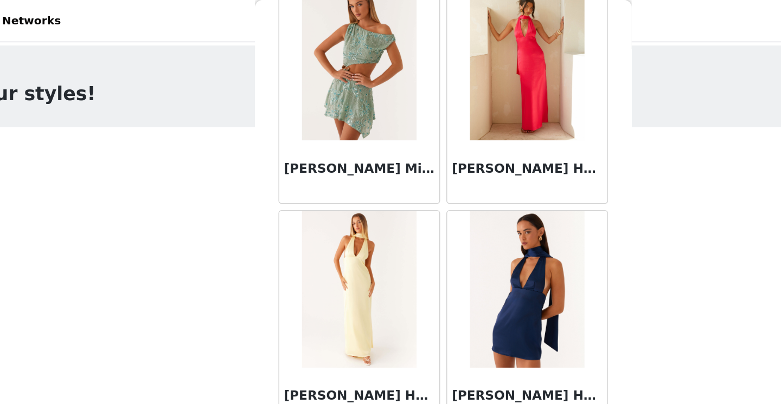
click at [452, 80] on img at bounding box center [448, 43] width 79 height 108
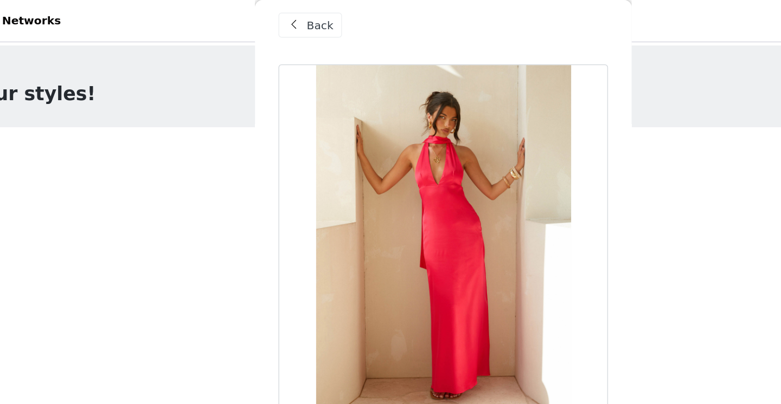
scroll to position [0, 0]
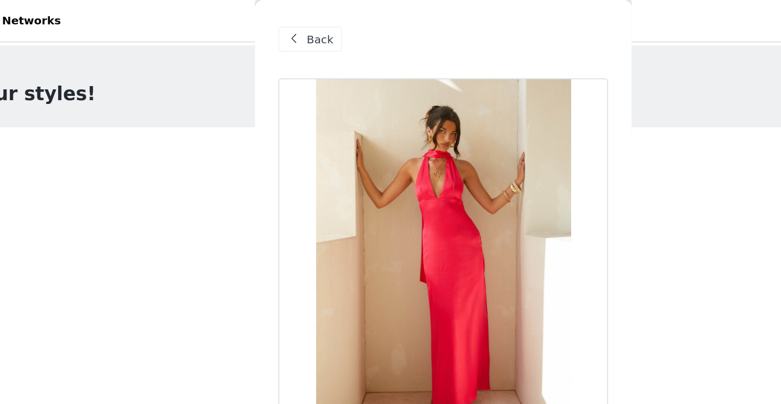
click at [302, 24] on span "Back" at bounding box center [305, 27] width 18 height 11
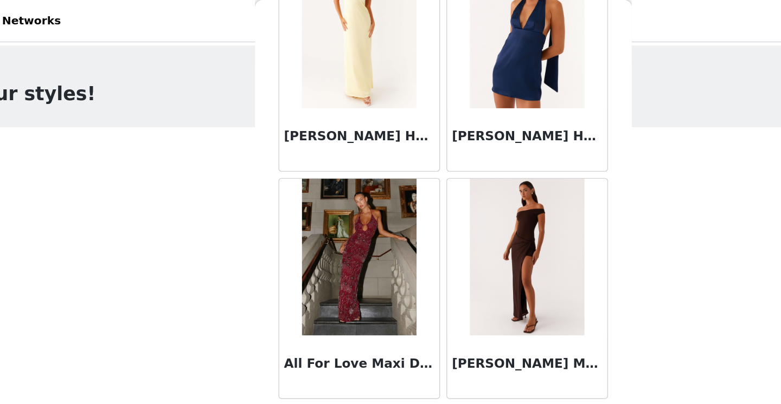
scroll to position [690, 0]
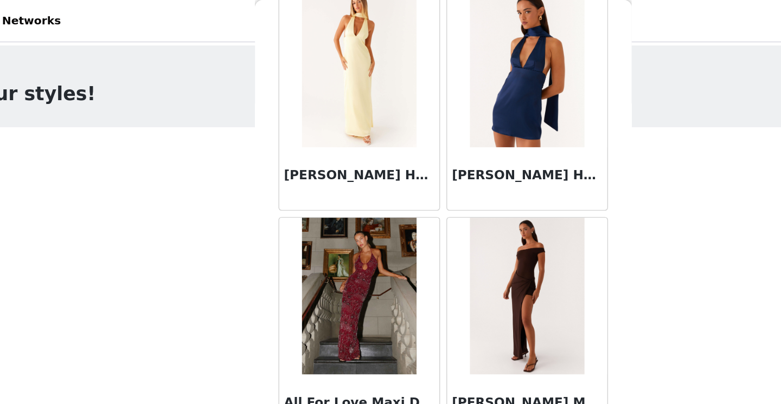
click at [445, 207] on img at bounding box center [448, 205] width 79 height 108
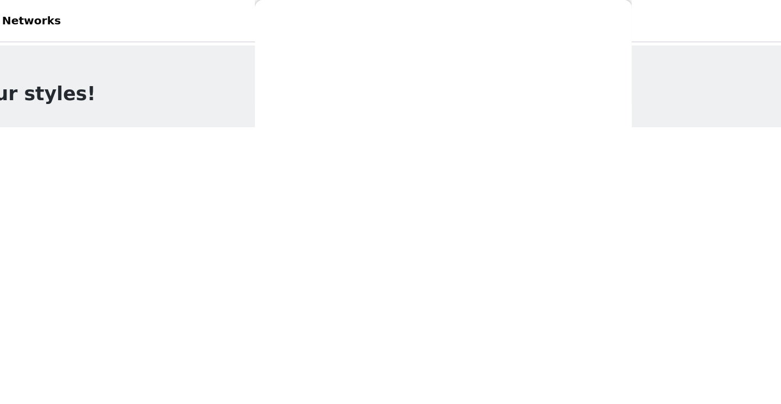
scroll to position [0, 0]
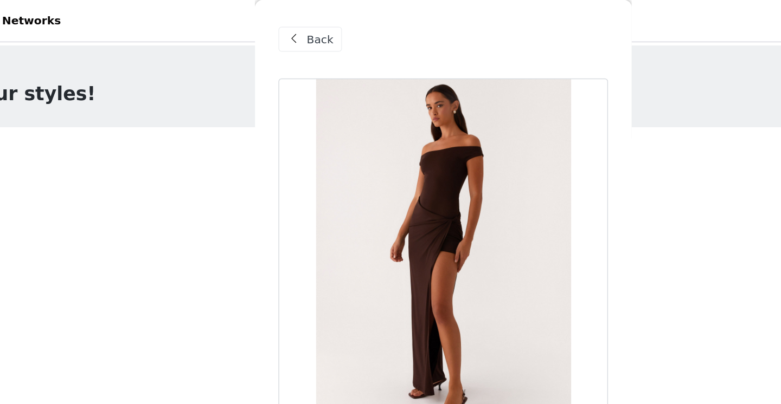
click at [298, 23] on span "Back" at bounding box center [305, 27] width 18 height 11
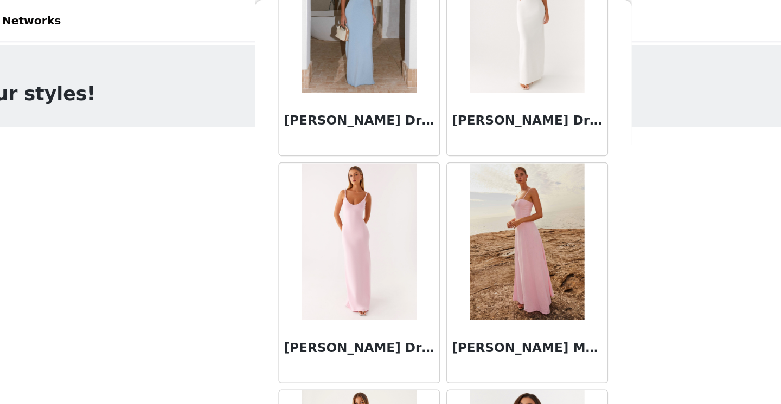
scroll to position [1068, 0]
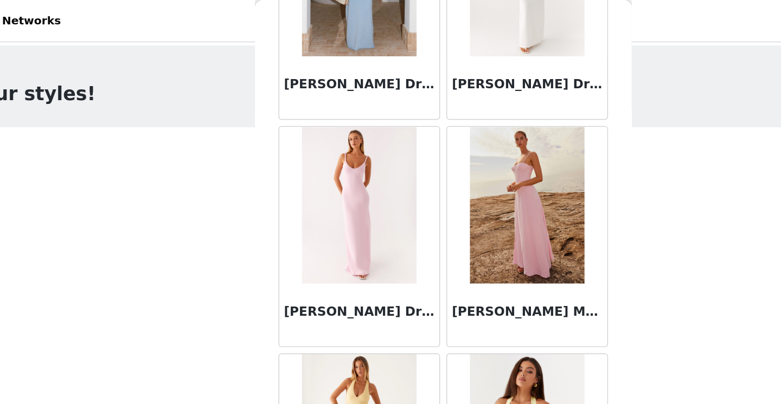
click at [410, 159] on img at bounding box center [448, 142] width 79 height 108
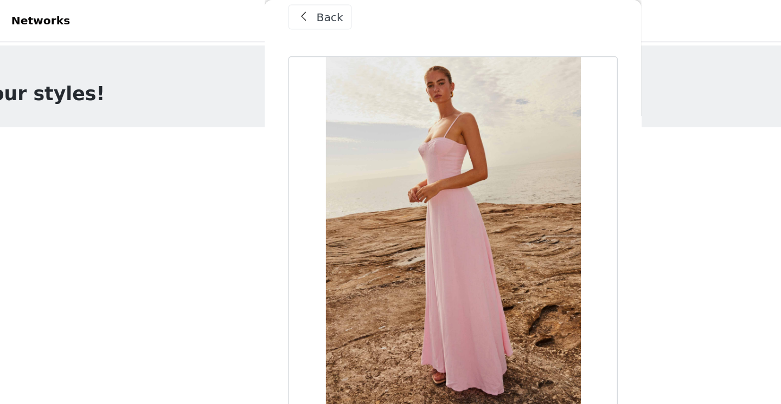
scroll to position [14, 0]
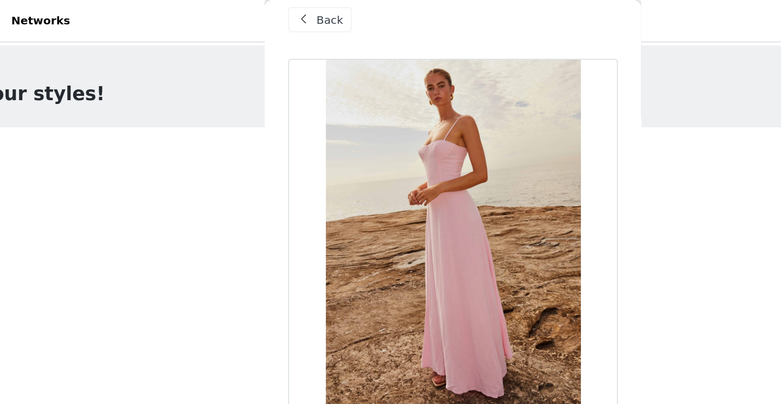
click at [300, 21] on div "Back" at bounding box center [299, 13] width 44 height 17
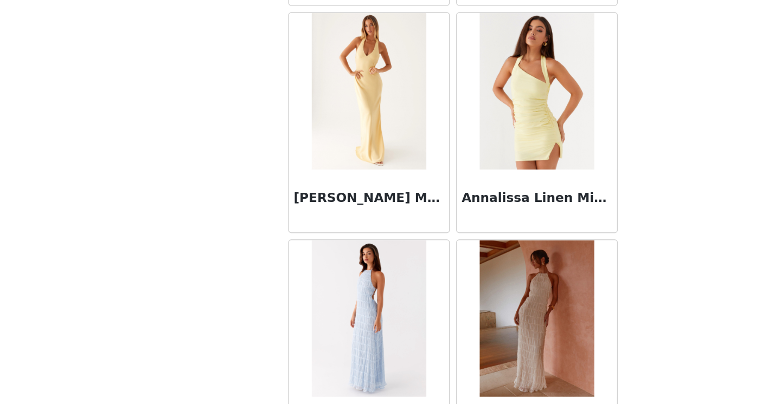
scroll to position [1255, 0]
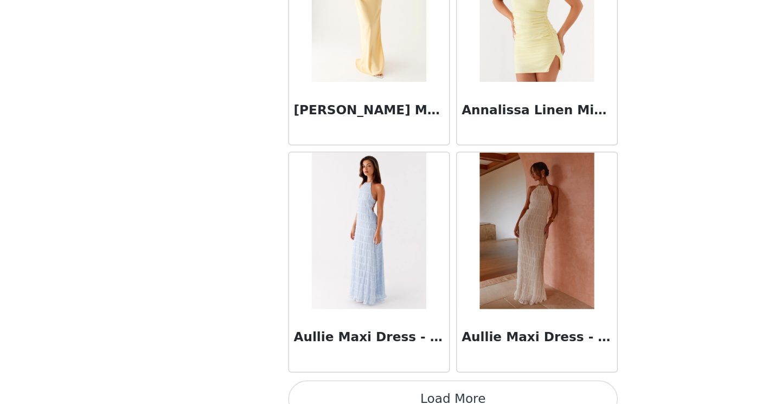
click at [390, 383] on button "Load More" at bounding box center [391, 386] width 228 height 26
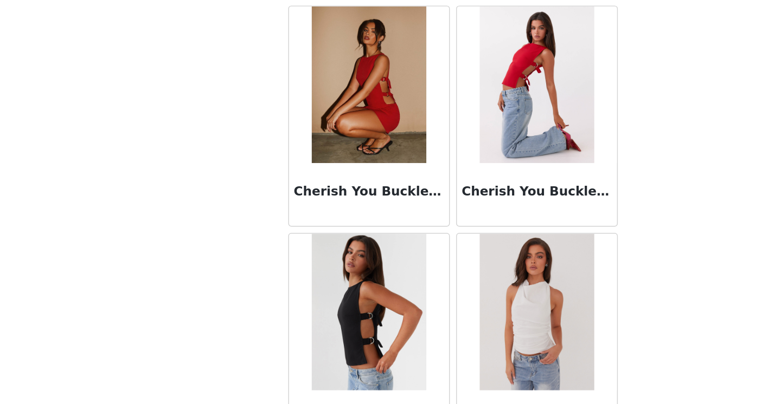
scroll to position [2827, 0]
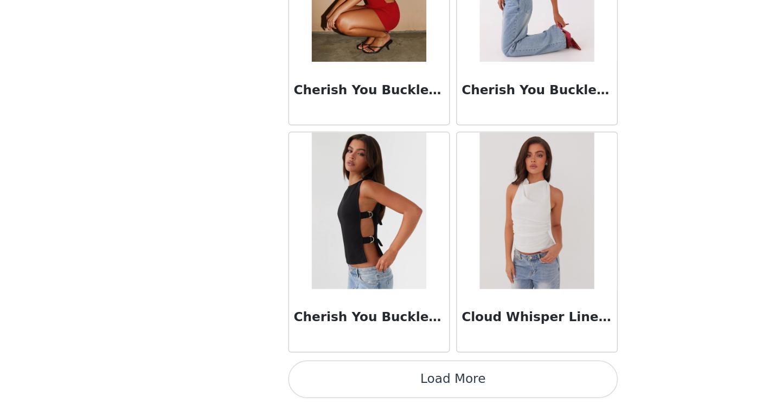
click at [377, 376] on button "Load More" at bounding box center [391, 386] width 228 height 26
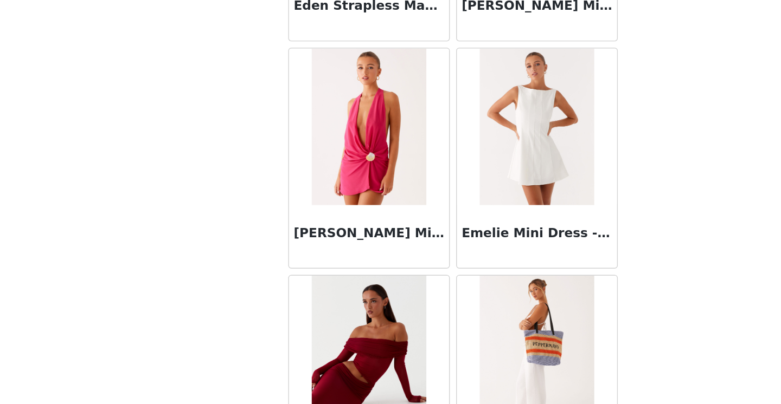
scroll to position [3866, 0]
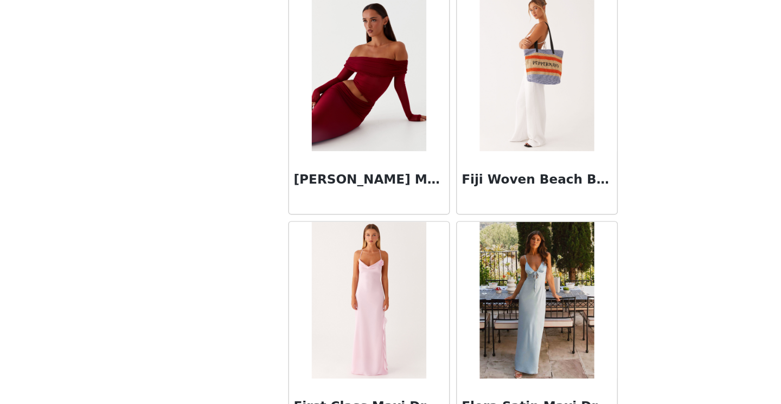
click at [333, 252] on h3 "[PERSON_NAME] Maxi Dress - Cherry Red" at bounding box center [332, 247] width 104 height 13
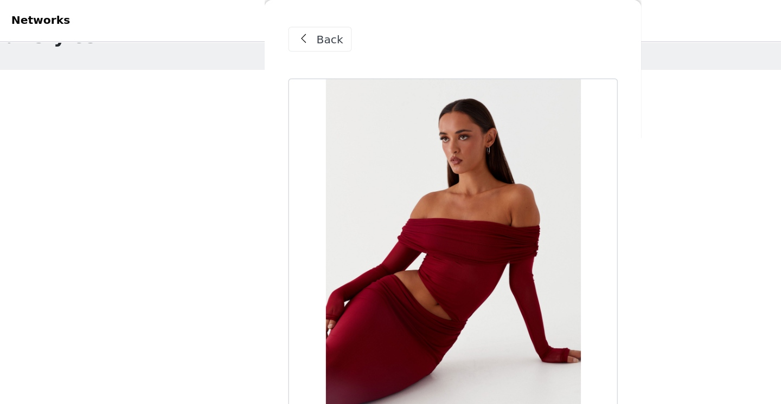
scroll to position [167, 0]
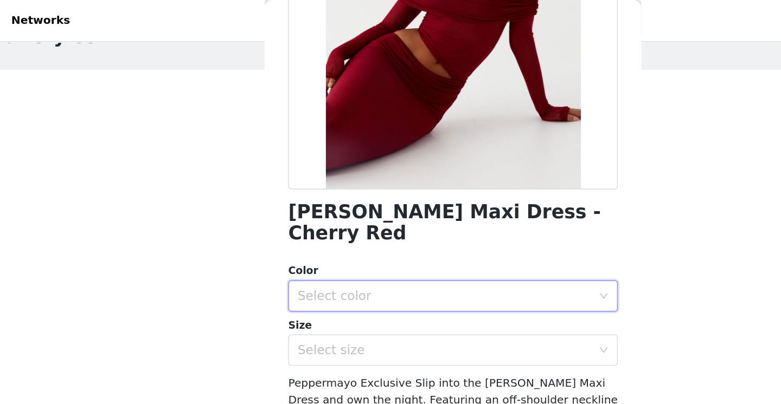
click at [329, 198] on div "Select color" at bounding box center [387, 205] width 208 height 21
click at [329, 215] on li "Cherry Red" at bounding box center [391, 214] width 228 height 17
click at [329, 237] on div "Select size" at bounding box center [384, 242] width 203 height 11
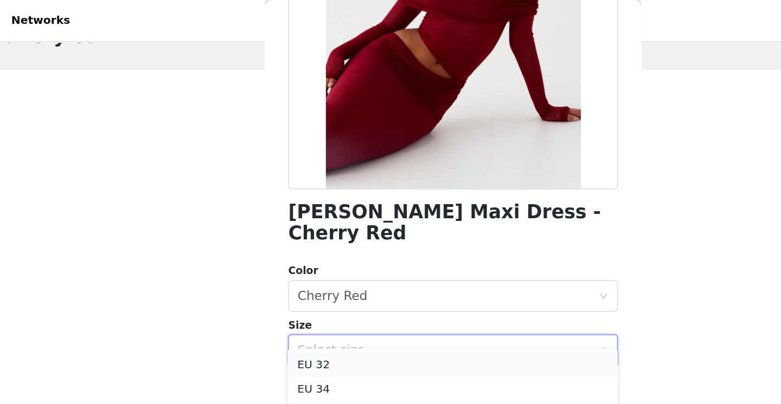
click at [331, 248] on li "EU 32" at bounding box center [391, 251] width 228 height 17
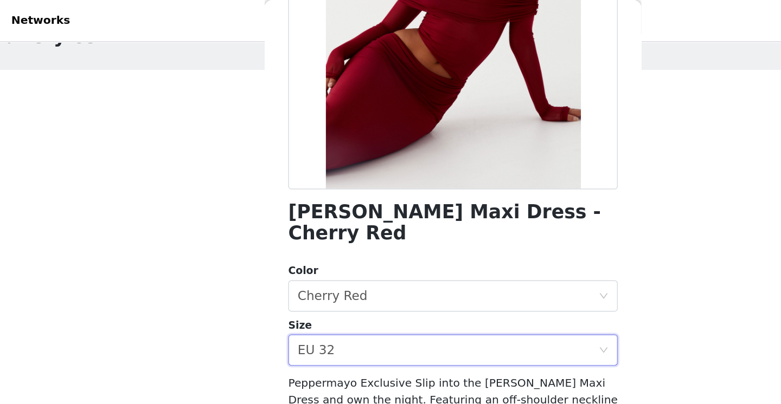
scroll to position [0, 0]
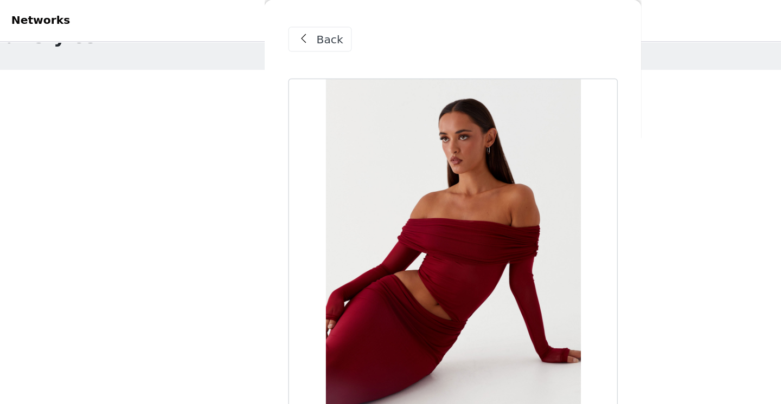
click at [285, 33] on span at bounding box center [287, 27] width 13 height 13
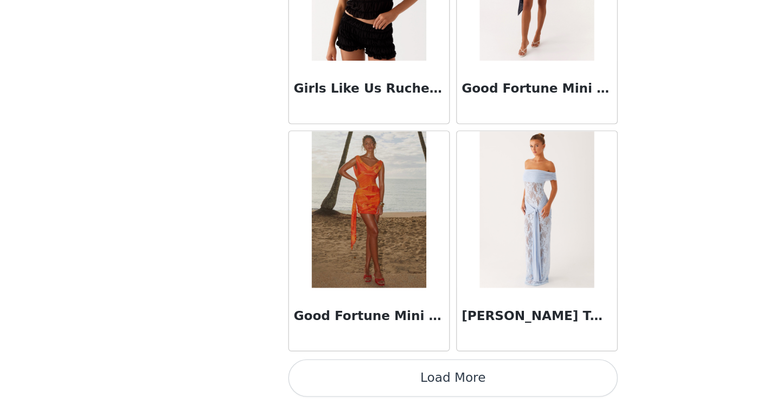
scroll to position [111, 0]
click at [327, 386] on button "Load More" at bounding box center [391, 386] width 228 height 26
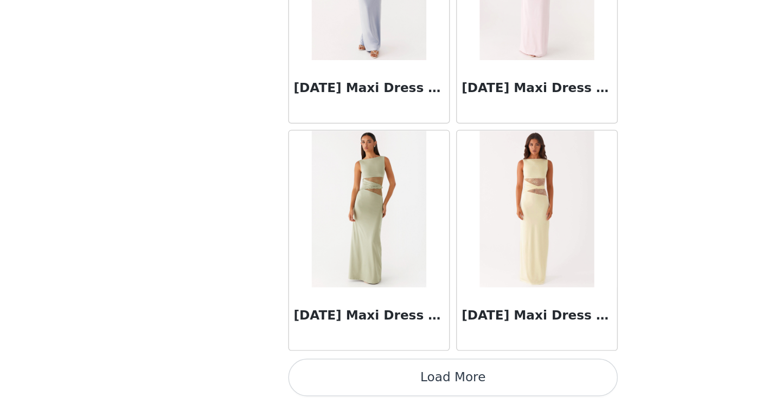
scroll to position [164, 0]
click at [341, 384] on button "Load More" at bounding box center [391, 386] width 228 height 26
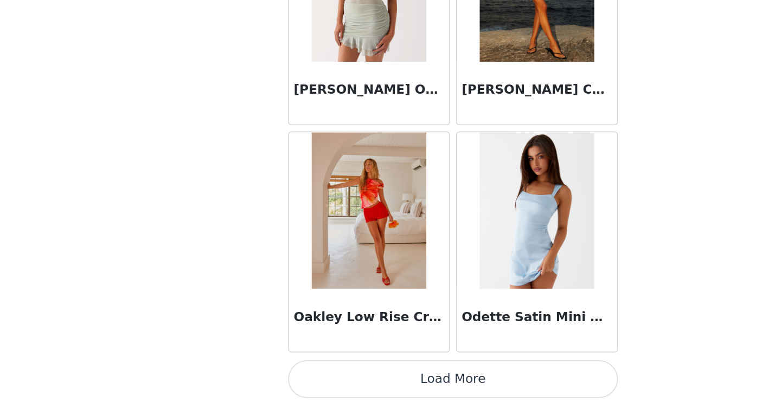
scroll to position [7544, 0]
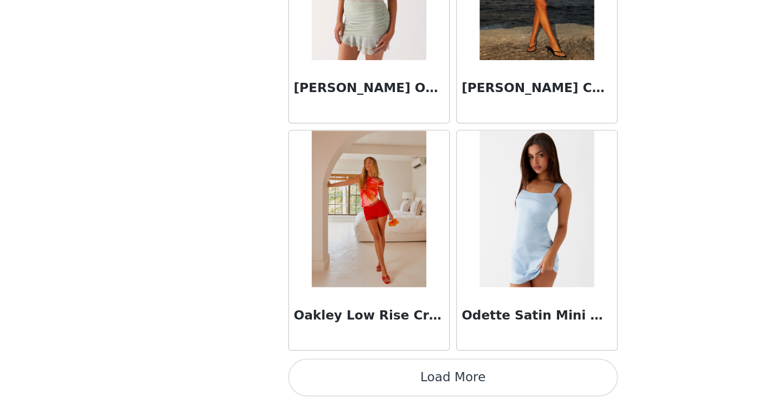
click at [337, 383] on button "Load More" at bounding box center [391, 386] width 228 height 26
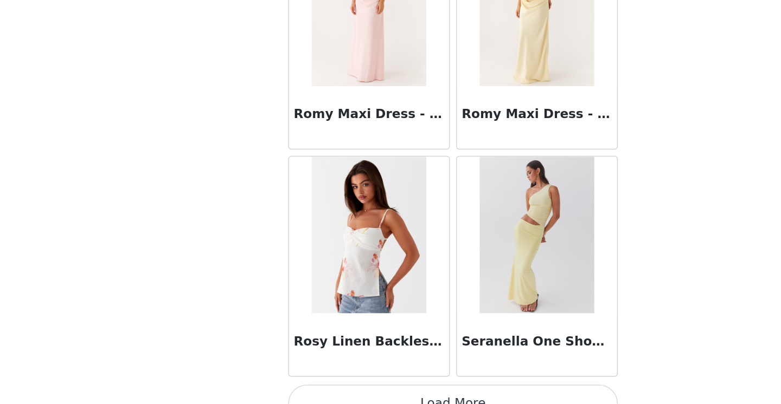
scroll to position [9117, 0]
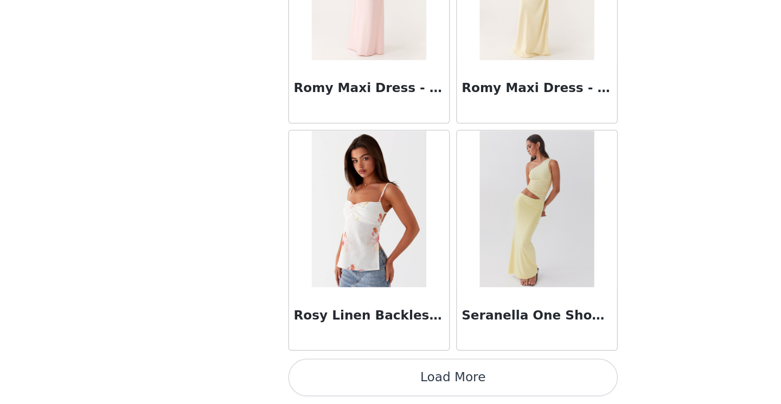
click at [337, 391] on button "Load More" at bounding box center [391, 386] width 228 height 26
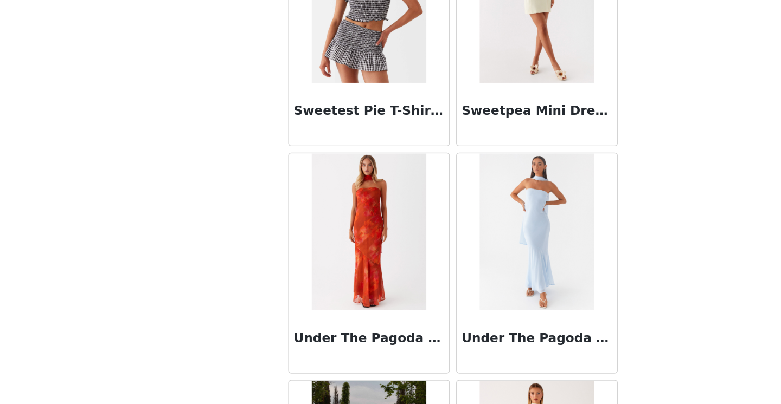
scroll to position [9904, 0]
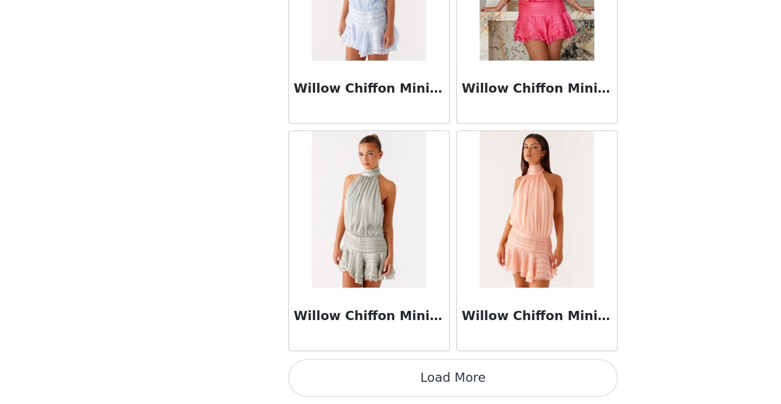
click at [341, 383] on button "Load More" at bounding box center [391, 386] width 228 height 26
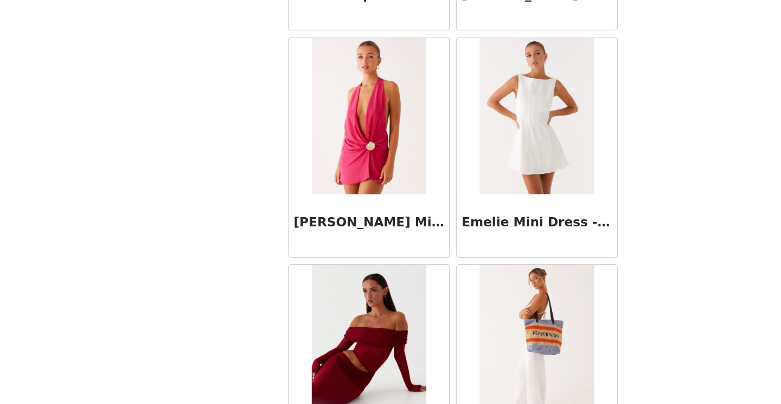
scroll to position [3678, 0]
click at [339, 334] on img at bounding box center [332, 361] width 79 height 108
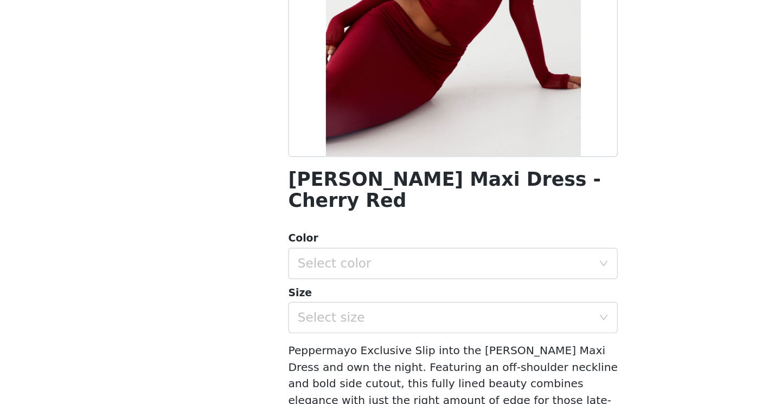
scroll to position [63, 0]
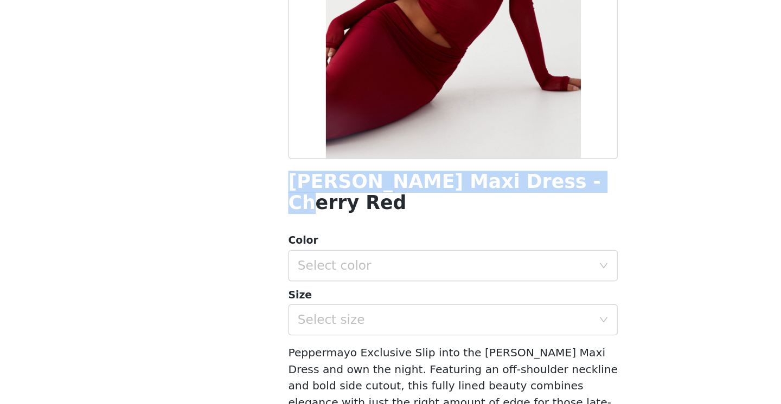
drag, startPoint x: 277, startPoint y: 251, endPoint x: 510, endPoint y: 251, distance: 233.7
click at [510, 251] on div "Back [PERSON_NAME] Maxi Dress - Cherry Red Color Select color Size Select size …" at bounding box center [390, 202] width 260 height 404
copy h1 "[PERSON_NAME] Maxi Dress - Cherry Red"
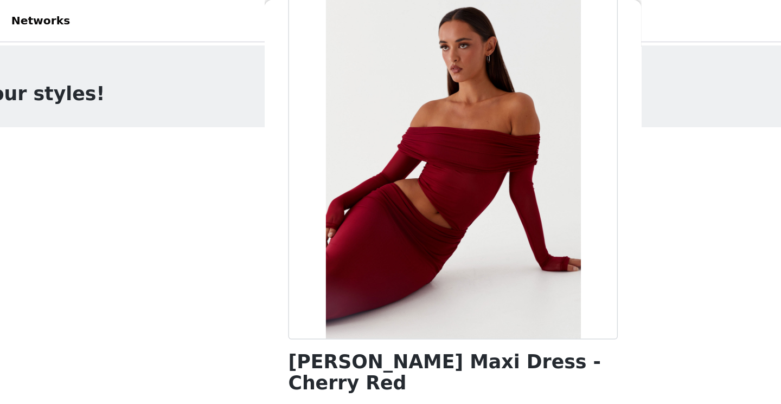
click at [233, 121] on div "STEP 1 OF 5 Select your styles! Please note that the sizes are in EU Sizes 3/4 …" at bounding box center [390, 261] width 781 height 460
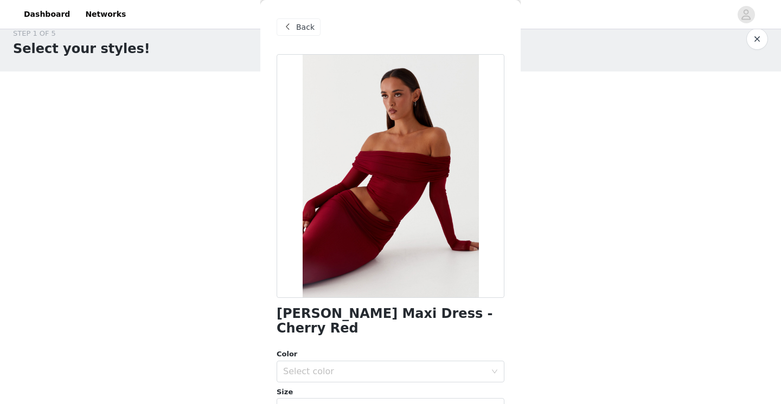
click at [304, 32] on span "Back" at bounding box center [305, 27] width 18 height 11
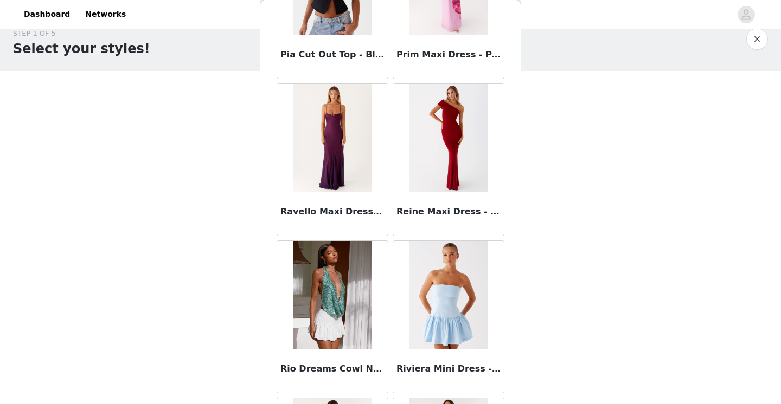
scroll to position [8835, 0]
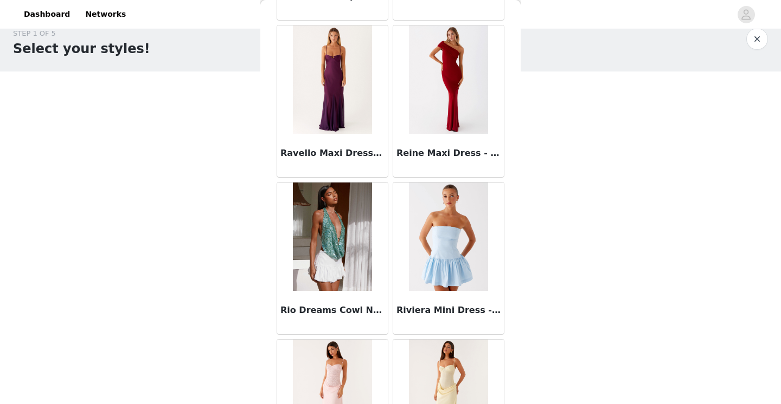
click at [410, 123] on img at bounding box center [448, 79] width 79 height 108
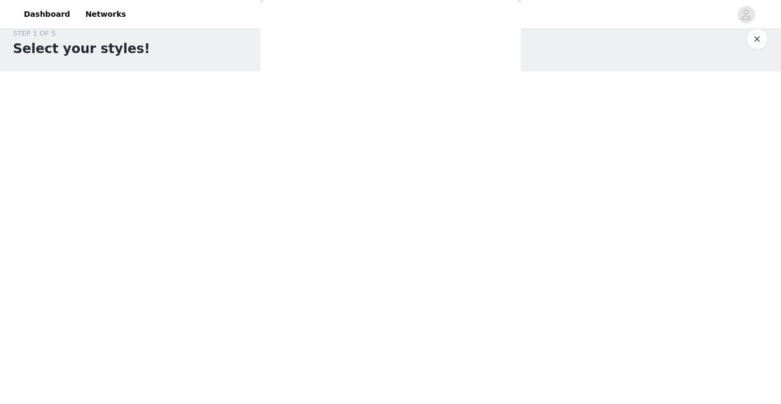
scroll to position [0, 0]
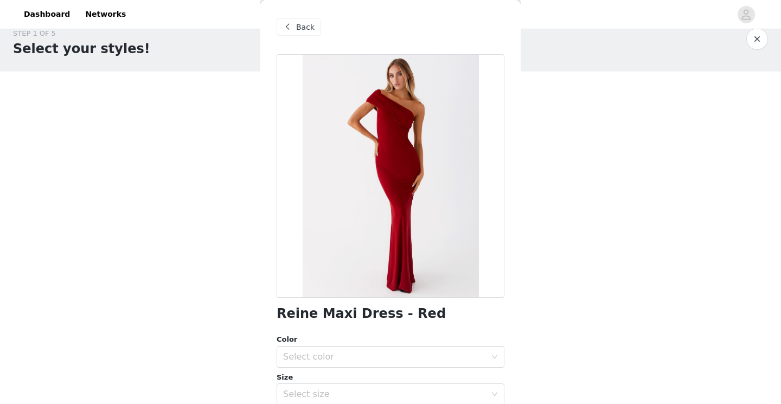
click at [293, 30] on span at bounding box center [287, 27] width 13 height 13
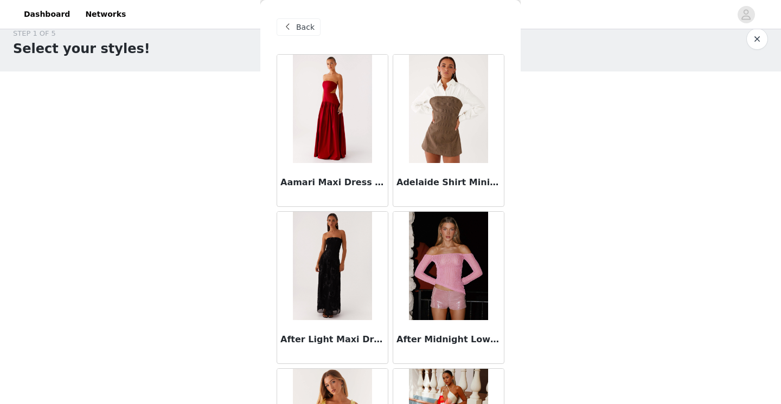
click at [293, 33] on span at bounding box center [287, 27] width 13 height 13
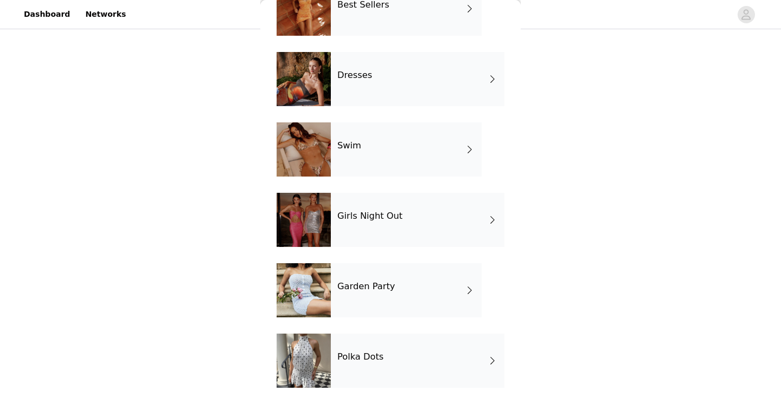
scroll to position [176, 0]
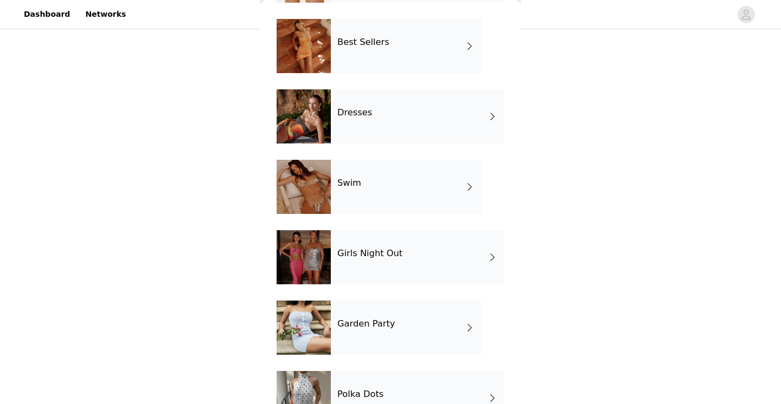
click at [342, 271] on div "Girls Night Out" at bounding box center [418, 257] width 174 height 54
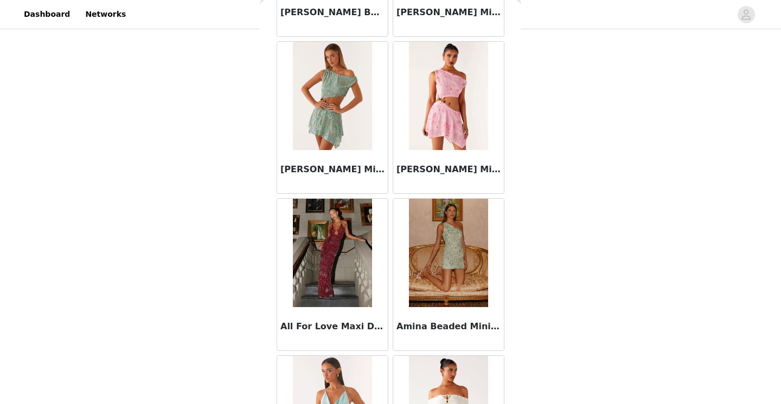
scroll to position [357, 0]
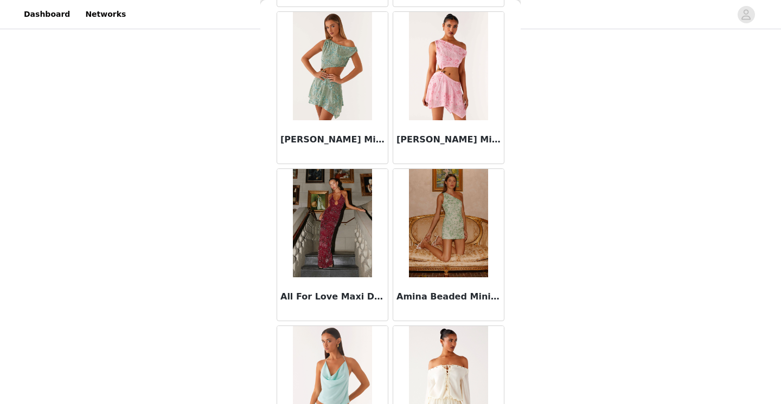
click at [343, 271] on img at bounding box center [332, 223] width 79 height 108
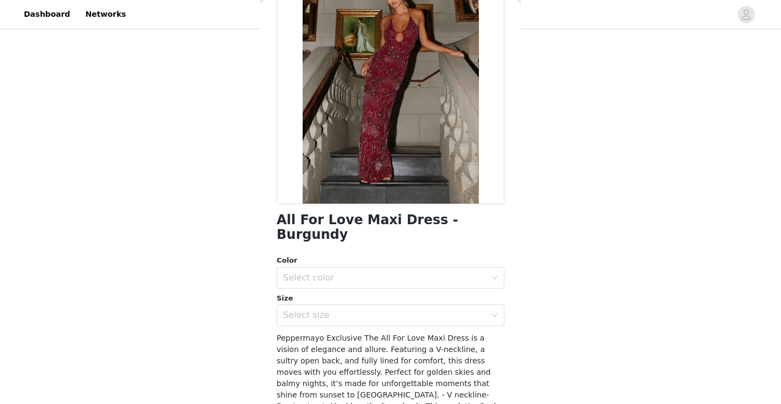
scroll to position [0, 0]
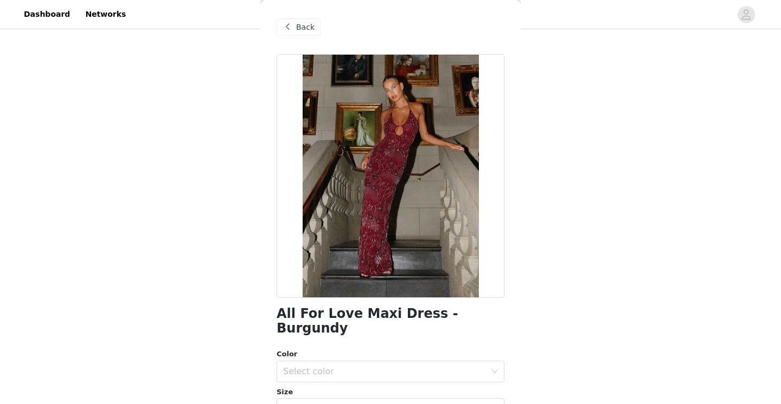
click at [294, 34] on div "Back" at bounding box center [299, 26] width 44 height 17
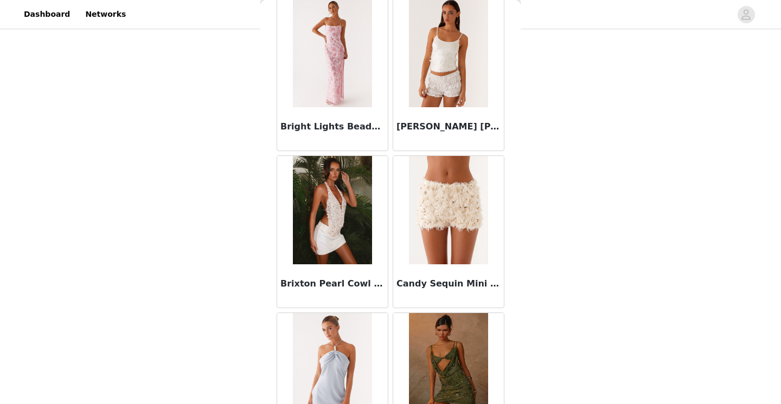
scroll to position [1255, 0]
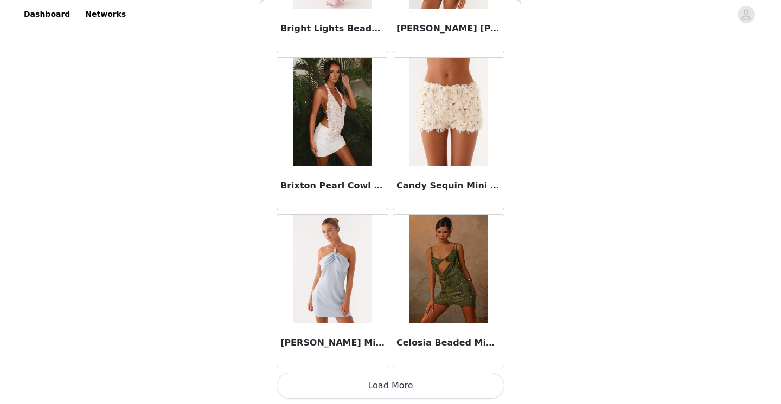
click at [335, 388] on button "Load More" at bounding box center [391, 386] width 228 height 26
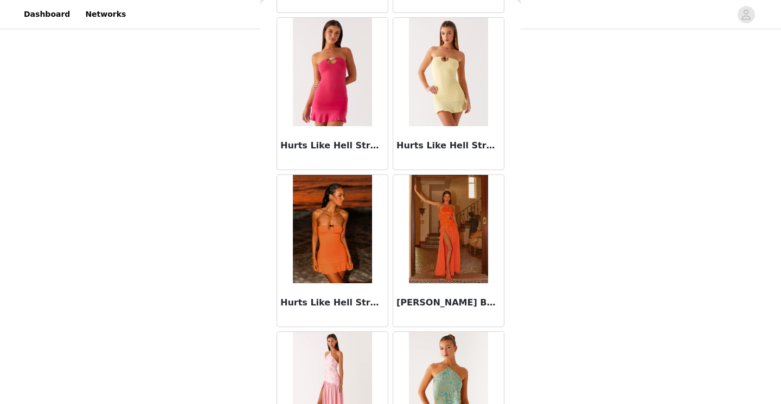
scroll to position [2827, 0]
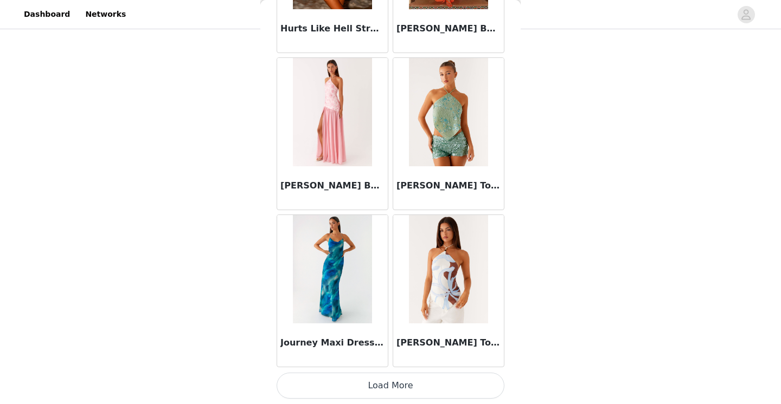
click at [328, 388] on button "Load More" at bounding box center [391, 386] width 228 height 26
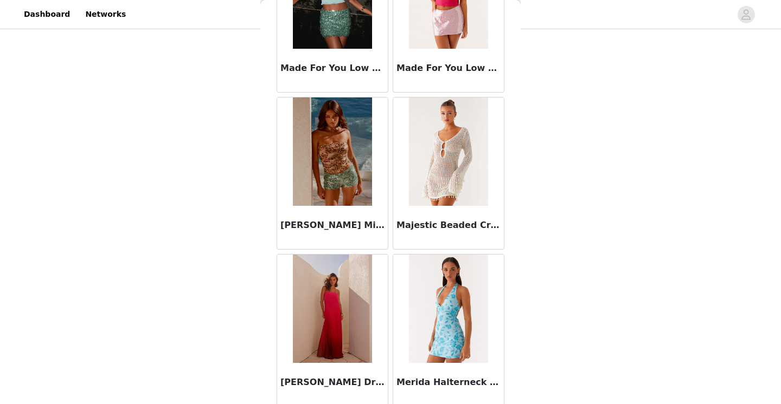
scroll to position [4400, 0]
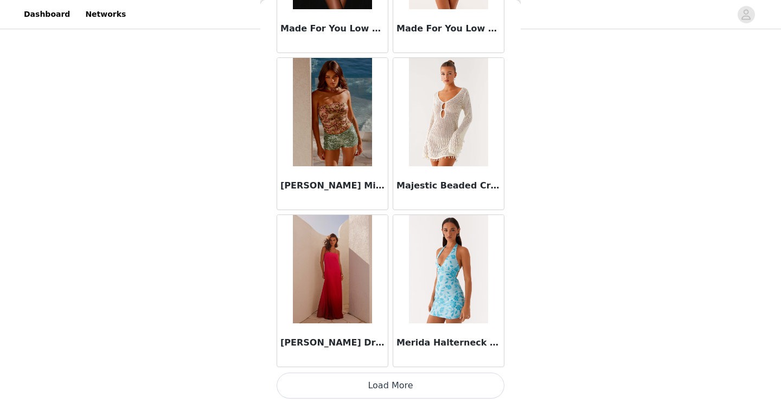
click at [327, 377] on button "Load More" at bounding box center [391, 386] width 228 height 26
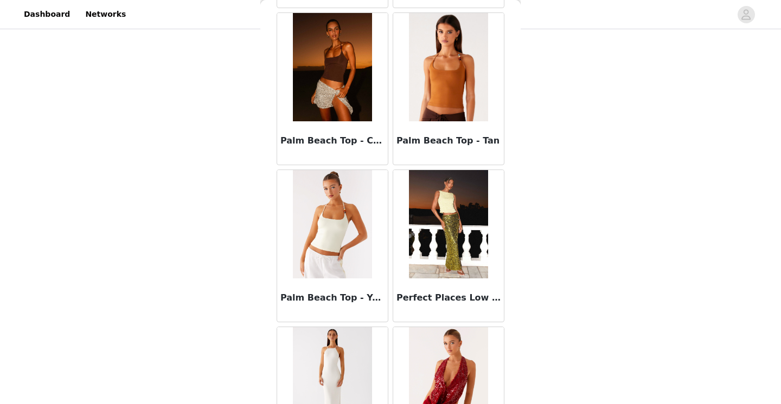
scroll to position [5972, 0]
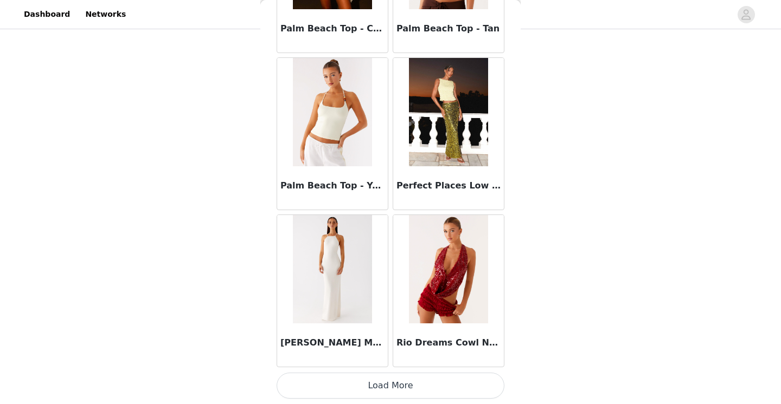
click at [327, 383] on button "Load More" at bounding box center [391, 386] width 228 height 26
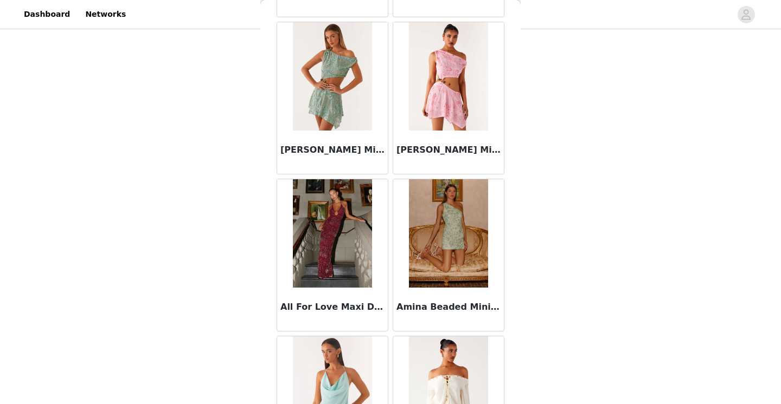
scroll to position [326, 0]
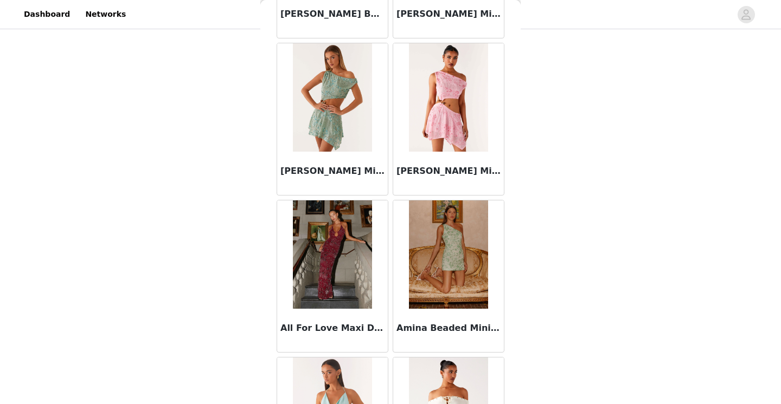
click at [358, 250] on img at bounding box center [332, 255] width 79 height 108
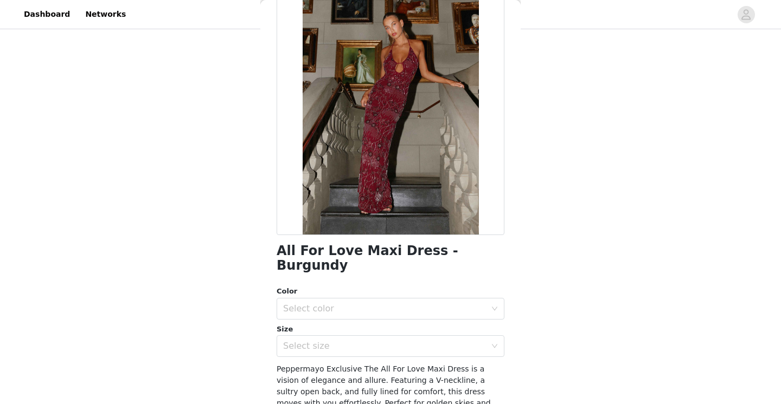
scroll to position [0, 0]
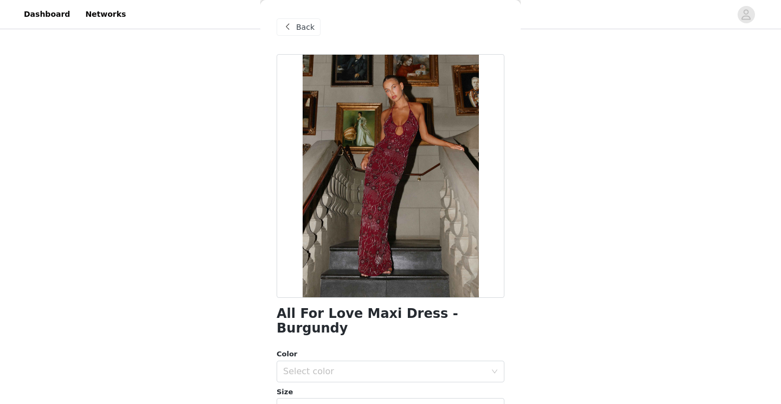
click at [295, 33] on div "Back" at bounding box center [299, 26] width 44 height 17
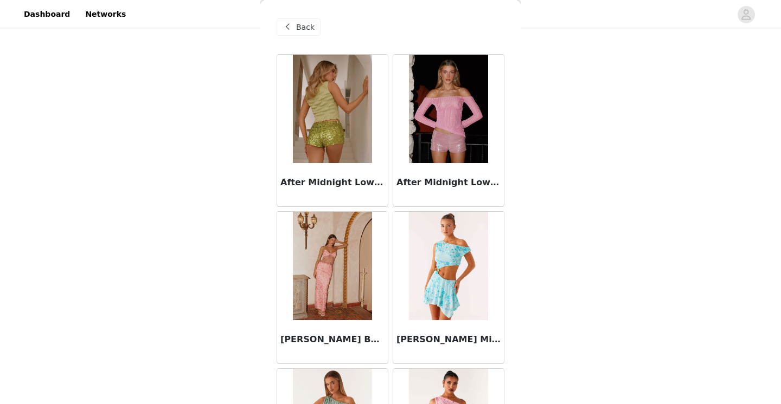
click at [308, 30] on span "Back" at bounding box center [305, 27] width 18 height 11
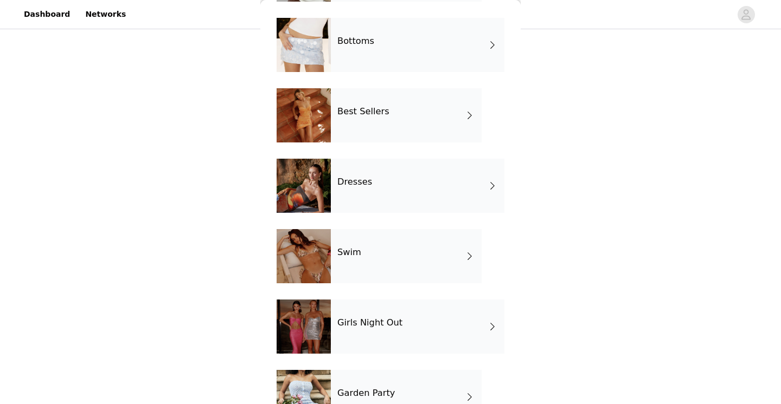
scroll to position [106, 0]
click at [345, 202] on div "Dresses" at bounding box center [418, 186] width 174 height 54
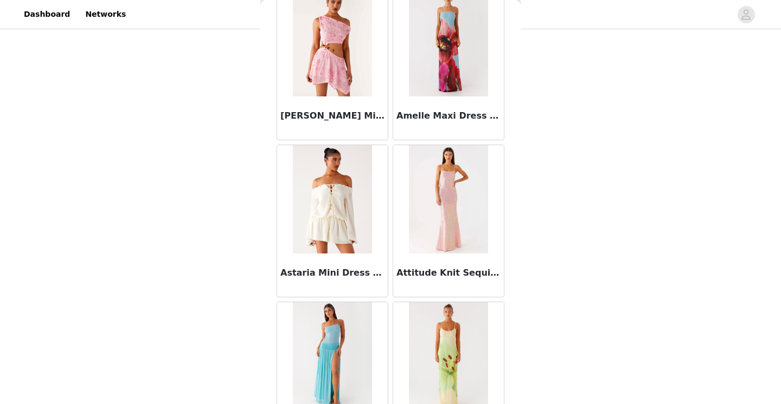
scroll to position [0, 0]
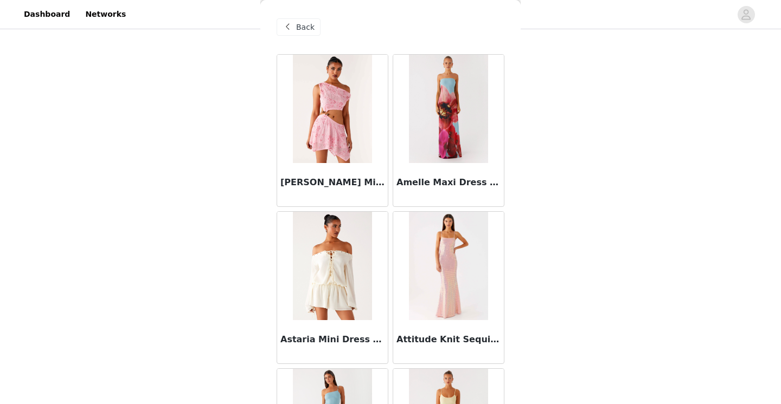
click at [407, 259] on div at bounding box center [448, 266] width 111 height 108
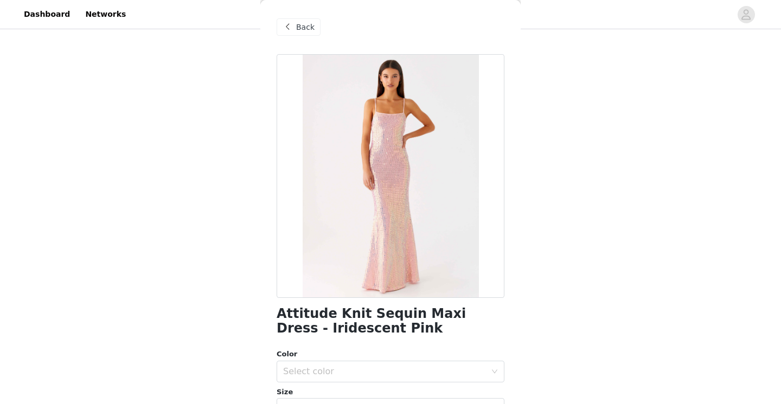
click at [313, 37] on div "Back" at bounding box center [391, 27] width 228 height 54
click at [310, 33] on div "Back" at bounding box center [299, 26] width 44 height 17
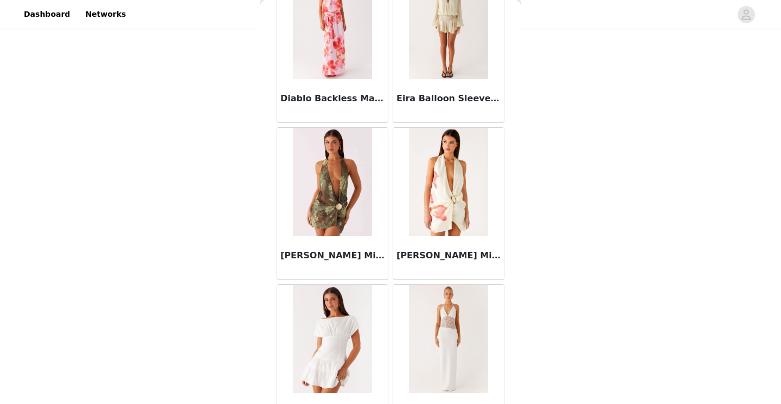
scroll to position [1255, 0]
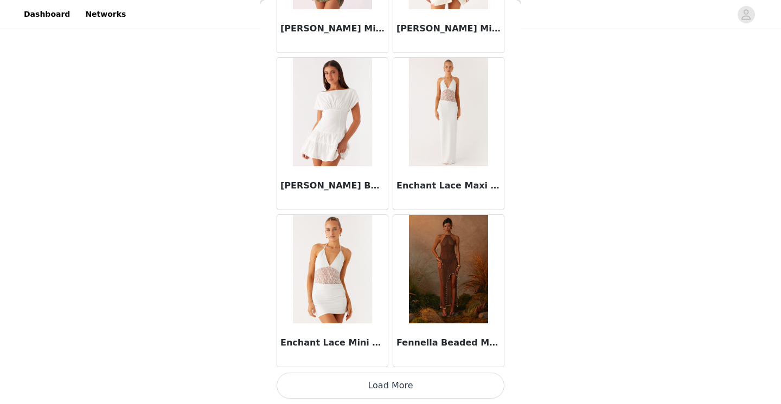
click at [360, 390] on button "Load More" at bounding box center [391, 386] width 228 height 26
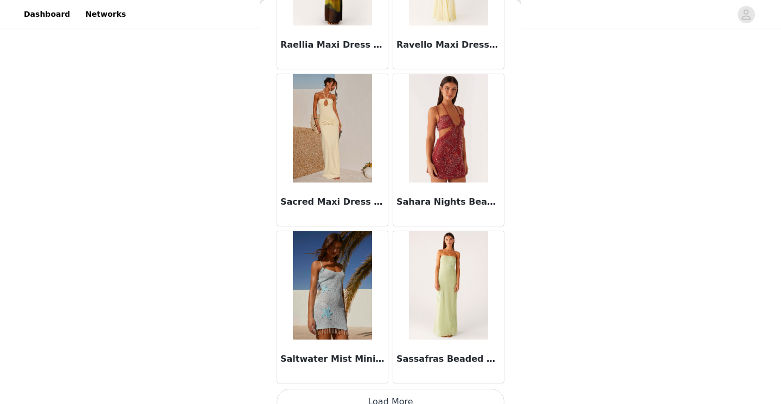
scroll to position [2827, 0]
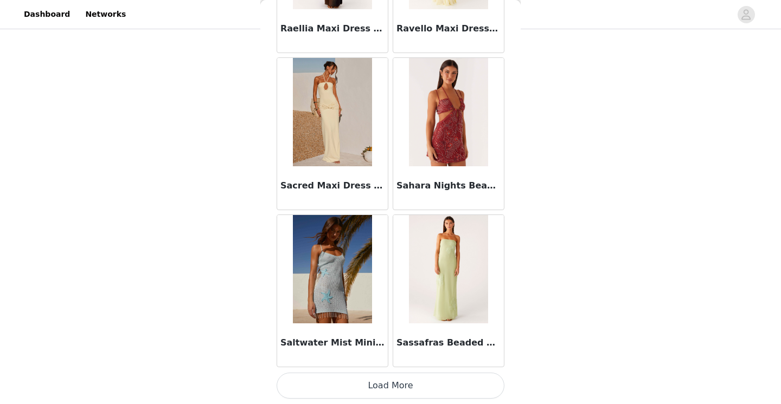
click at [361, 382] on button "Load More" at bounding box center [391, 386] width 228 height 26
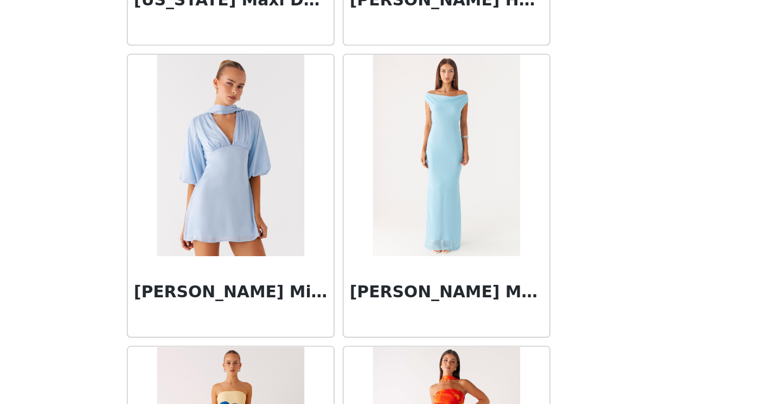
scroll to position [4400, 0]
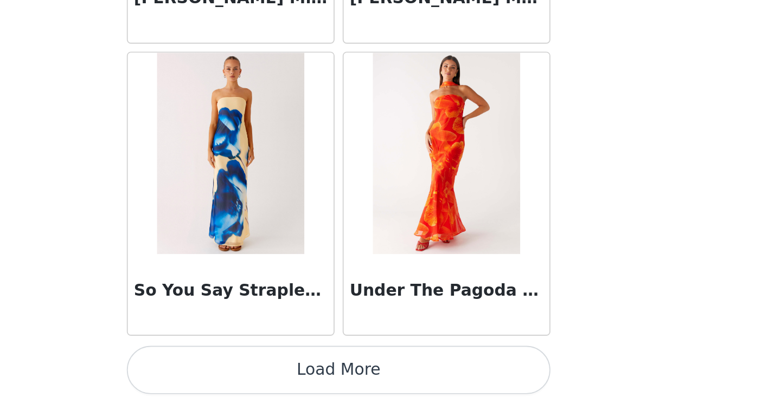
click at [410, 388] on button "Load More" at bounding box center [391, 386] width 228 height 26
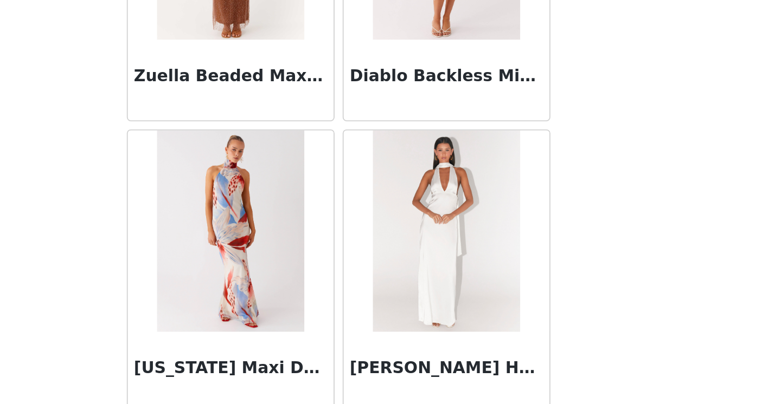
scroll to position [4033, 0]
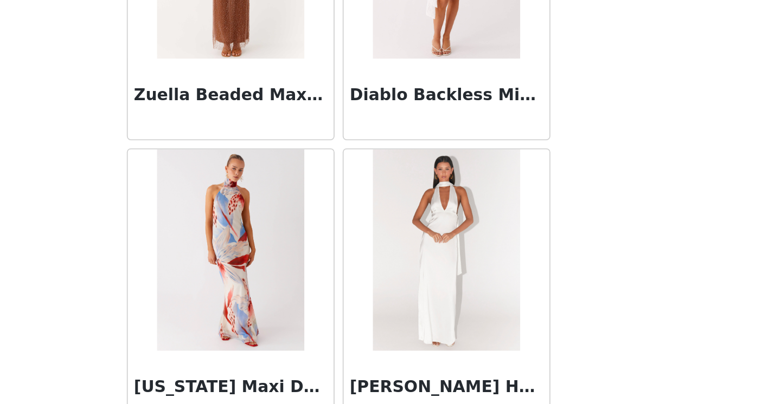
click at [414, 307] on img at bounding box center [448, 321] width 79 height 108
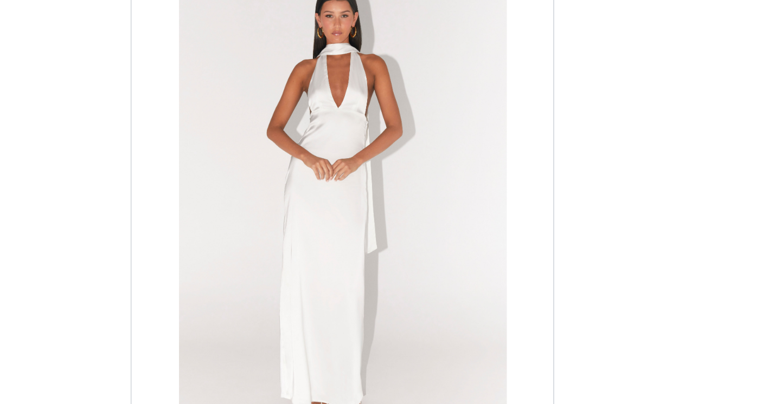
scroll to position [201, 0]
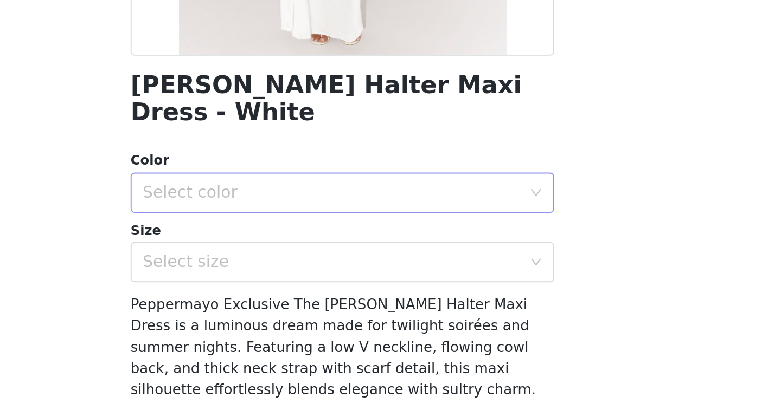
click at [353, 165] on div "Select color" at bounding box center [384, 170] width 203 height 11
click at [349, 176] on li "White" at bounding box center [391, 179] width 228 height 17
click at [346, 203] on div "Select size" at bounding box center [384, 208] width 203 height 11
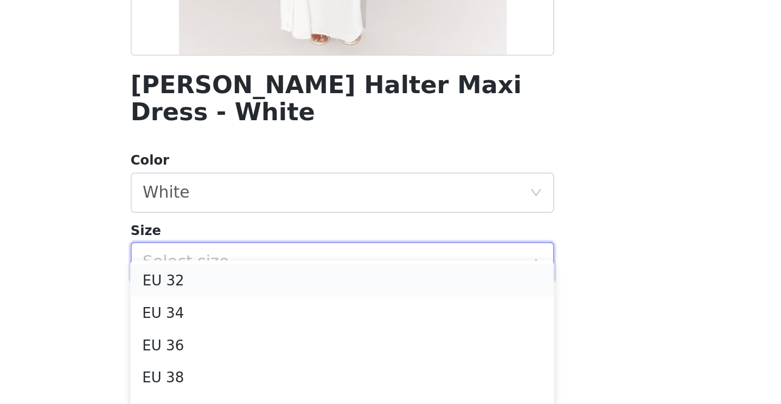
click at [342, 214] on li "EU 32" at bounding box center [391, 217] width 228 height 17
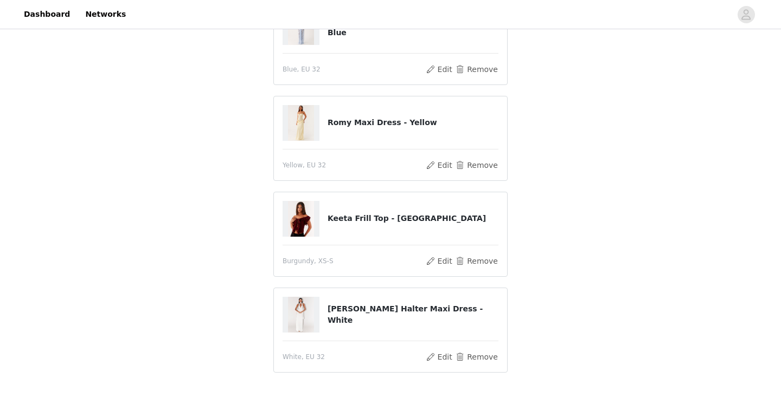
scroll to position [262, 0]
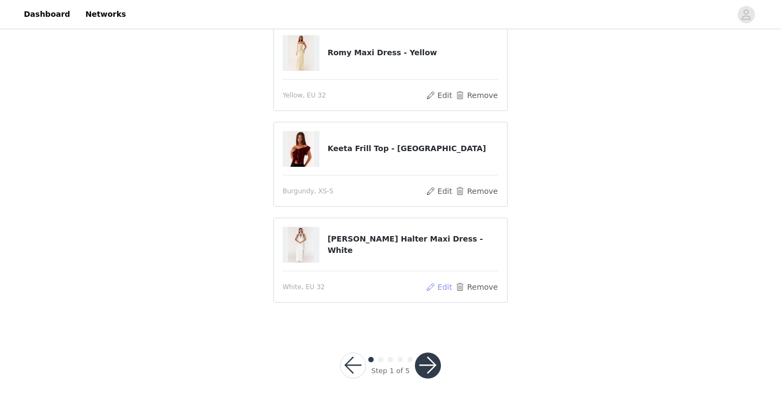
click at [444, 290] on button "Edit" at bounding box center [439, 287] width 28 height 13
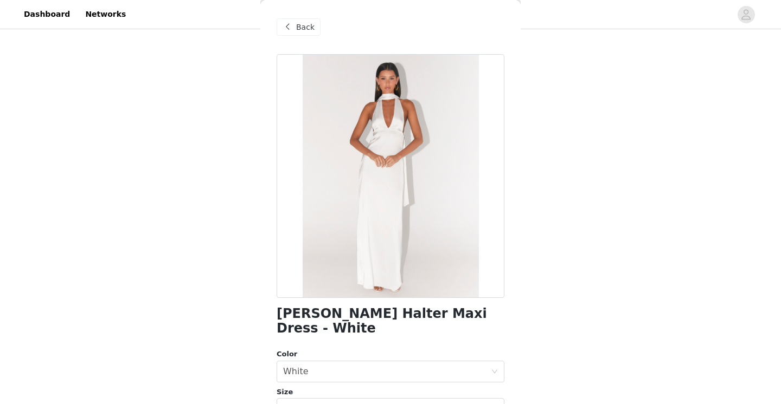
click at [314, 26] on div "Back" at bounding box center [299, 26] width 44 height 17
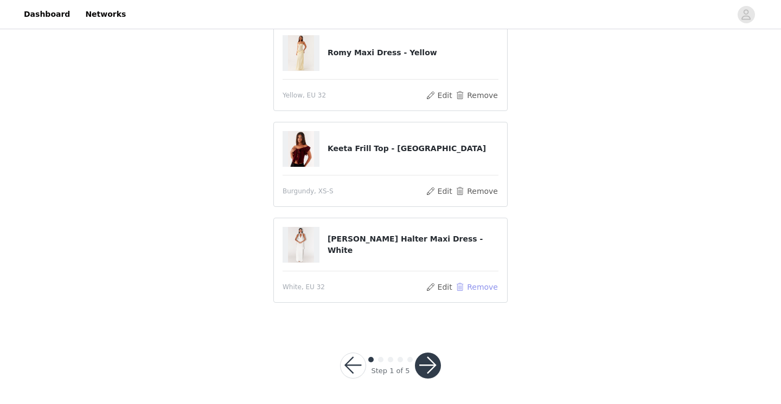
click at [490, 284] on button "Remove" at bounding box center [476, 287] width 43 height 13
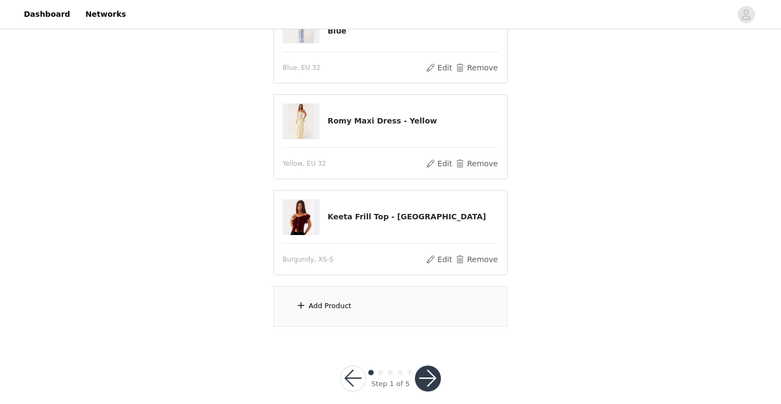
scroll to position [153, 0]
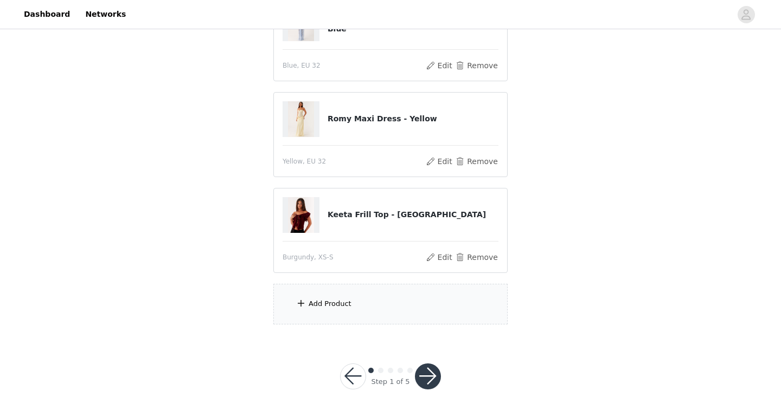
click at [425, 307] on div "Add Product" at bounding box center [390, 304] width 234 height 41
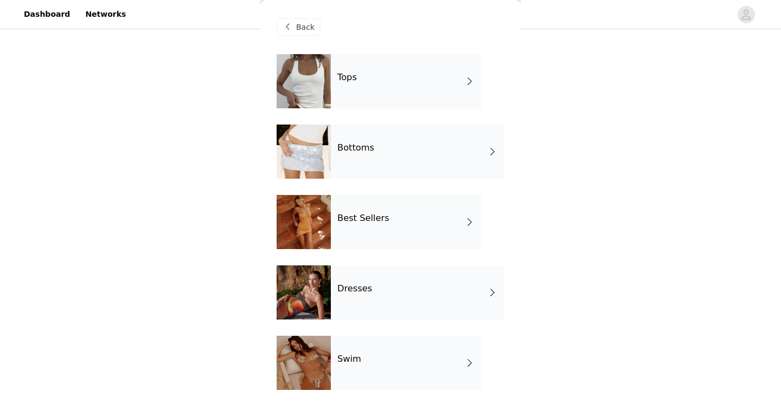
click at [404, 289] on div "Dresses" at bounding box center [418, 293] width 174 height 54
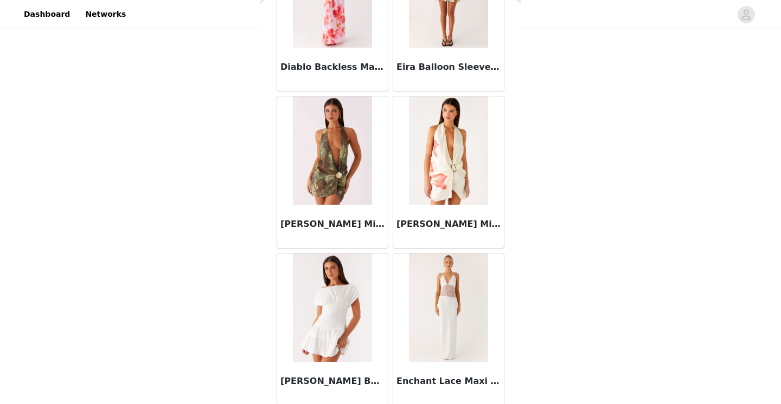
scroll to position [1255, 0]
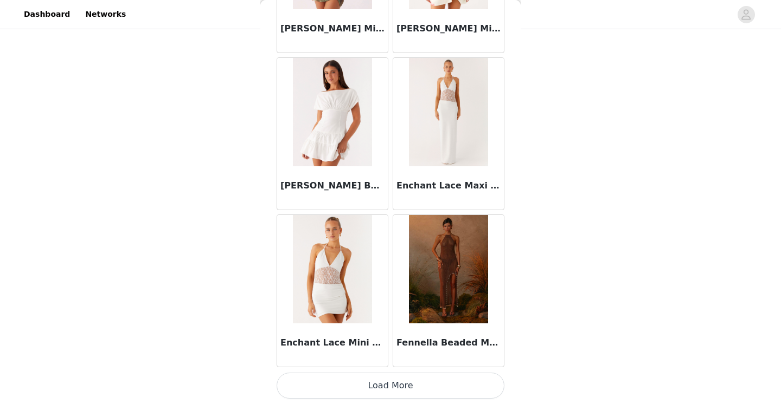
click at [394, 389] on button "Load More" at bounding box center [391, 386] width 228 height 26
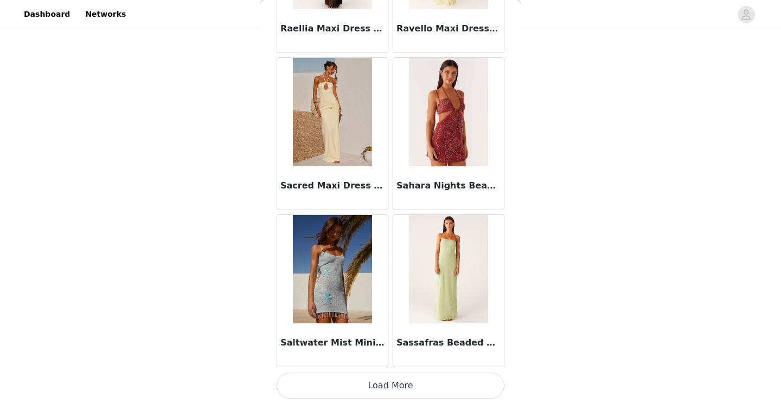
scroll to position [164, 0]
click at [383, 381] on button "Load More" at bounding box center [391, 386] width 228 height 26
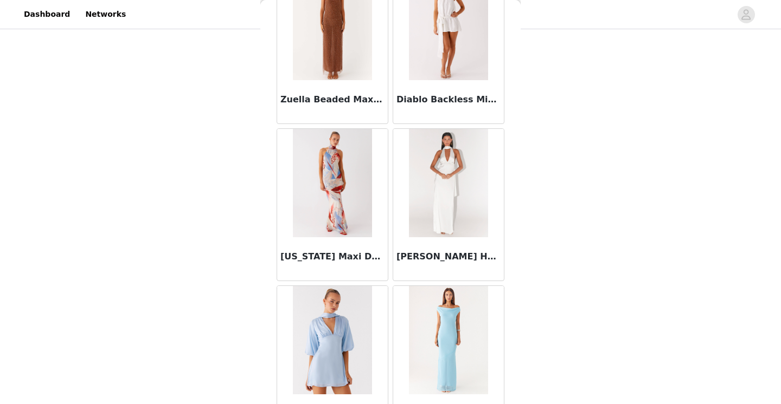
scroll to position [4400, 0]
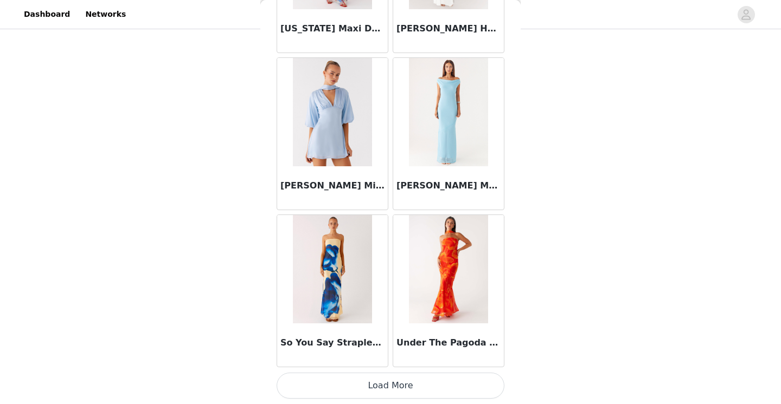
click at [329, 384] on button "Load More" at bounding box center [391, 386] width 228 height 26
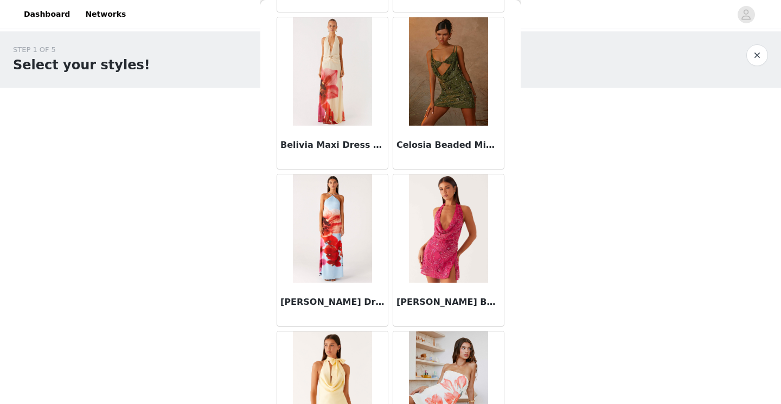
scroll to position [0, 0]
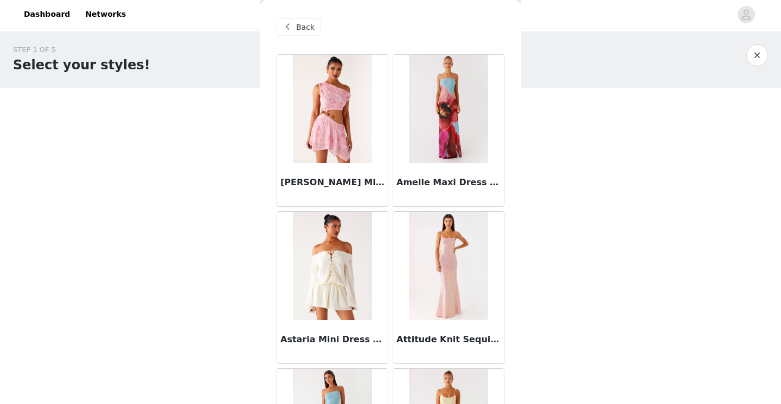
click at [305, 25] on span "Back" at bounding box center [305, 27] width 18 height 11
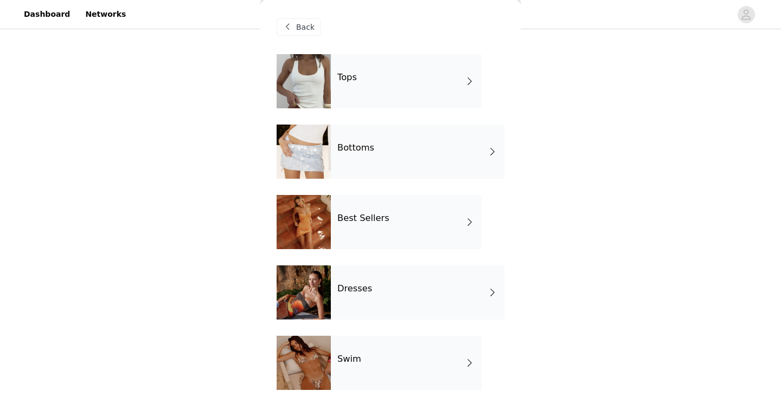
scroll to position [103, 0]
click at [338, 229] on div "Best Sellers" at bounding box center [406, 222] width 151 height 54
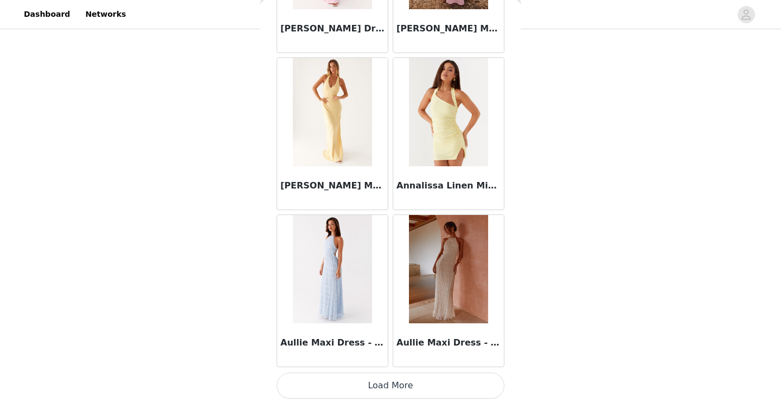
scroll to position [158, 0]
click at [331, 391] on button "Load More" at bounding box center [391, 386] width 228 height 26
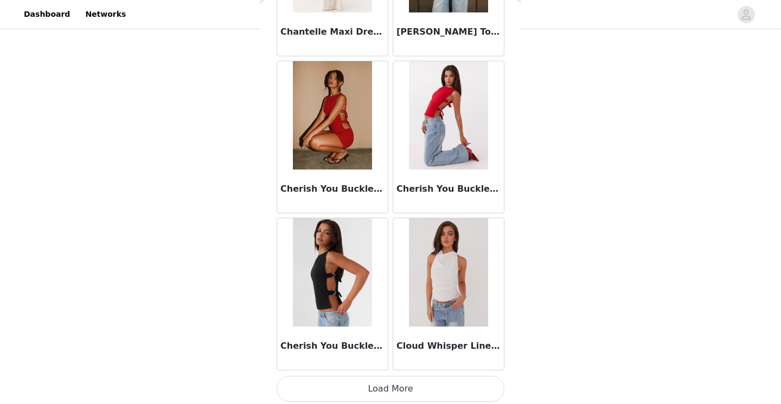
scroll to position [2827, 0]
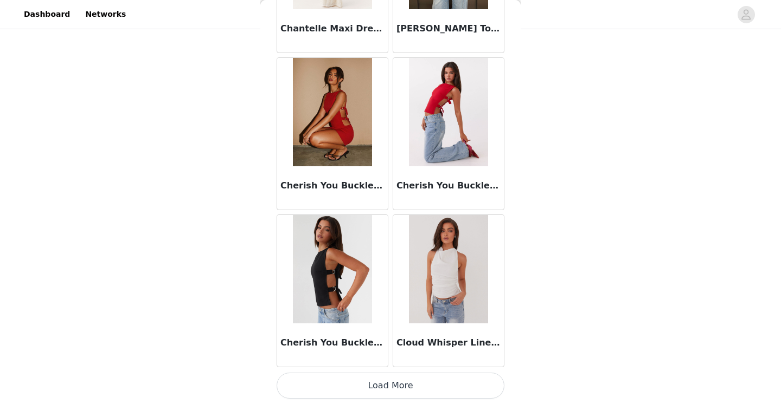
click at [348, 396] on button "Load More" at bounding box center [391, 386] width 228 height 26
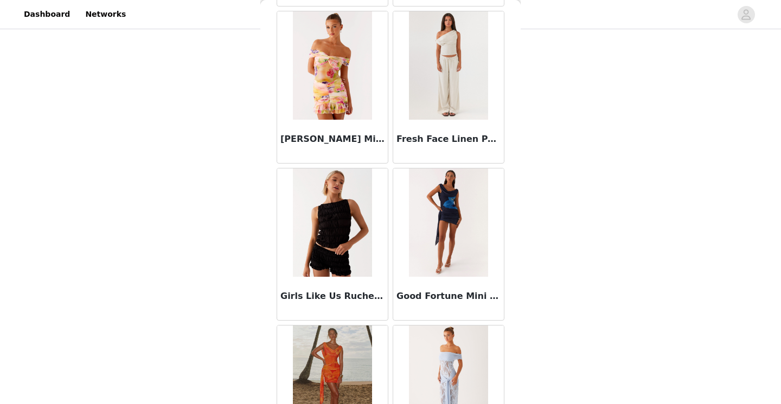
scroll to position [4400, 0]
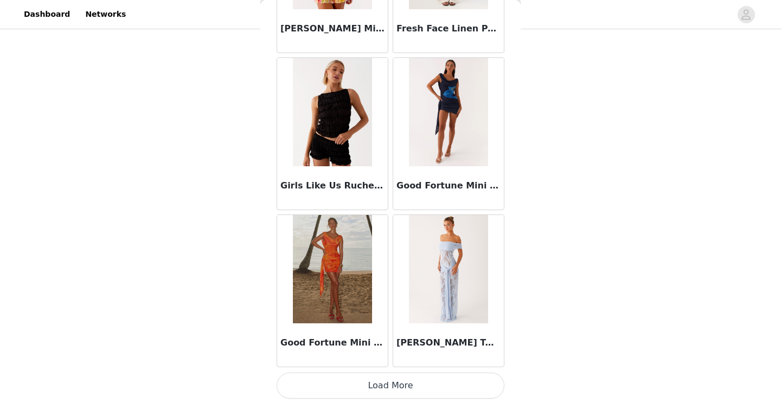
click at [364, 375] on button "Load More" at bounding box center [391, 386] width 228 height 26
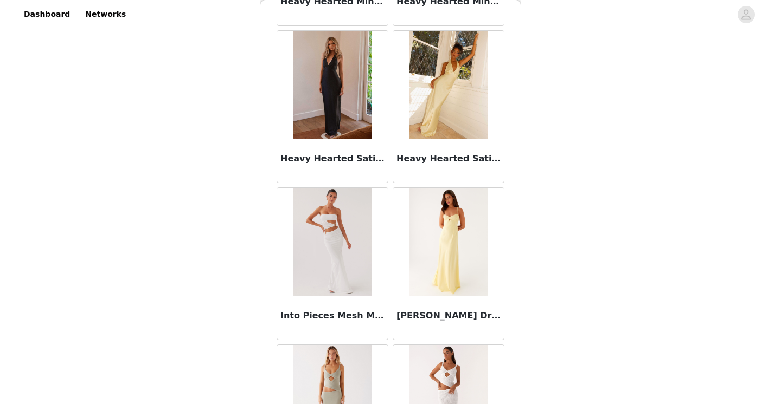
scroll to position [5056, 0]
click at [345, 109] on img at bounding box center [332, 84] width 79 height 108
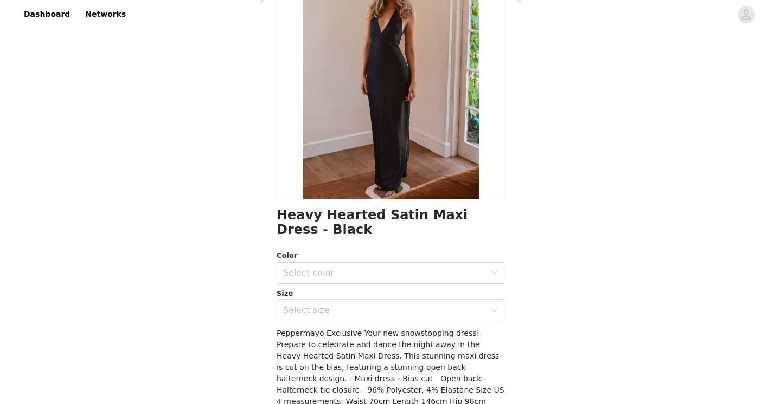
scroll to position [17, 0]
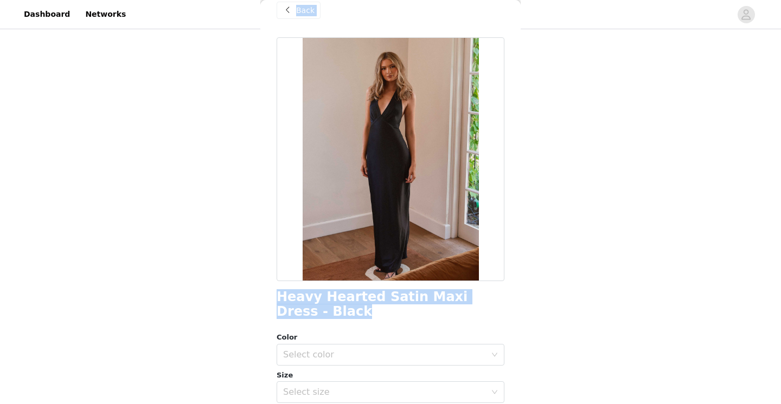
drag, startPoint x: 319, startPoint y: 310, endPoint x: 258, endPoint y: 298, distance: 62.4
click at [258, 298] on div "STEP 1 OF 5 Select your styles! Please note that the sizes are in EU Sizes 3/4 …" at bounding box center [390, 97] width 781 height 460
copy section "Add Product Back Heavy Hearted Satin Maxi Dress - Black"
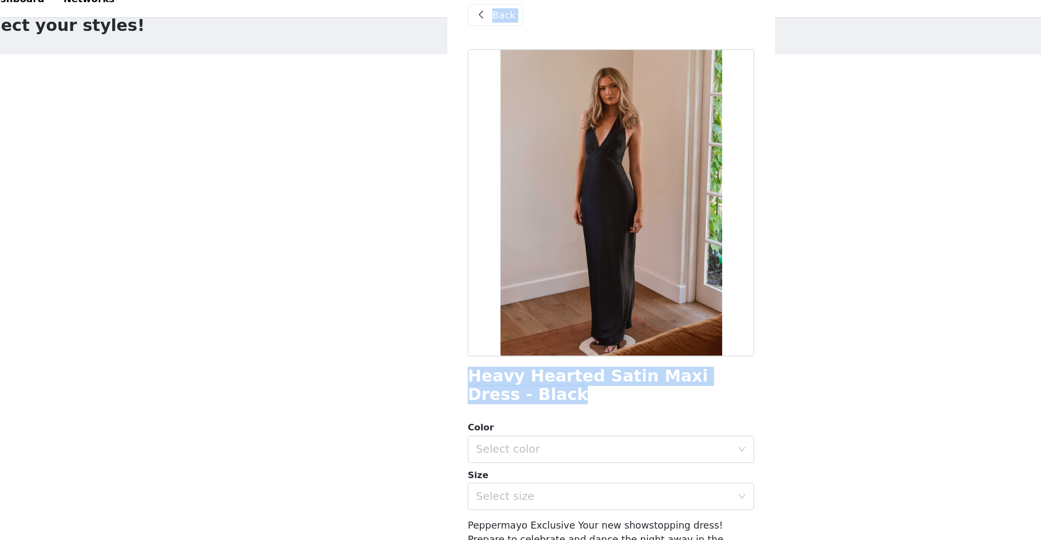
scroll to position [15, 0]
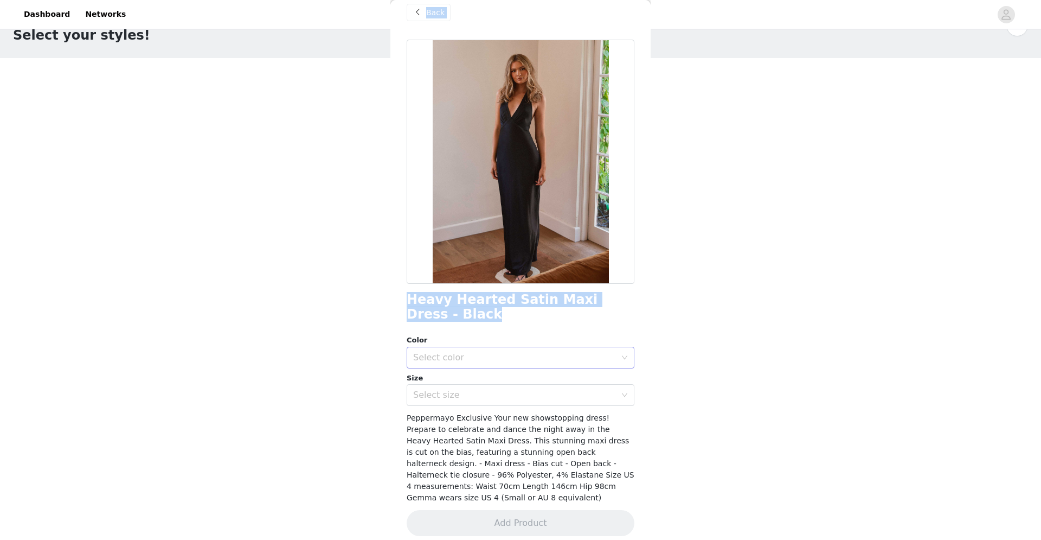
click at [596, 349] on div "Select color" at bounding box center [517, 357] width 208 height 21
click at [580, 378] on li "Black" at bounding box center [521, 381] width 228 height 17
click at [563, 399] on div "Select size" at bounding box center [514, 394] width 203 height 11
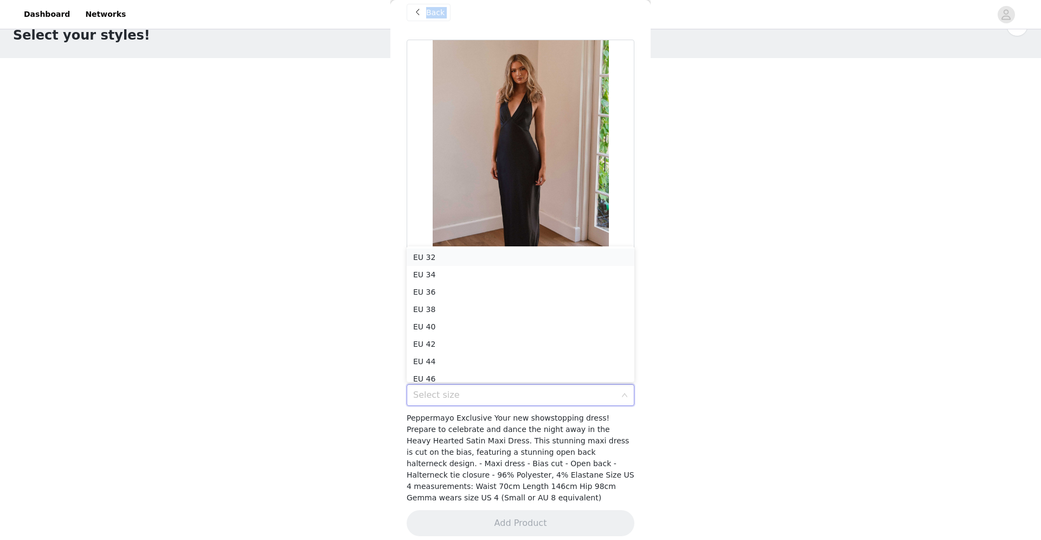
click at [518, 251] on li "EU 32" at bounding box center [521, 256] width 228 height 17
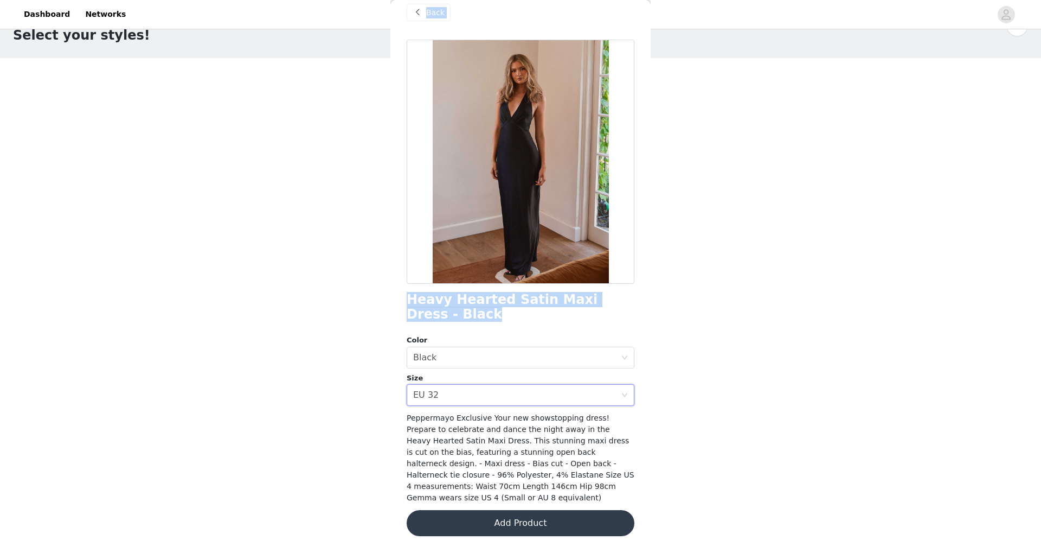
click at [506, 404] on button "Add Product" at bounding box center [521, 523] width 228 height 26
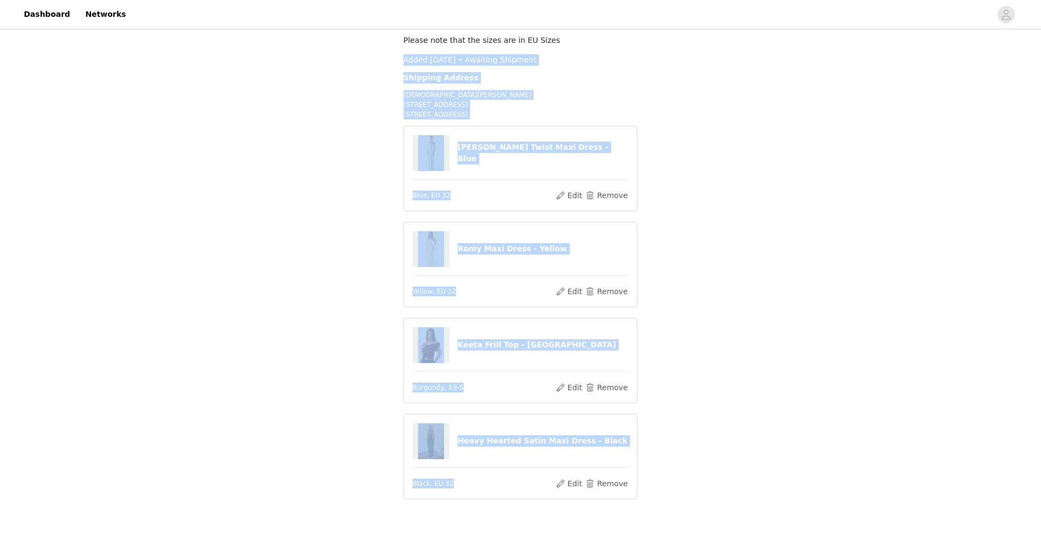
scroll to position [127, 0]
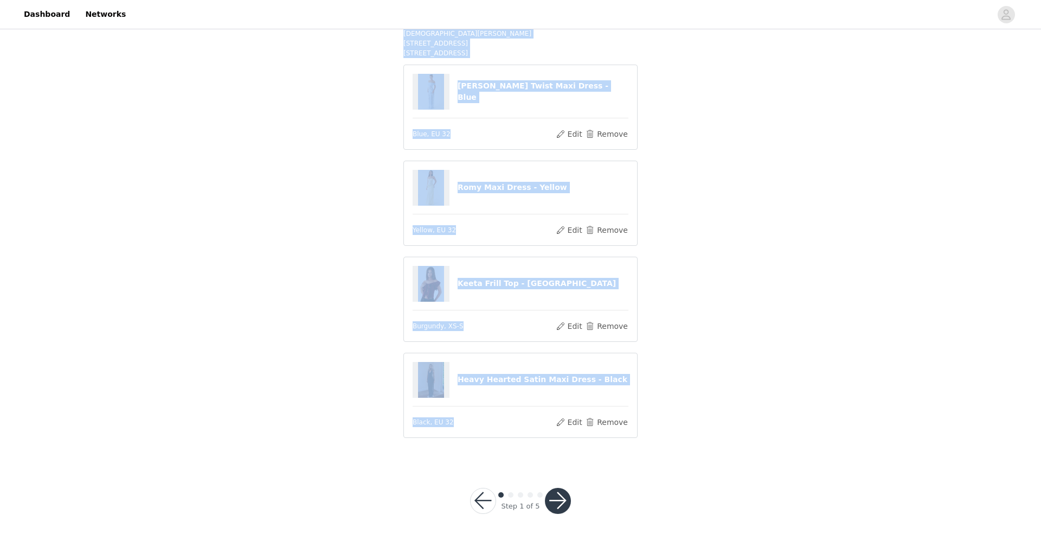
click at [554, 404] on button "button" at bounding box center [558, 500] width 26 height 26
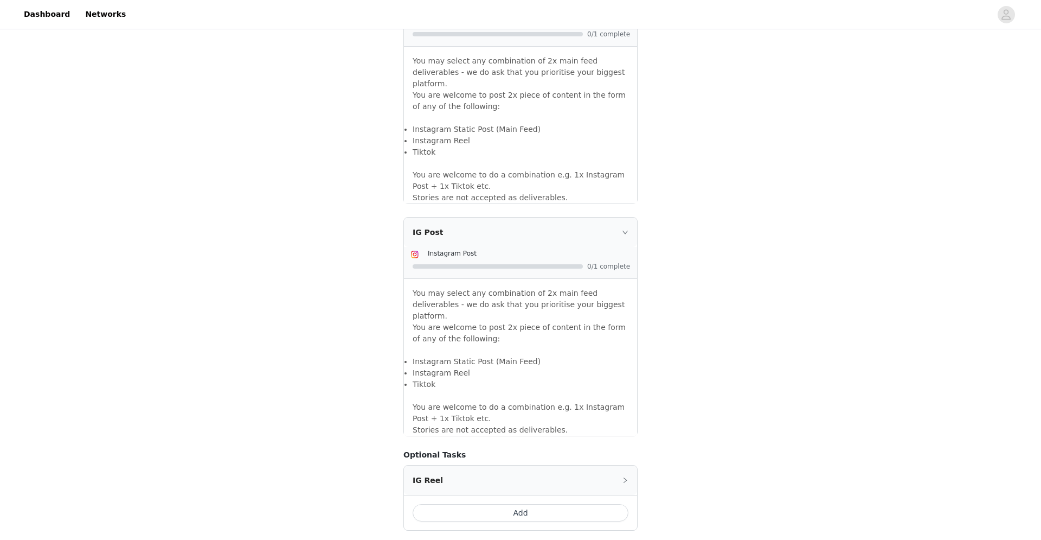
scroll to position [826, 0]
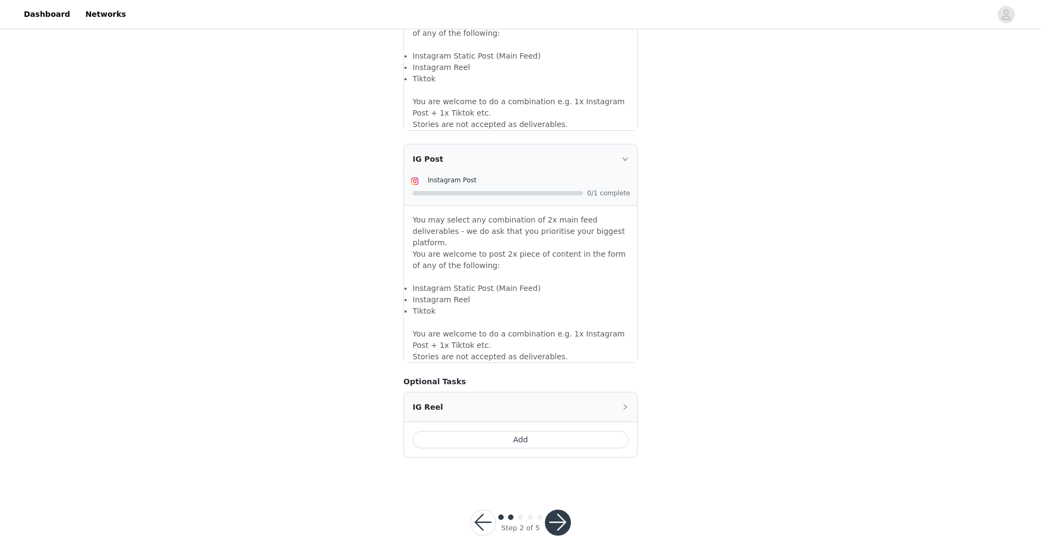
click at [559, 404] on button "button" at bounding box center [558, 522] width 26 height 26
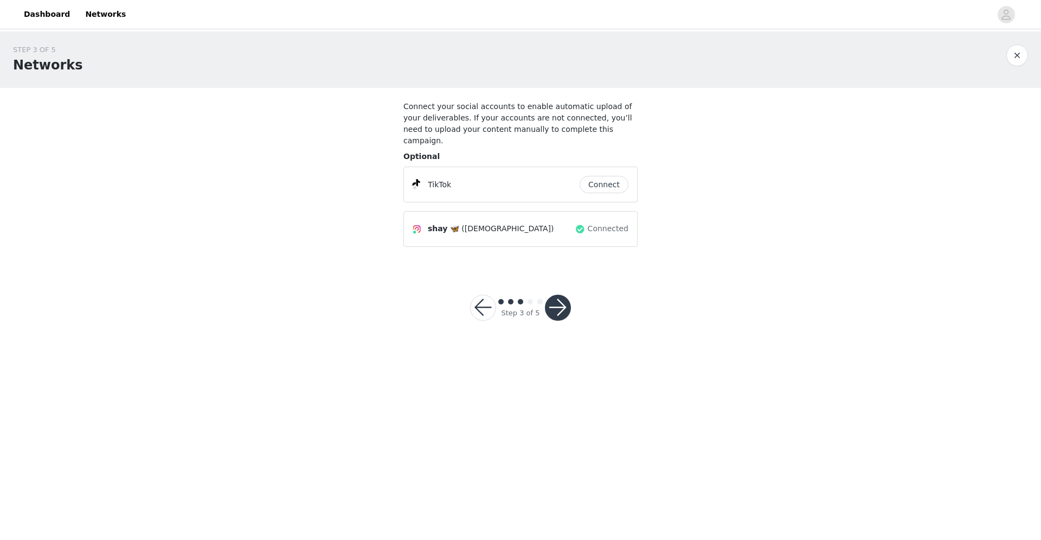
click at [564, 294] on button "button" at bounding box center [558, 307] width 26 height 26
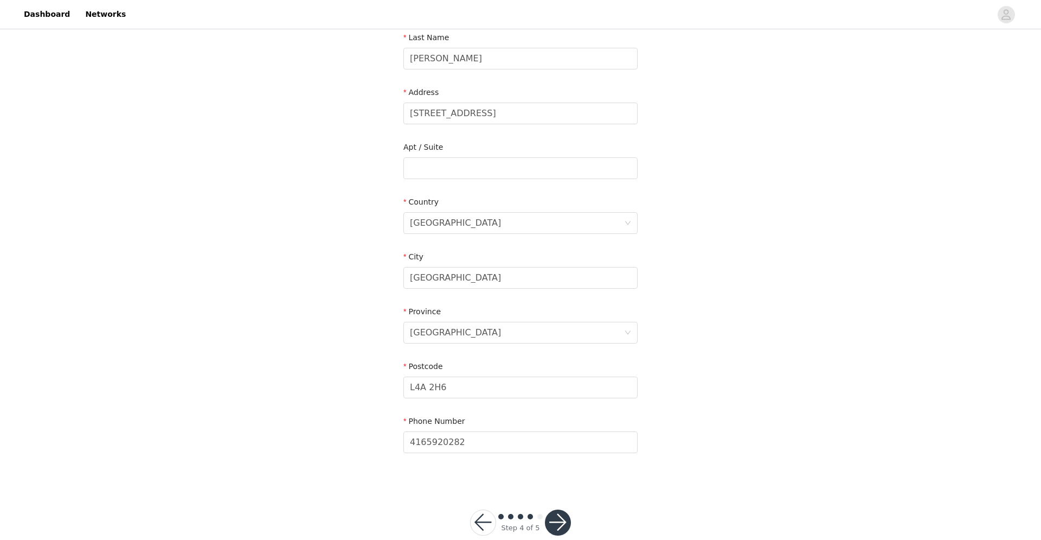
scroll to position [223, 0]
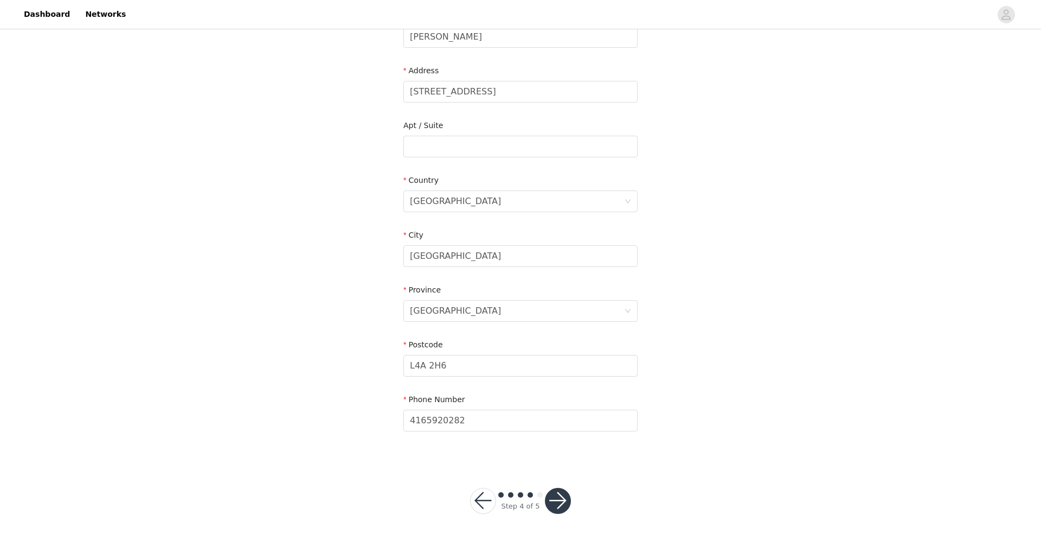
click at [563, 404] on button "button" at bounding box center [558, 500] width 26 height 26
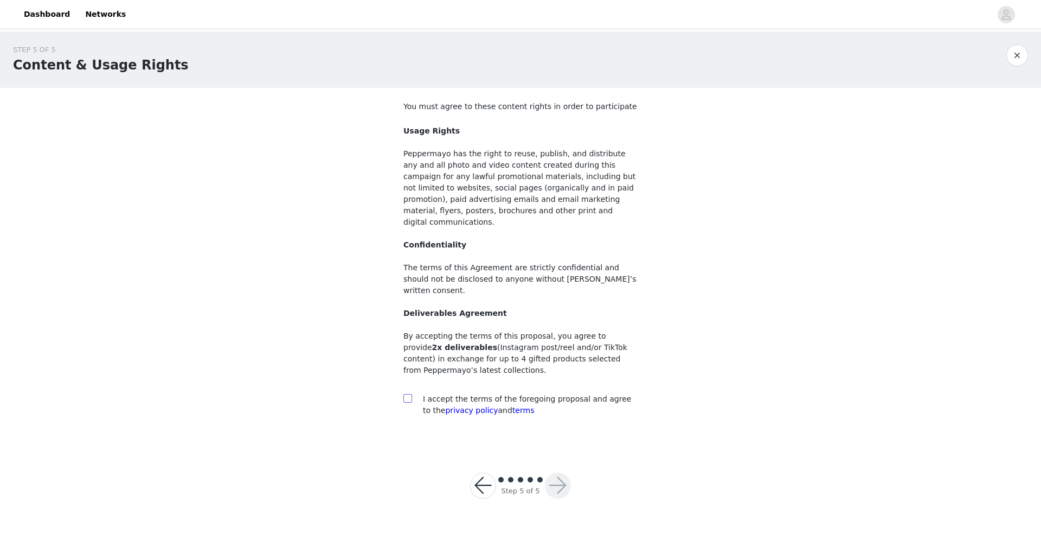
click at [406, 394] on input "checkbox" at bounding box center [407, 398] width 8 height 8
checkbox input "true"
click at [553, 404] on button "button" at bounding box center [558, 485] width 26 height 26
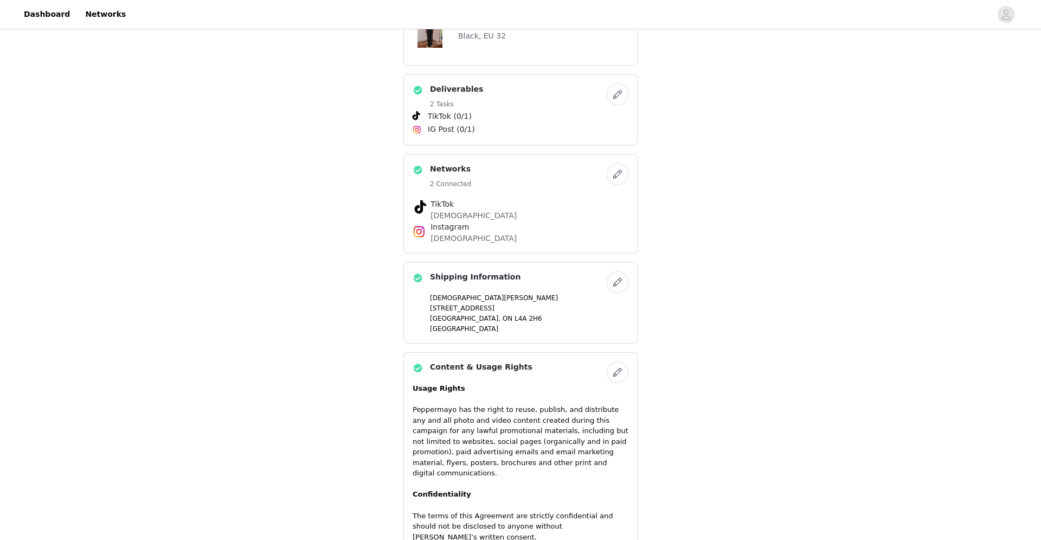
scroll to position [711, 0]
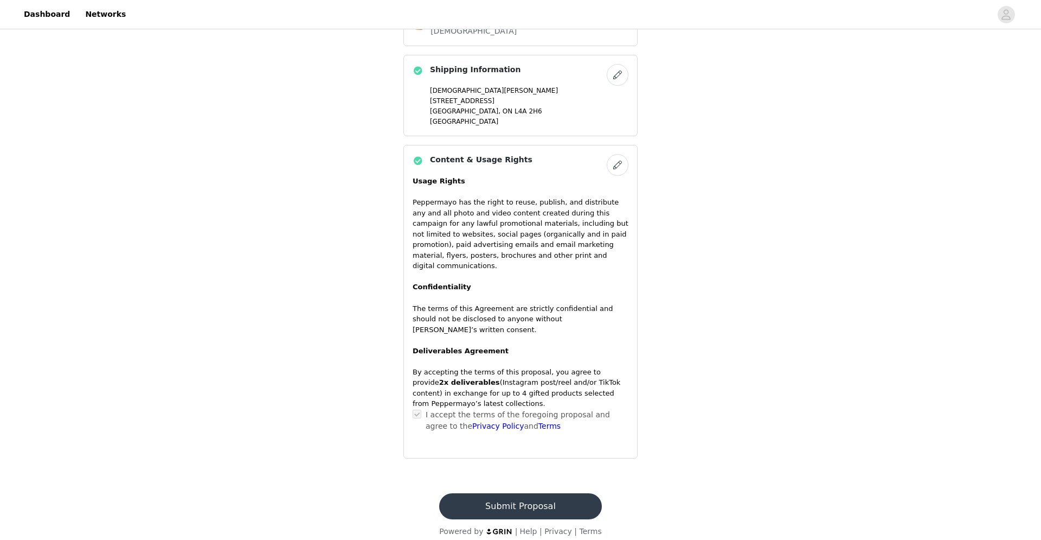
click at [526, 404] on button "Submit Proposal" at bounding box center [520, 506] width 162 height 26
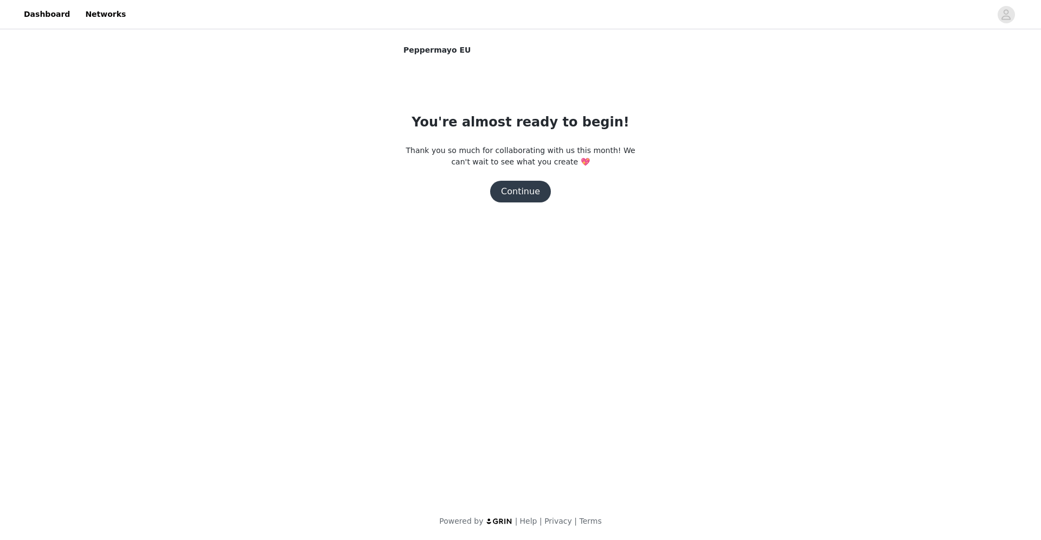
scroll to position [0, 0]
drag, startPoint x: 404, startPoint y: 46, endPoint x: 426, endPoint y: 68, distance: 31.1
click at [426, 68] on div "Peppermayo EU You're almost ready to begin! Thank you so much for collaborating…" at bounding box center [520, 123] width 234 height 158
click at [444, 80] on div "Peppermayo EU You're almost ready to begin! Thank you so much for collaborating…" at bounding box center [520, 123] width 234 height 158
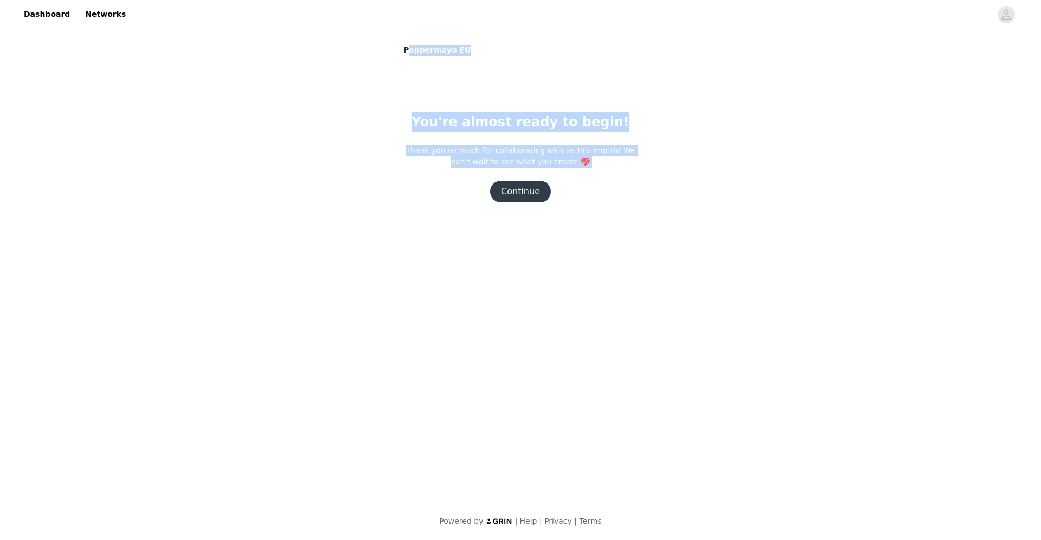
drag, startPoint x: 408, startPoint y: 52, endPoint x: 600, endPoint y: 168, distance: 224.6
click at [600, 168] on div "Peppermayo EU You're almost ready to begin! Thank you so much for collaborating…" at bounding box center [520, 123] width 234 height 158
click at [600, 168] on div "You're almost ready to begin! Thank you so much for collaborating with us this …" at bounding box center [520, 157] width 234 height 90
drag, startPoint x: 600, startPoint y: 168, endPoint x: 392, endPoint y: 37, distance: 245.8
click at [392, 37] on div "Peppermayo EU You're almost ready to begin! Thank you so much for collaborating…" at bounding box center [520, 134] width 1041 height 206
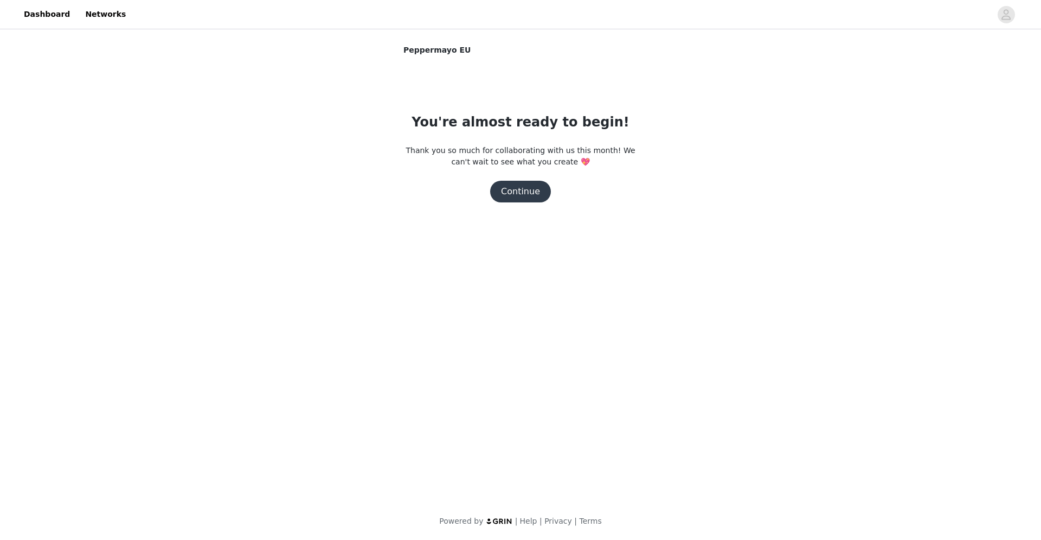
click at [448, 147] on p "Thank you so much for collaborating with us this month! We can't wait to see wh…" at bounding box center [520, 156] width 234 height 23
click at [504, 198] on button "Continue" at bounding box center [520, 192] width 61 height 22
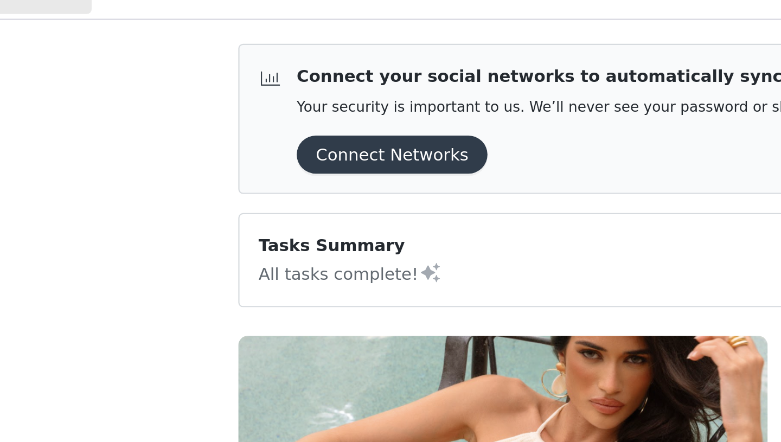
click at [221, 92] on button "Connect Networks" at bounding box center [213, 90] width 87 height 17
